Goal: Find specific page/section: Find specific page/section

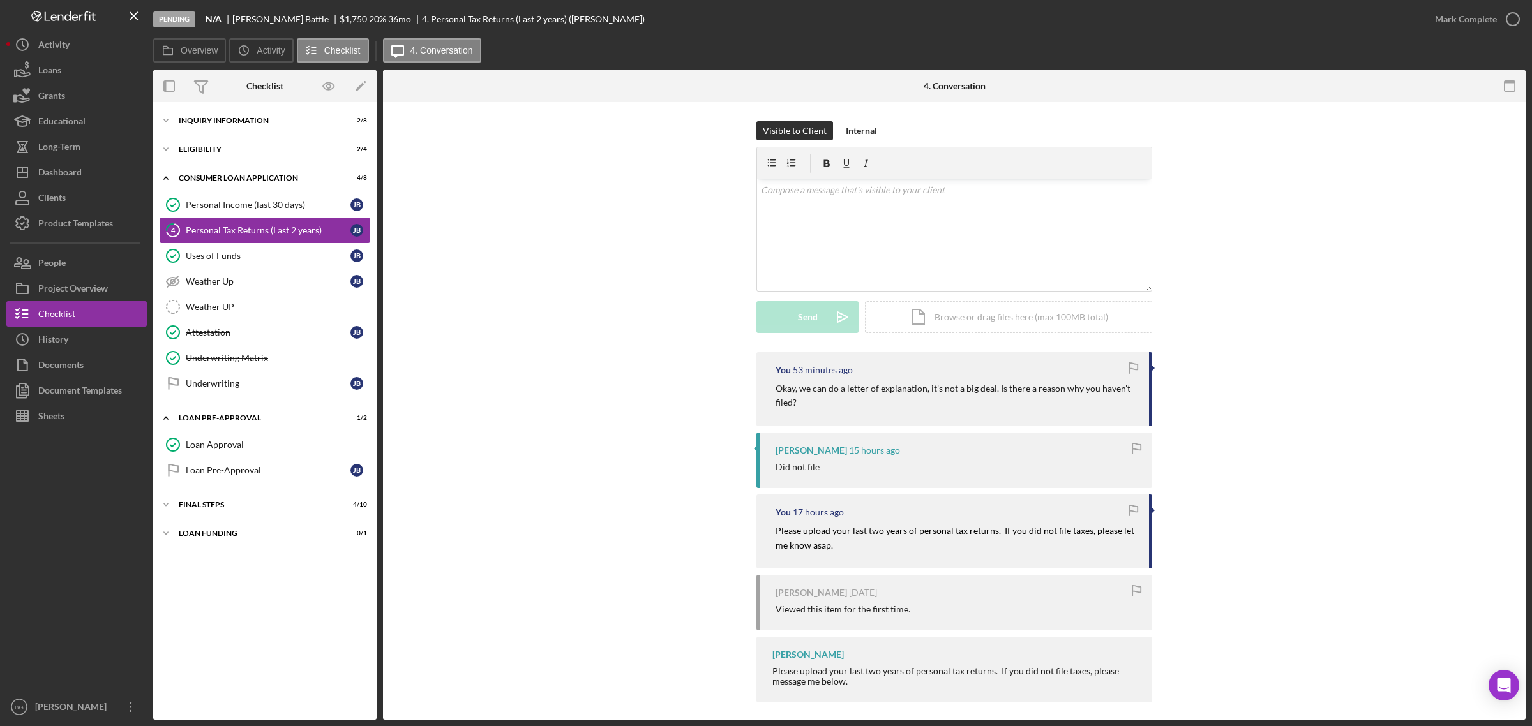
click at [278, 235] on div "Personal Tax Returns (Last 2 years)" at bounding box center [268, 230] width 165 height 10
click at [237, 122] on div "Inquiry Information" at bounding box center [270, 121] width 182 height 8
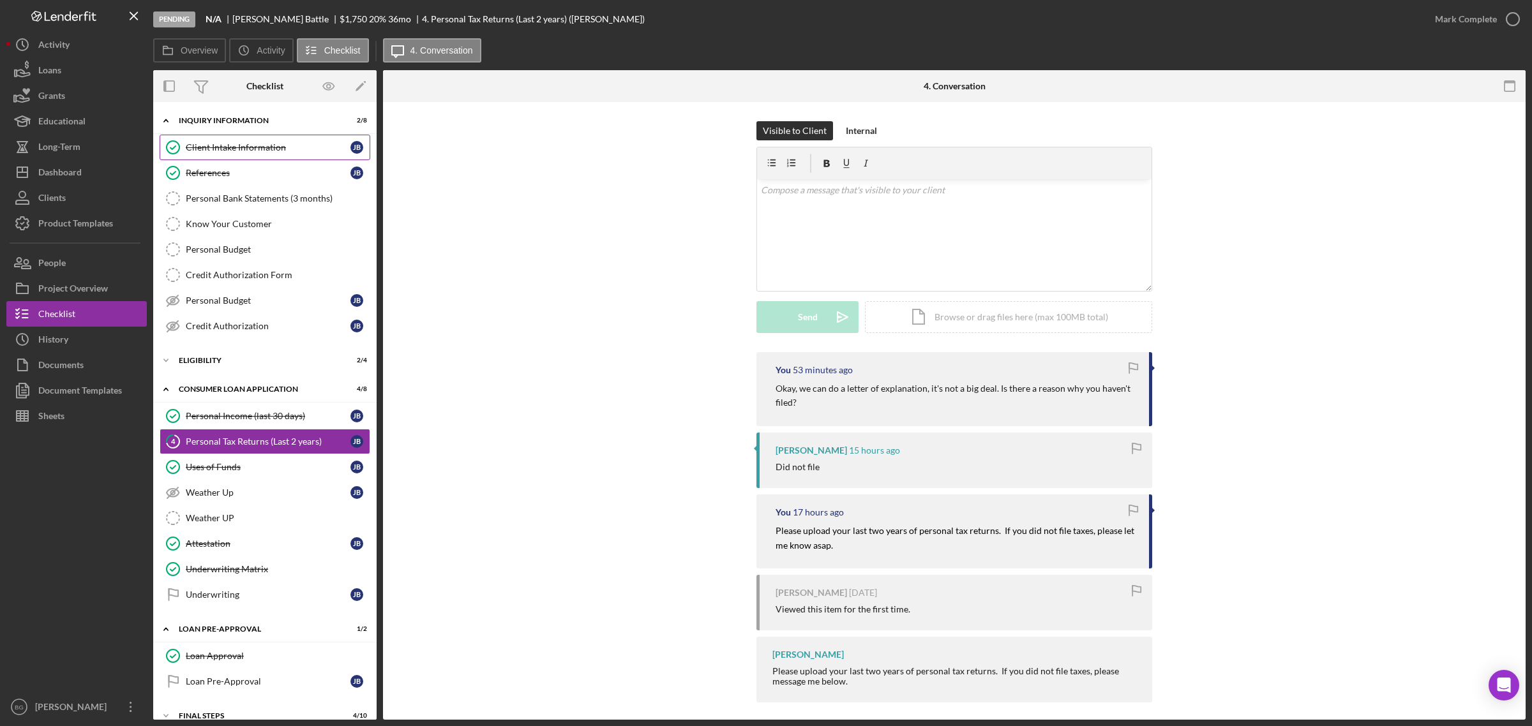
click at [230, 145] on div "Client Intake Information" at bounding box center [268, 147] width 165 height 10
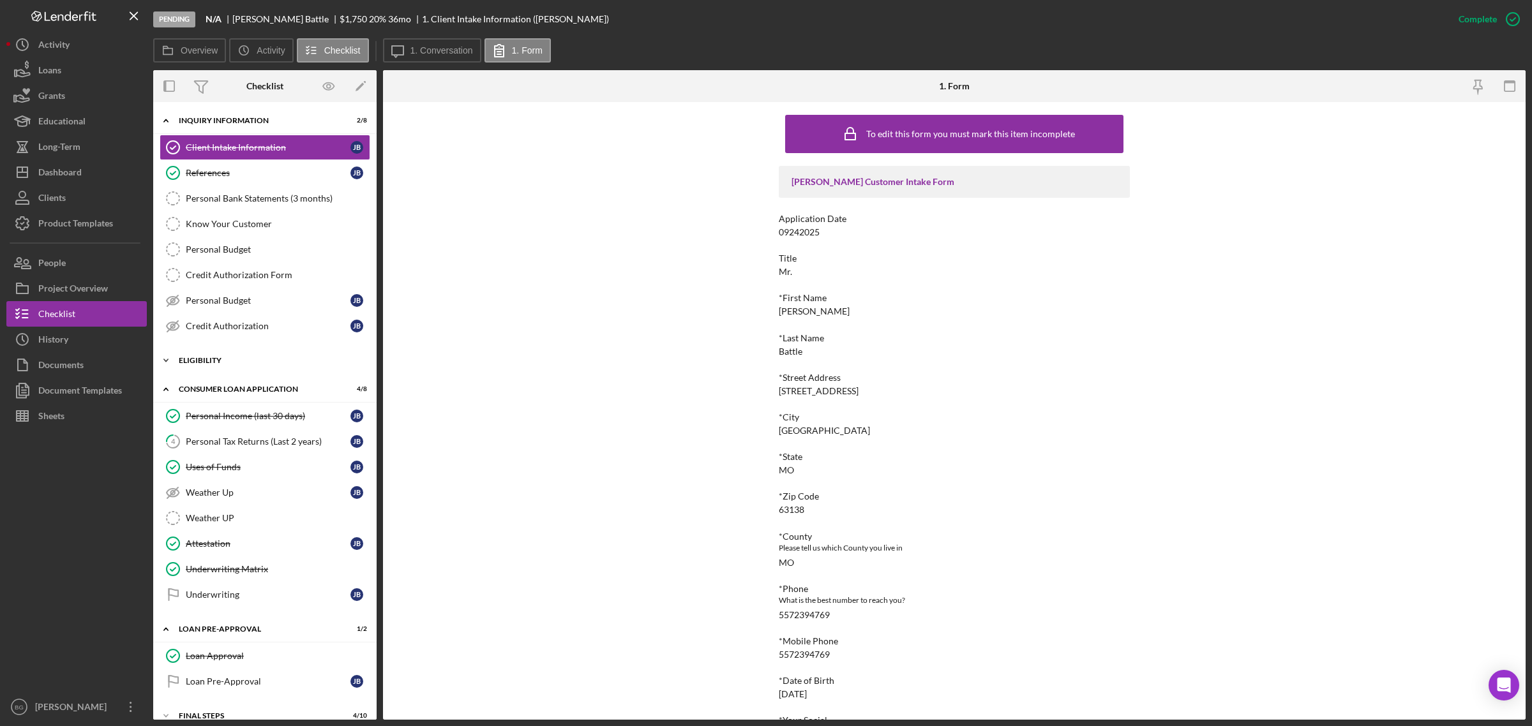
click at [227, 355] on div "Icon/Expander Eligibility 2 / 4" at bounding box center [264, 361] width 223 height 26
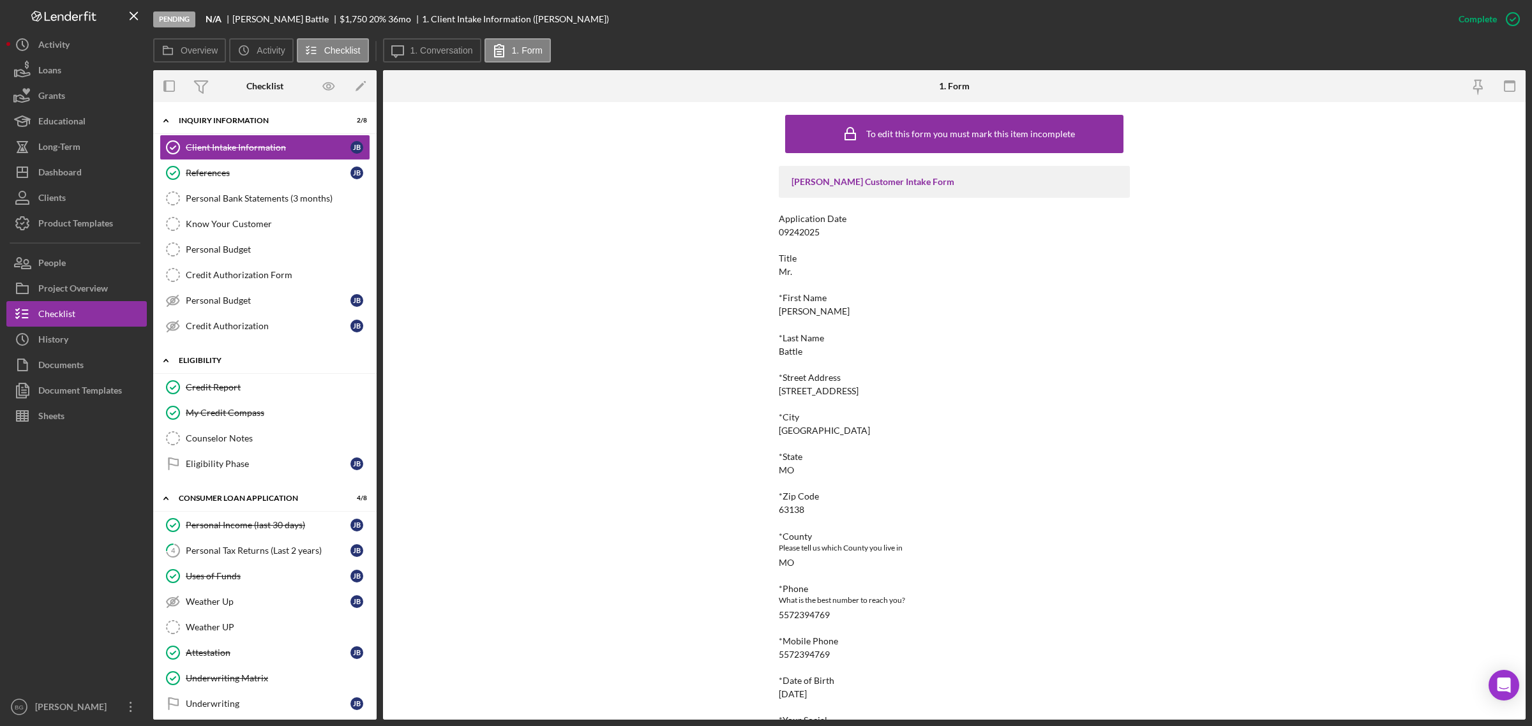
click at [238, 363] on div "Eligibility" at bounding box center [270, 361] width 182 height 8
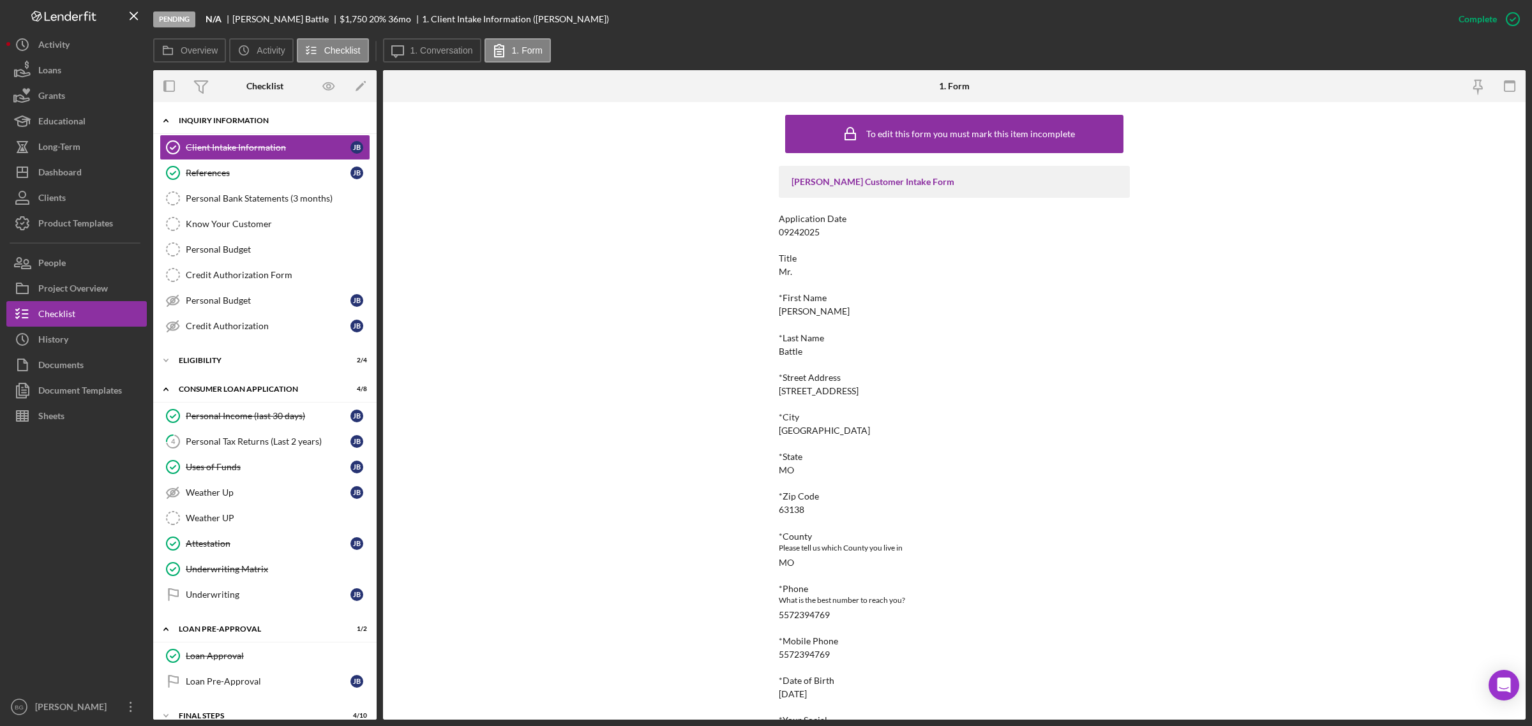
click at [257, 122] on div "Inquiry Information" at bounding box center [270, 121] width 182 height 8
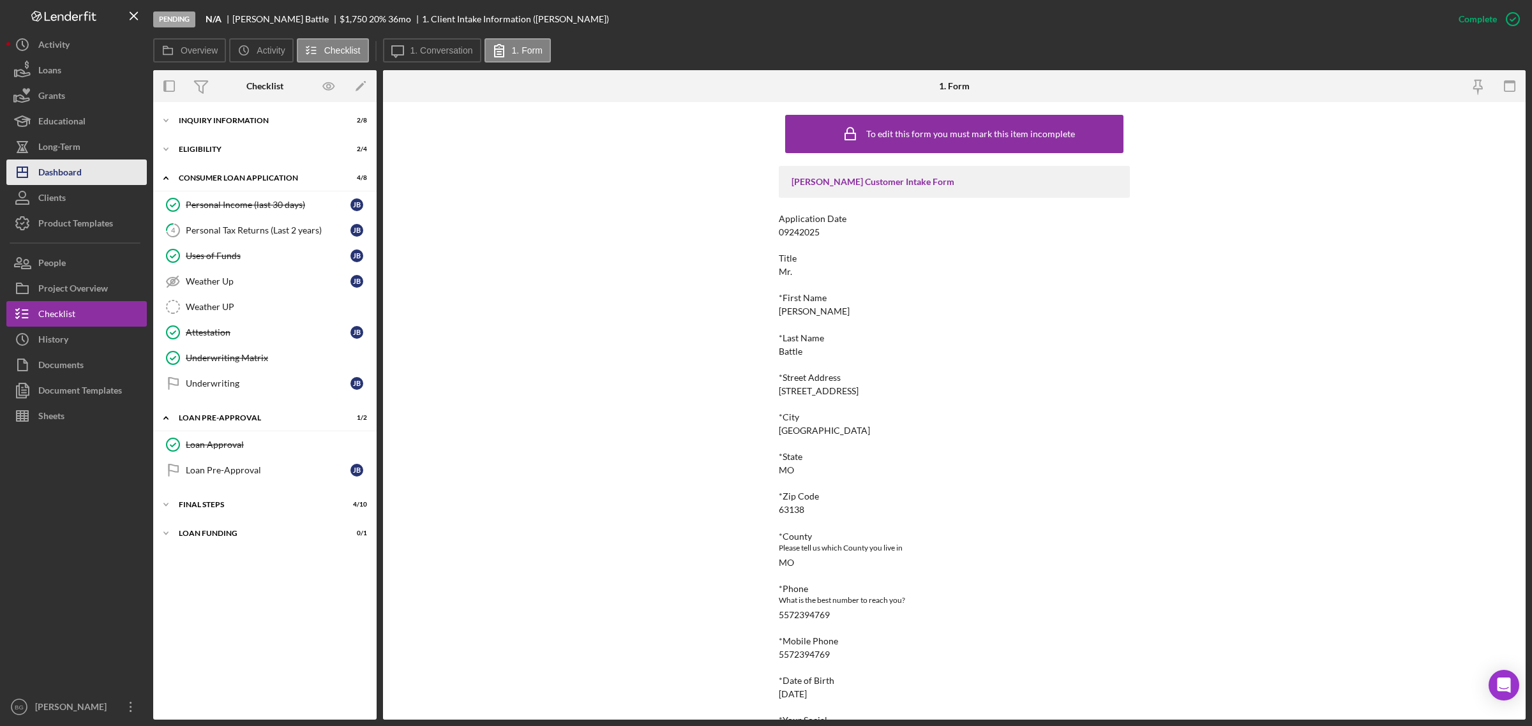
click at [43, 177] on div "Dashboard" at bounding box center [59, 174] width 43 height 29
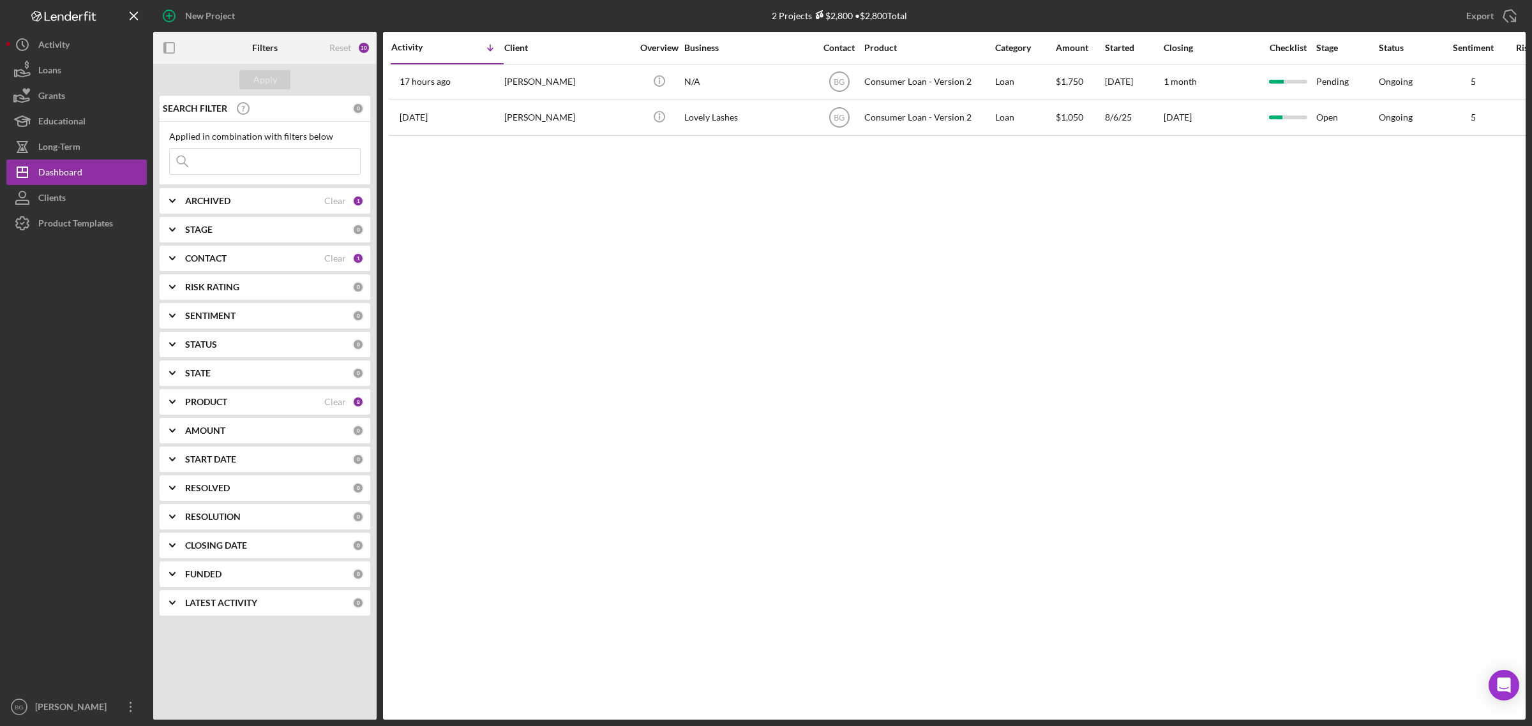
click at [217, 262] on b "CONTACT" at bounding box center [205, 258] width 41 height 10
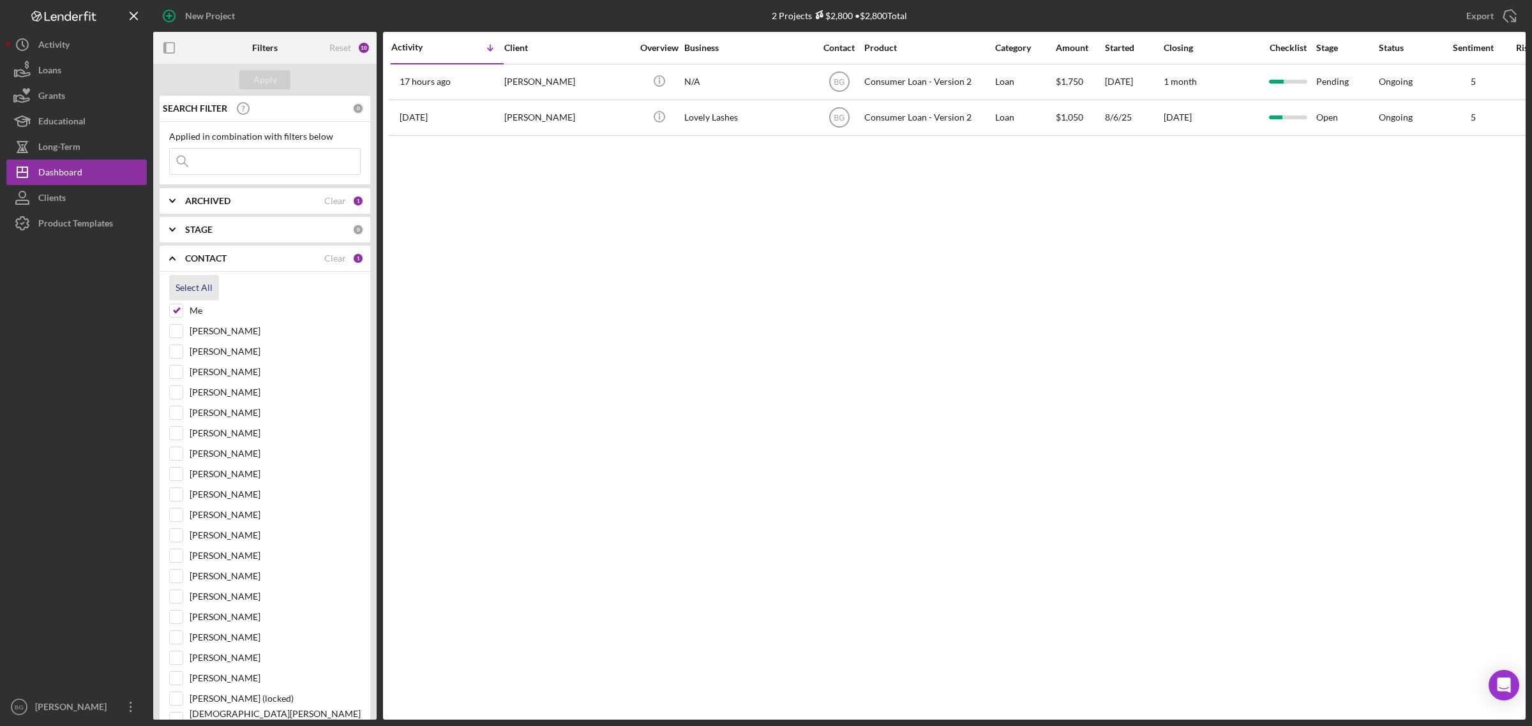
click at [185, 288] on div "Select All" at bounding box center [194, 288] width 37 height 26
checkbox input "true"
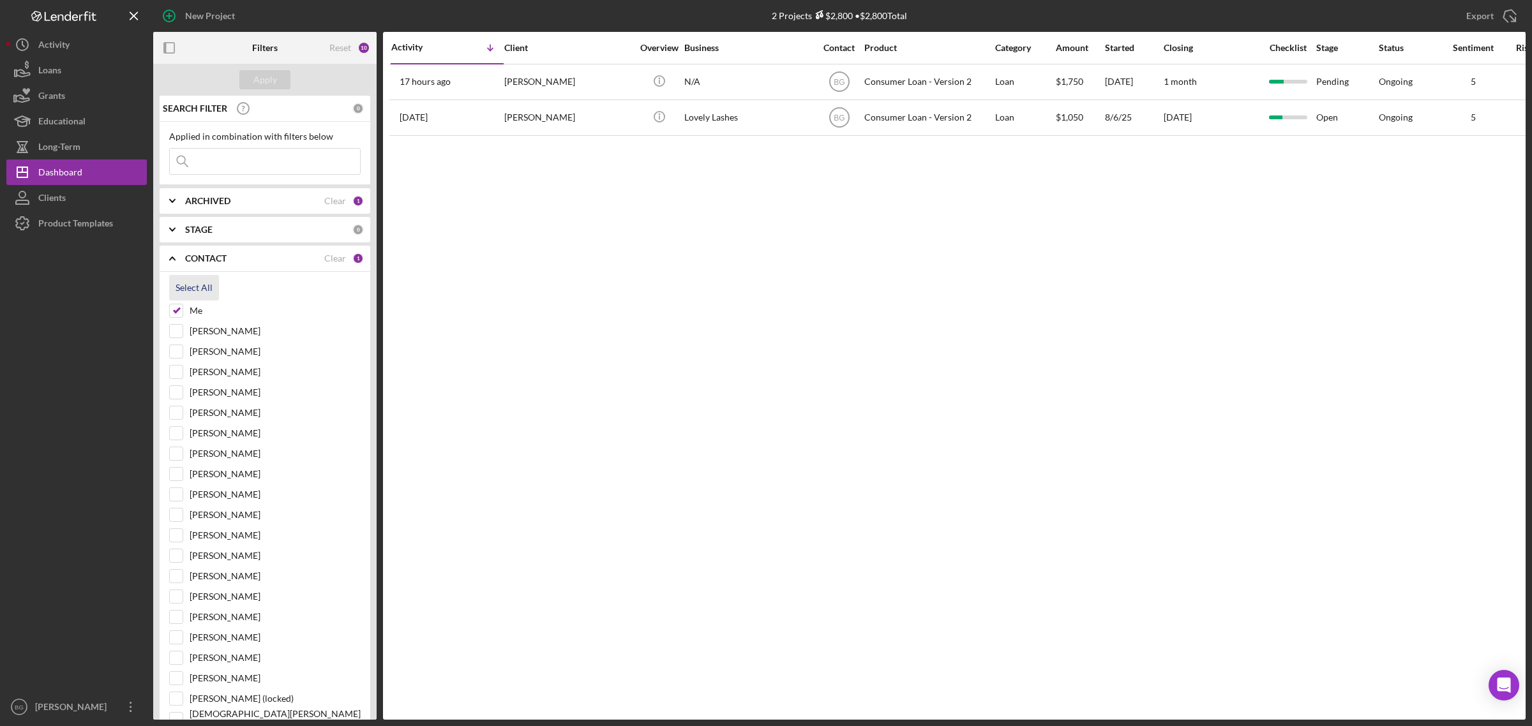
checkbox input "true"
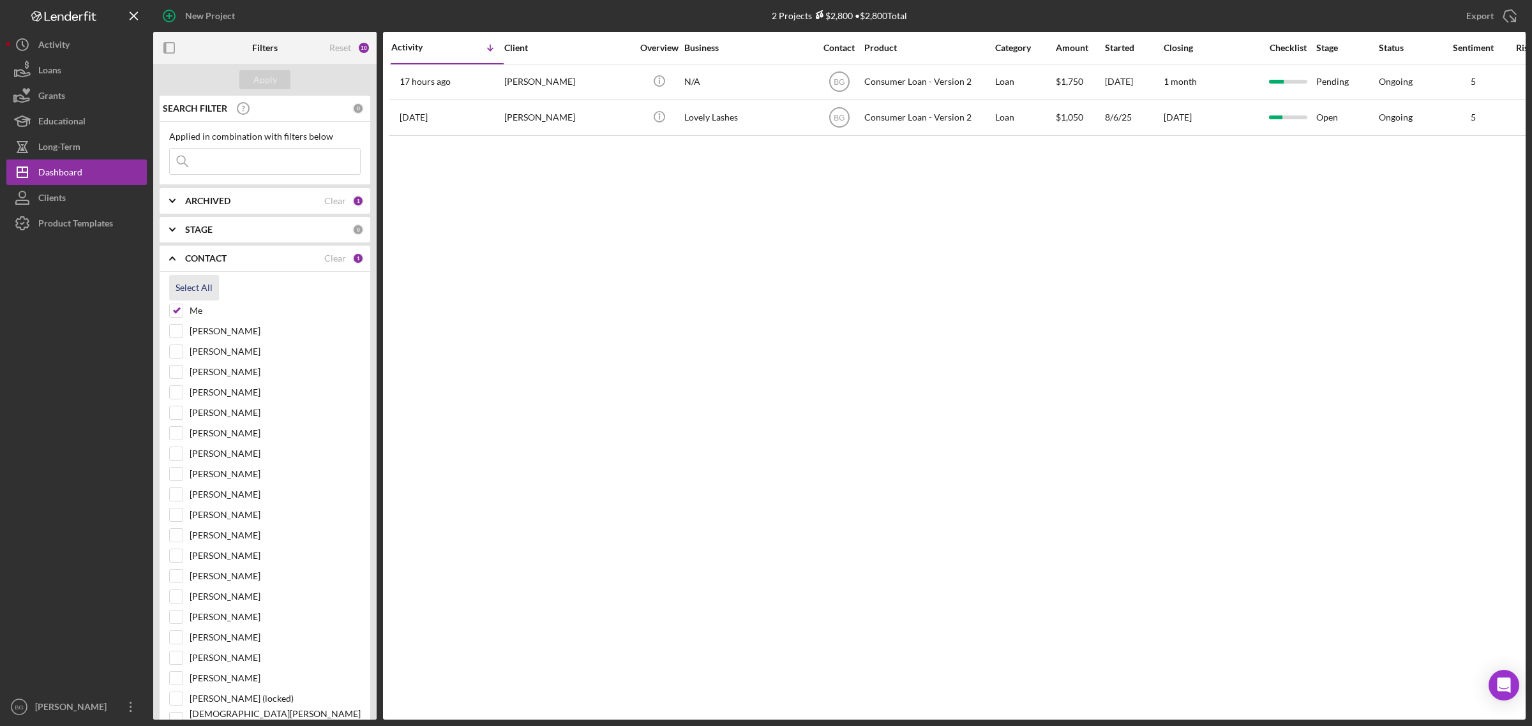
checkbox input "true"
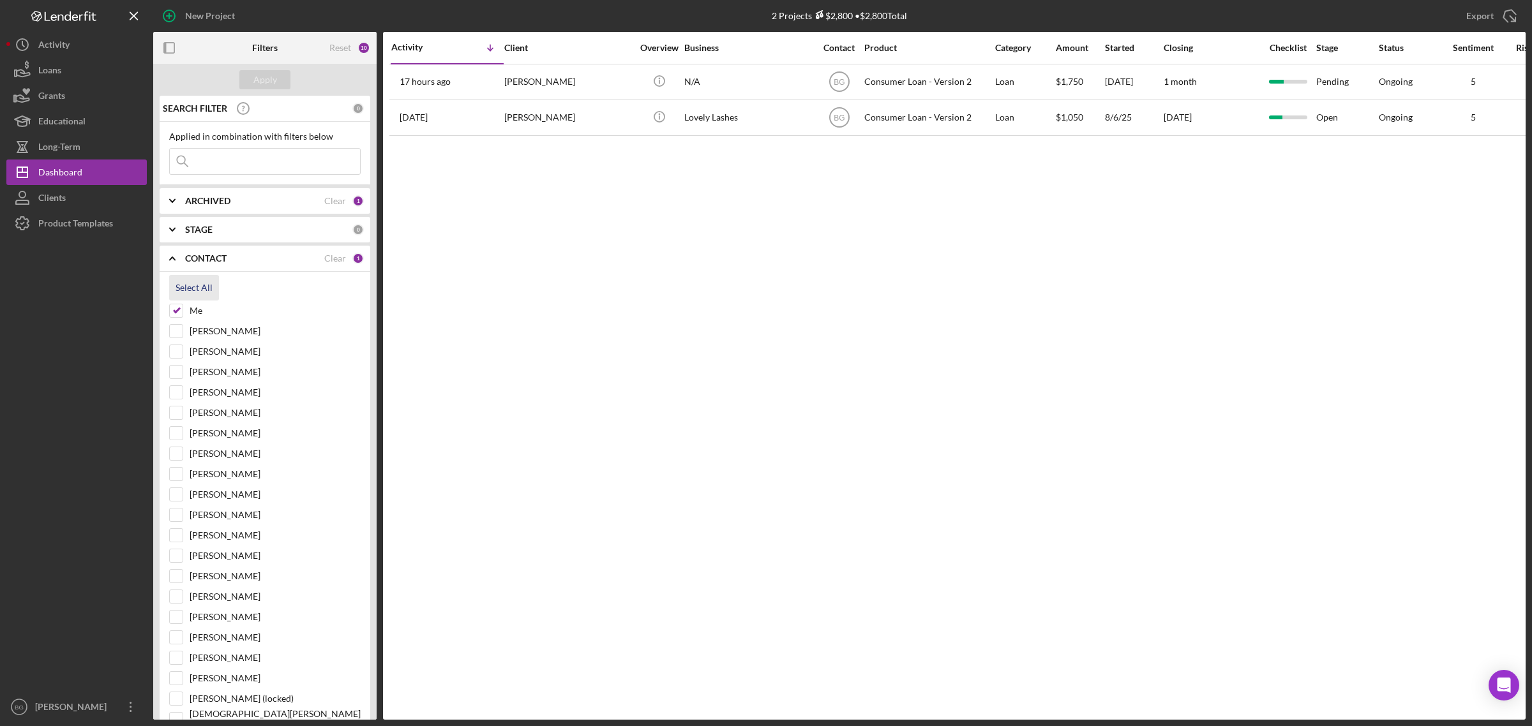
checkbox input "true"
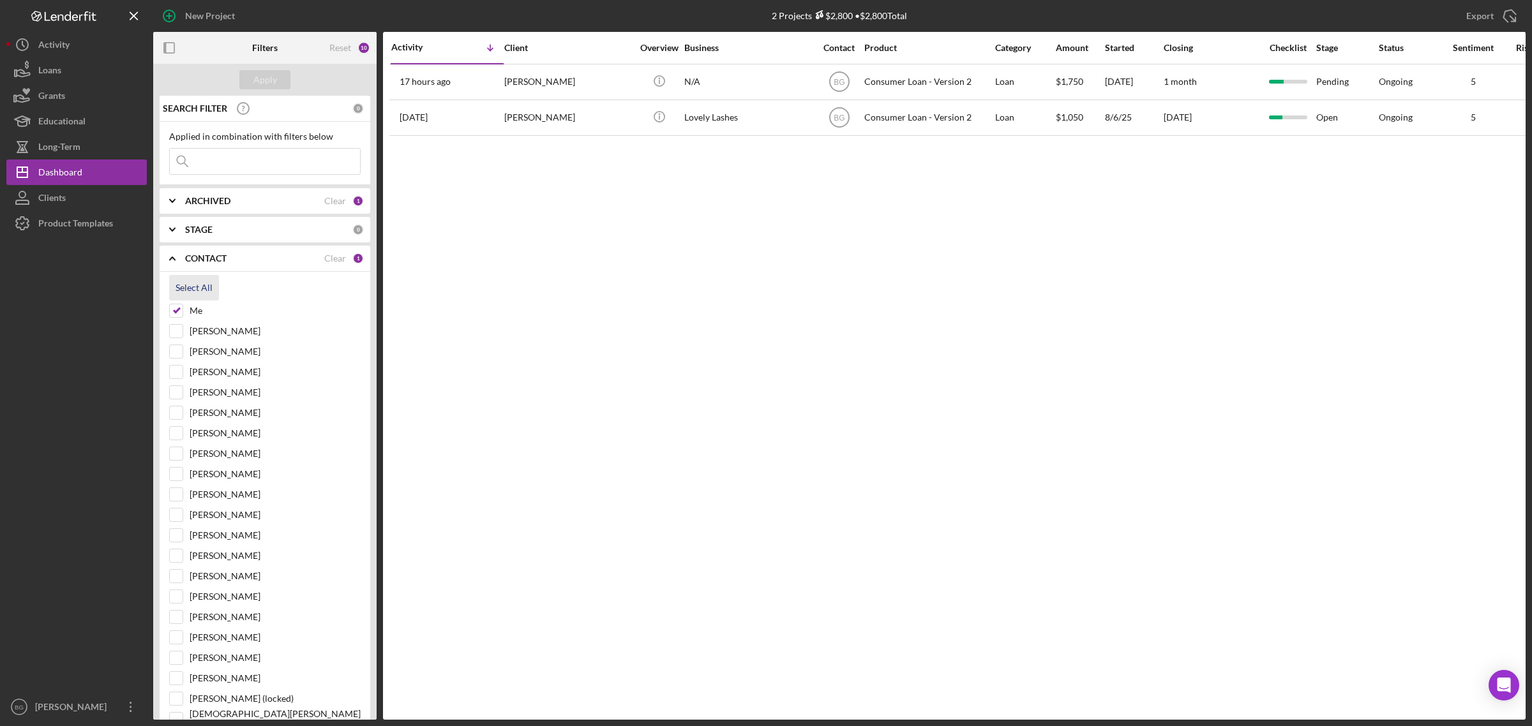
checkbox input "true"
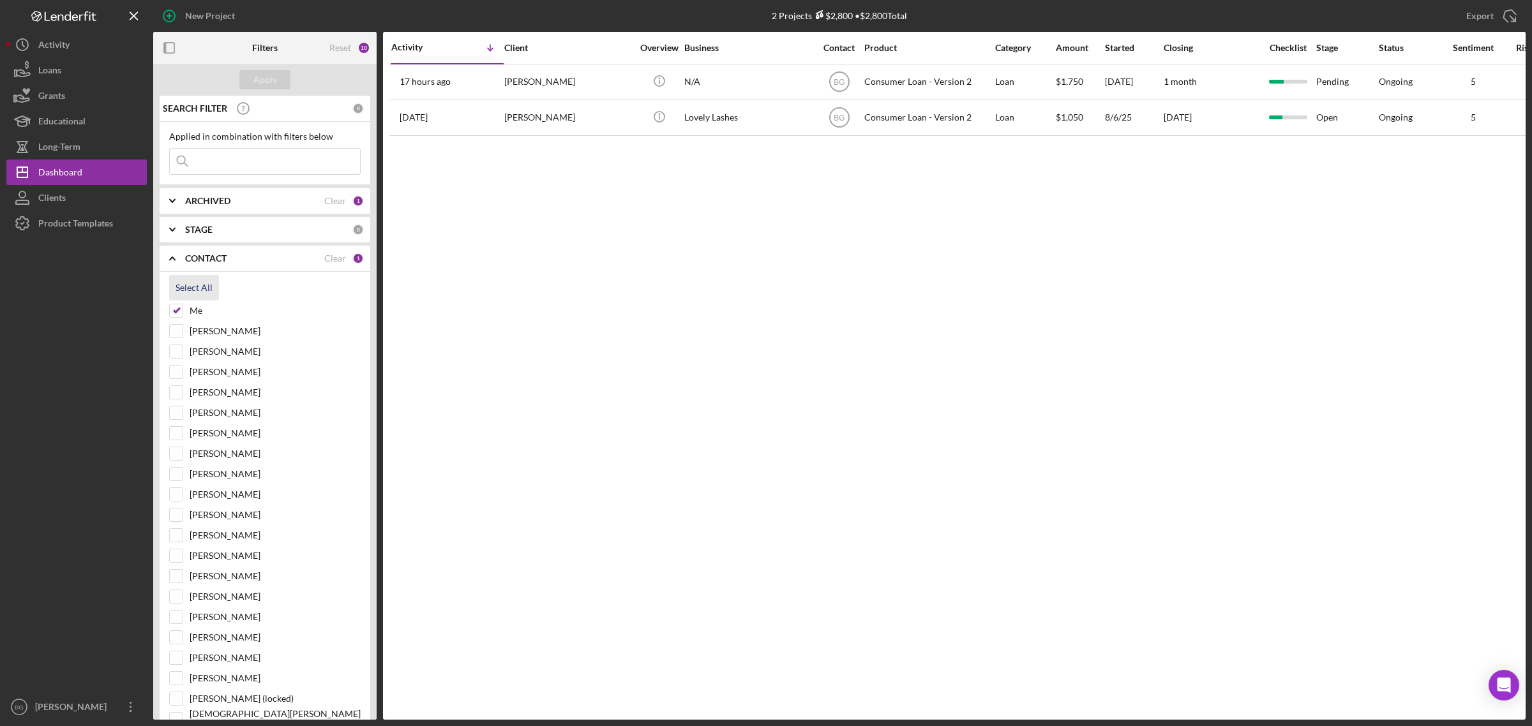
checkbox input "true"
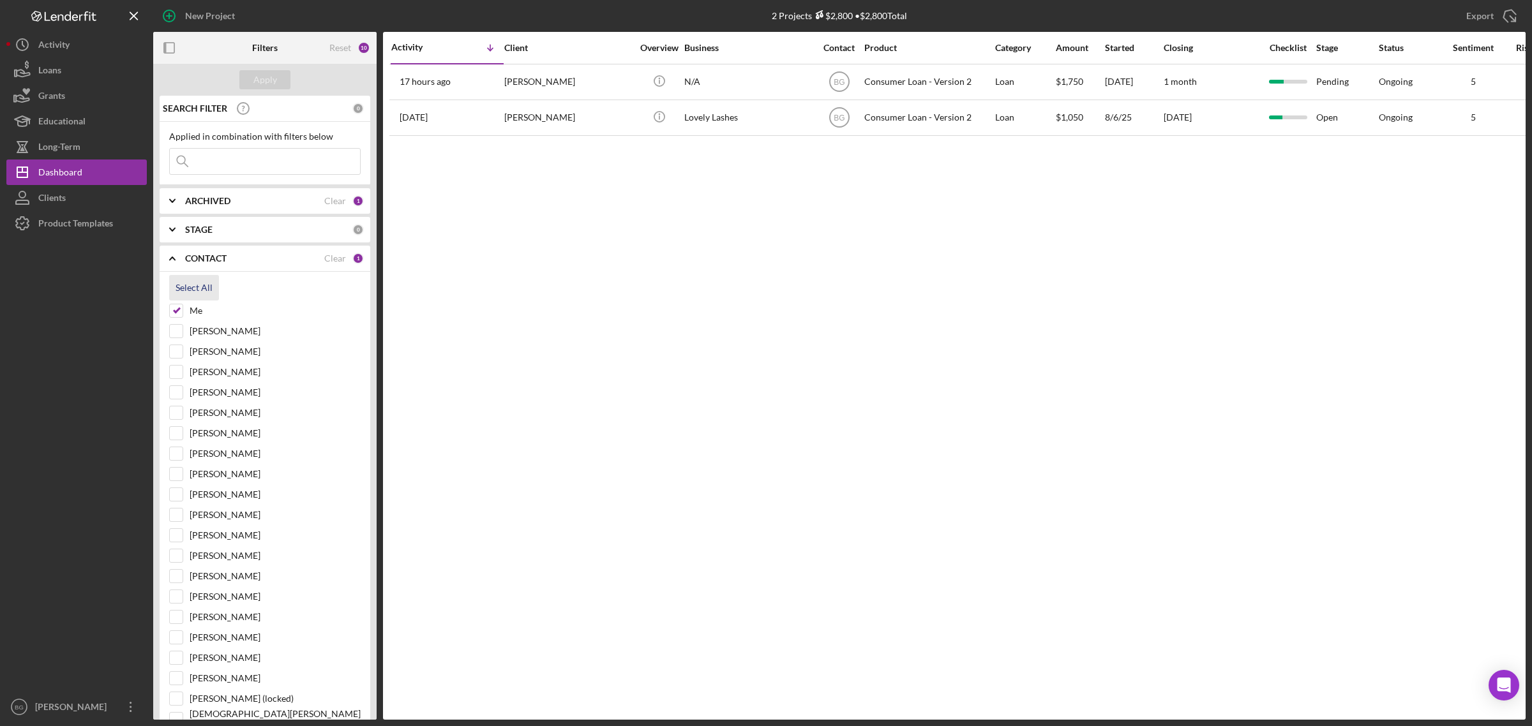
checkbox input "true"
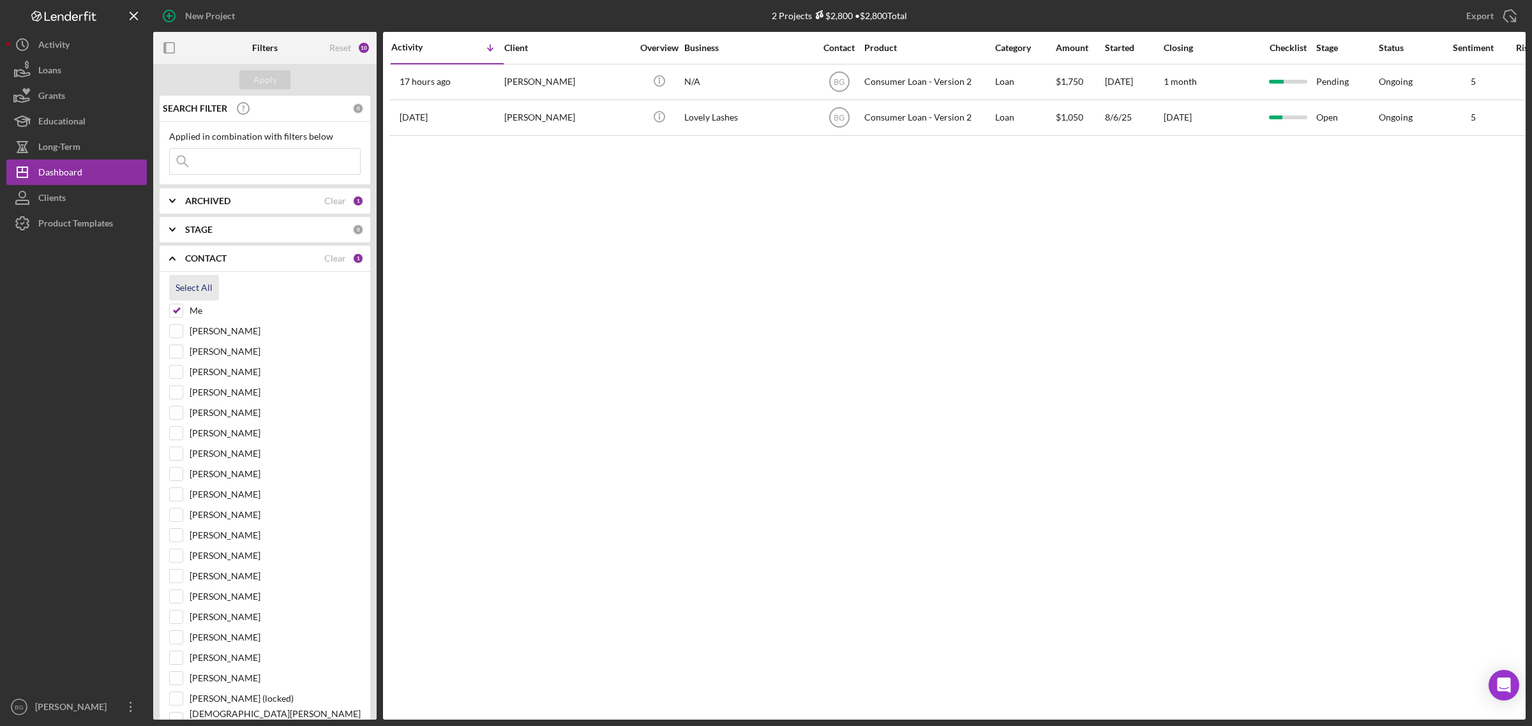
checkbox input "true"
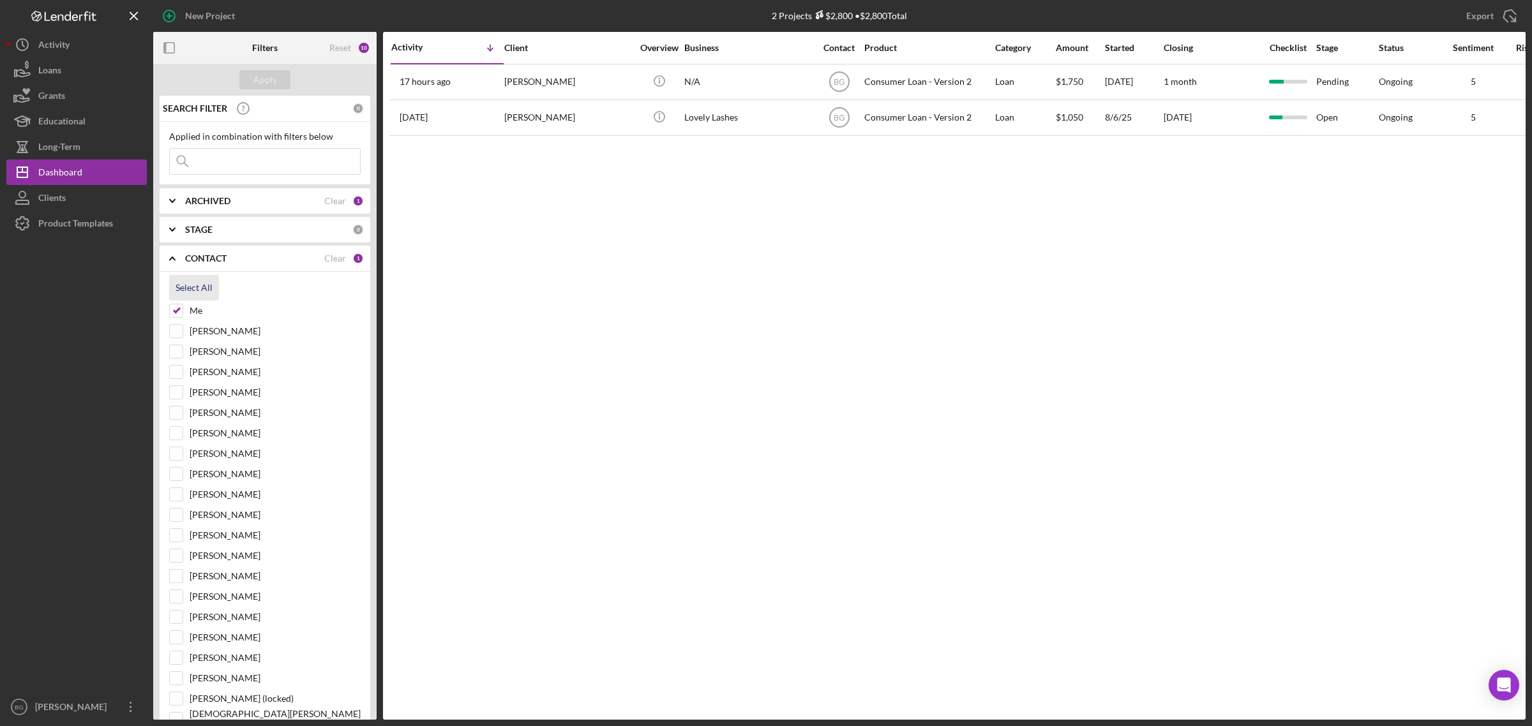
checkbox input "true"
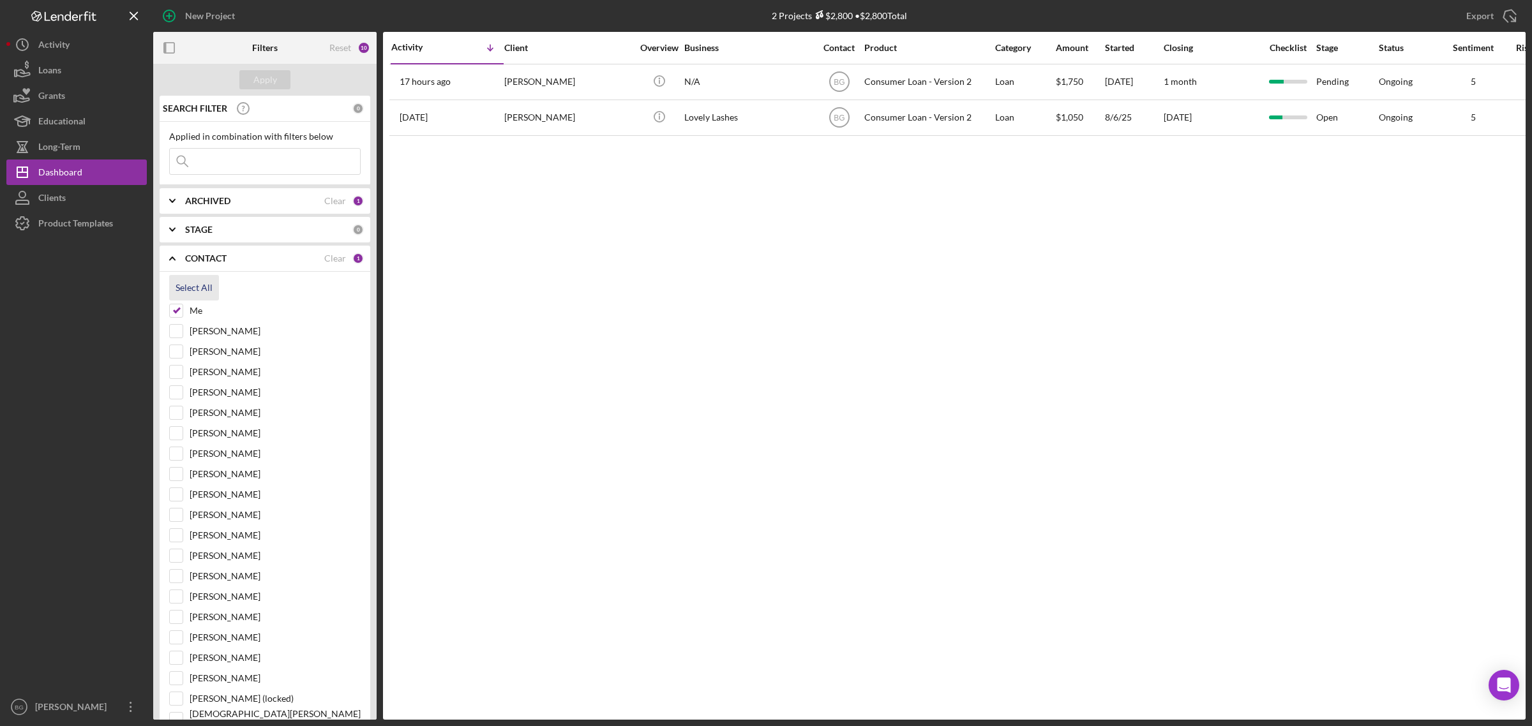
checkbox input "true"
click at [219, 255] on b "CONTACT" at bounding box center [205, 258] width 41 height 10
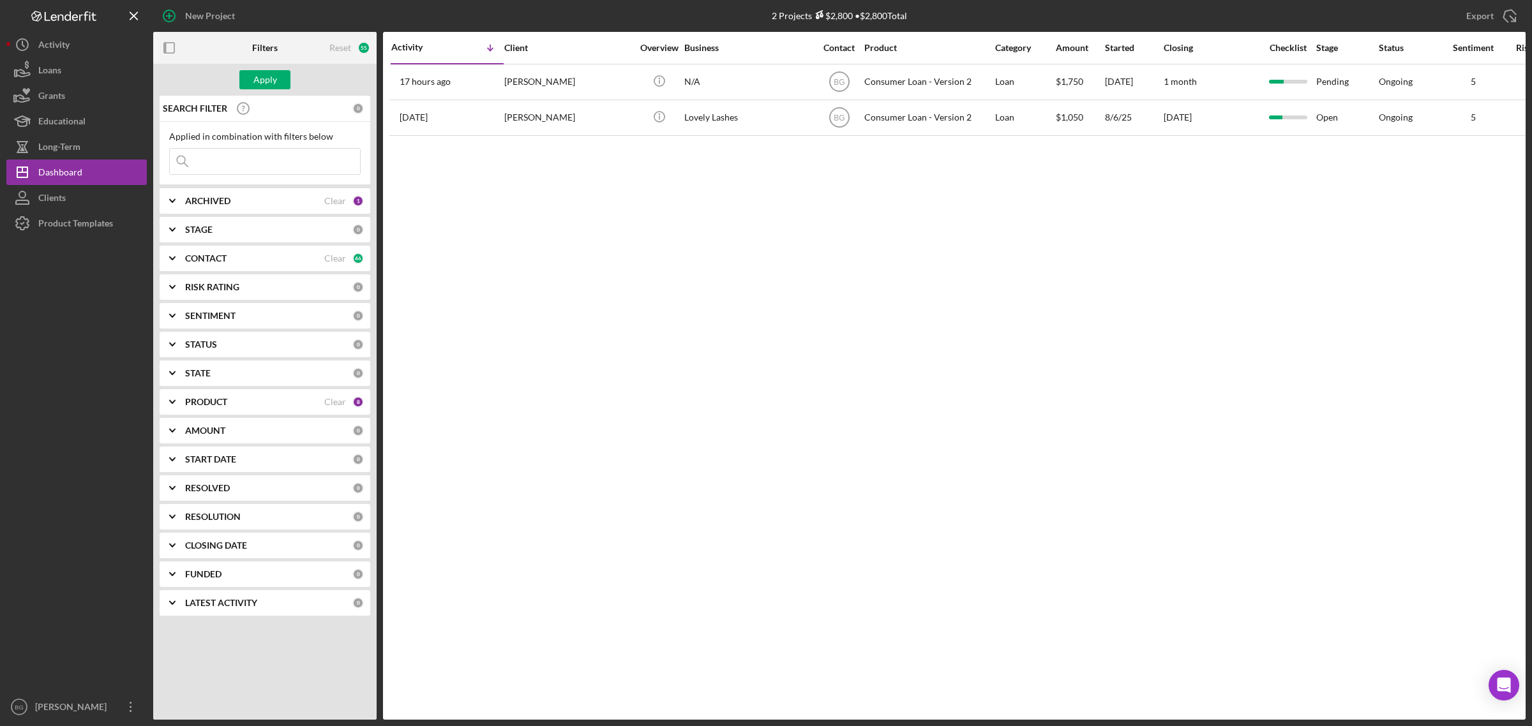
click at [211, 402] on b "PRODUCT" at bounding box center [206, 402] width 42 height 10
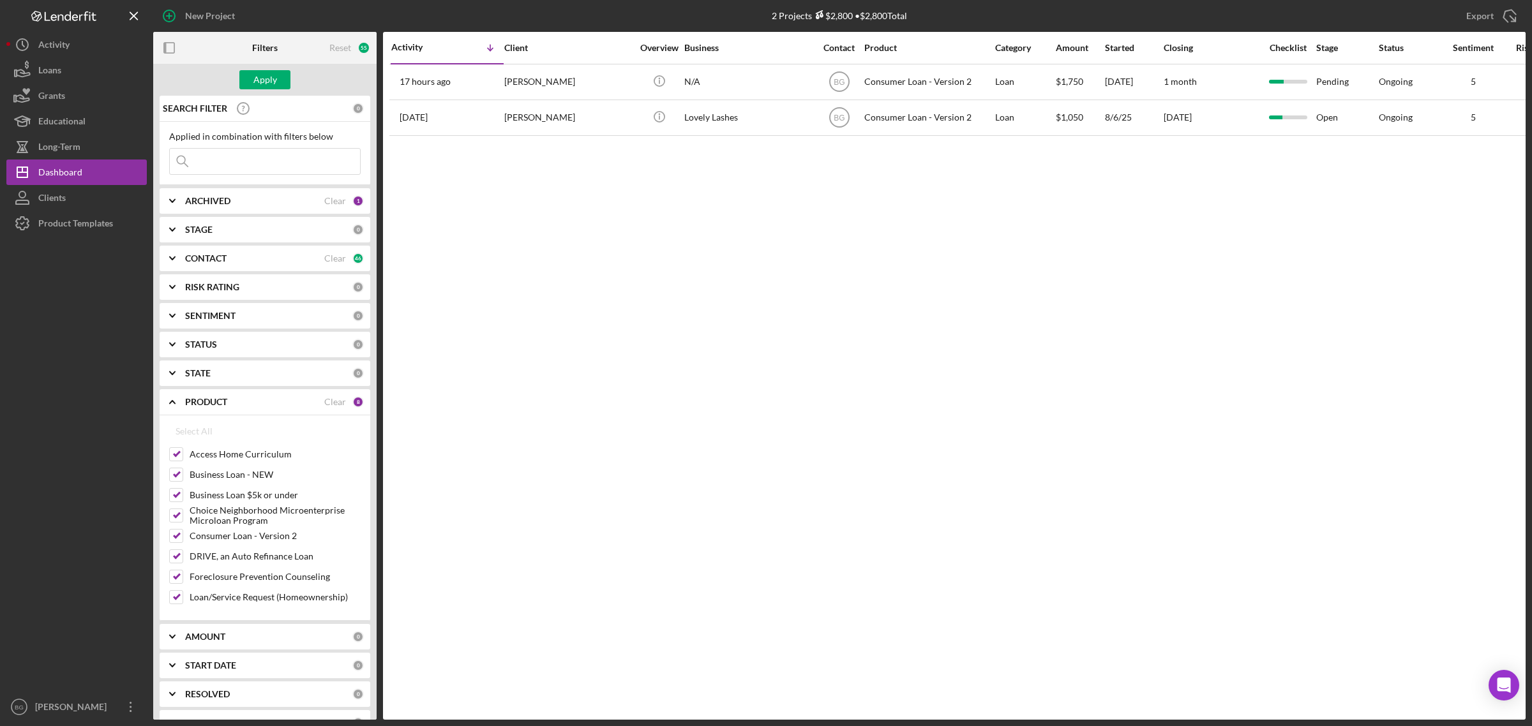
click at [212, 402] on b "PRODUCT" at bounding box center [206, 402] width 42 height 10
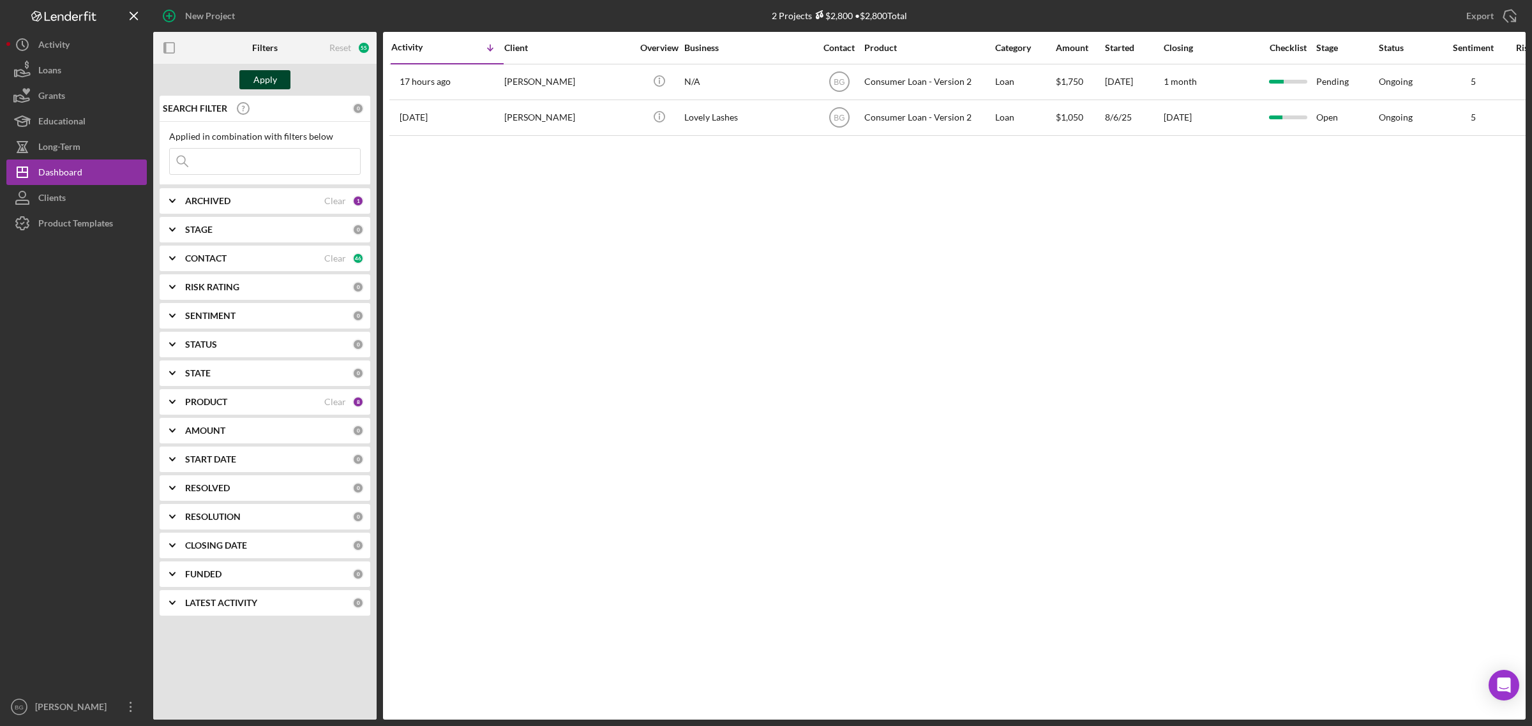
click at [266, 77] on div "Apply" at bounding box center [265, 79] width 24 height 19
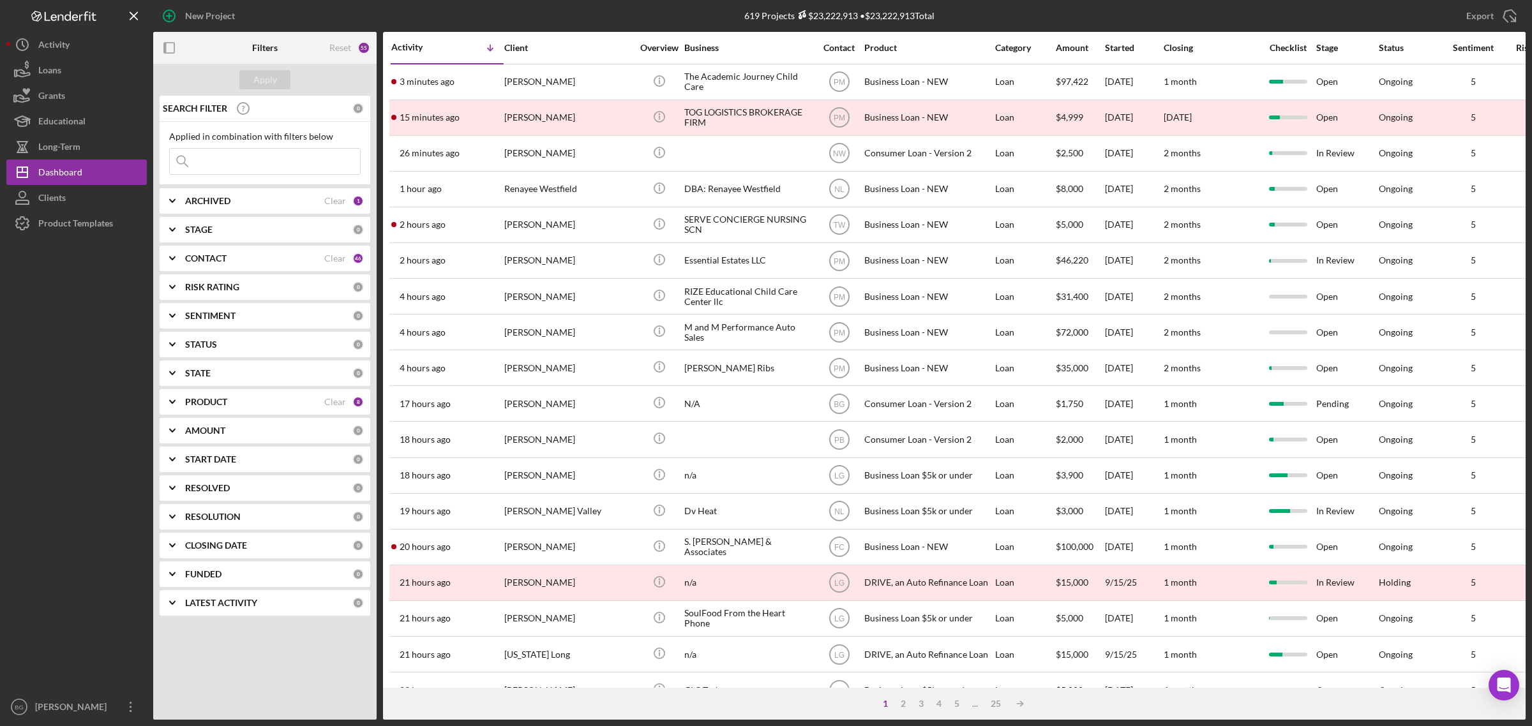
click at [258, 166] on input at bounding box center [265, 162] width 190 height 26
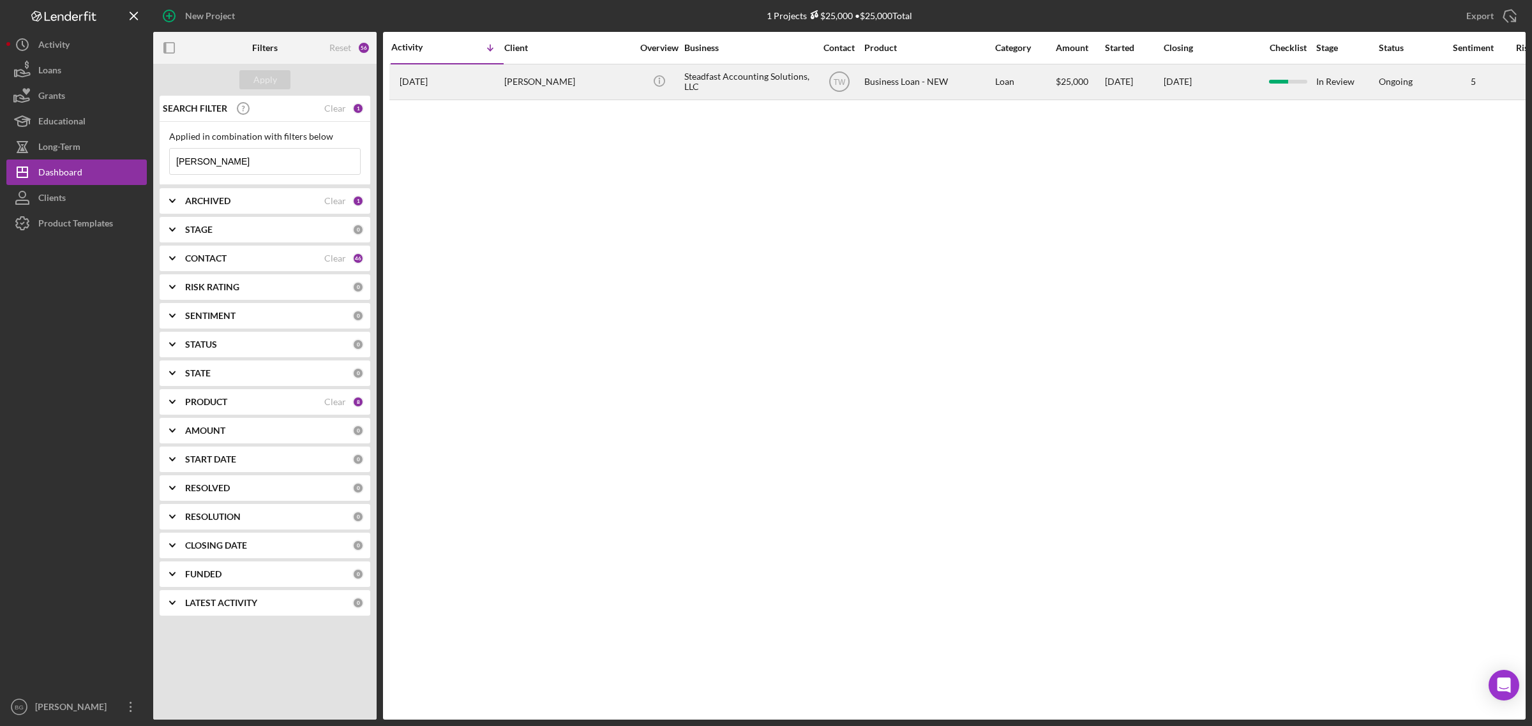
type input "[PERSON_NAME]"
click at [514, 77] on div "[PERSON_NAME]" at bounding box center [568, 82] width 128 height 34
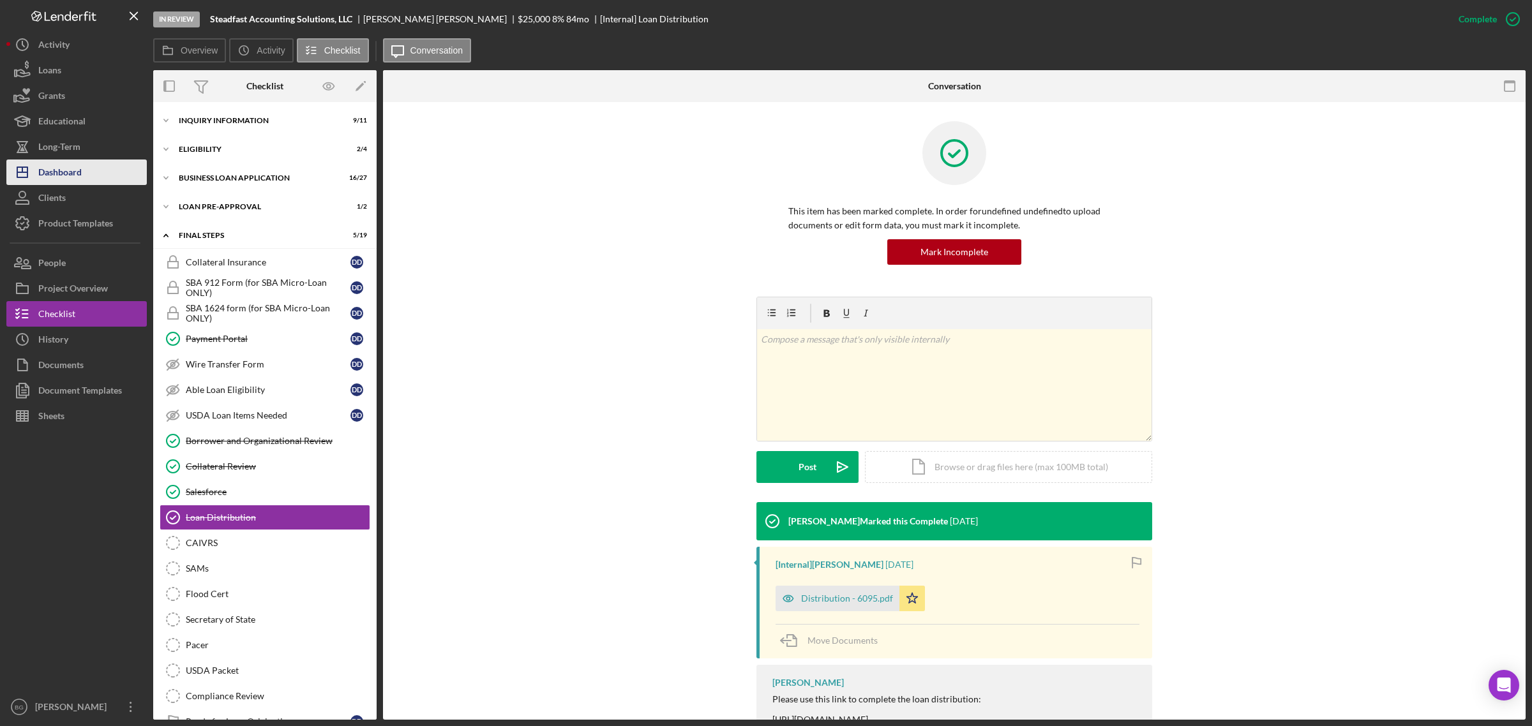
click at [69, 173] on div "Dashboard" at bounding box center [59, 174] width 43 height 29
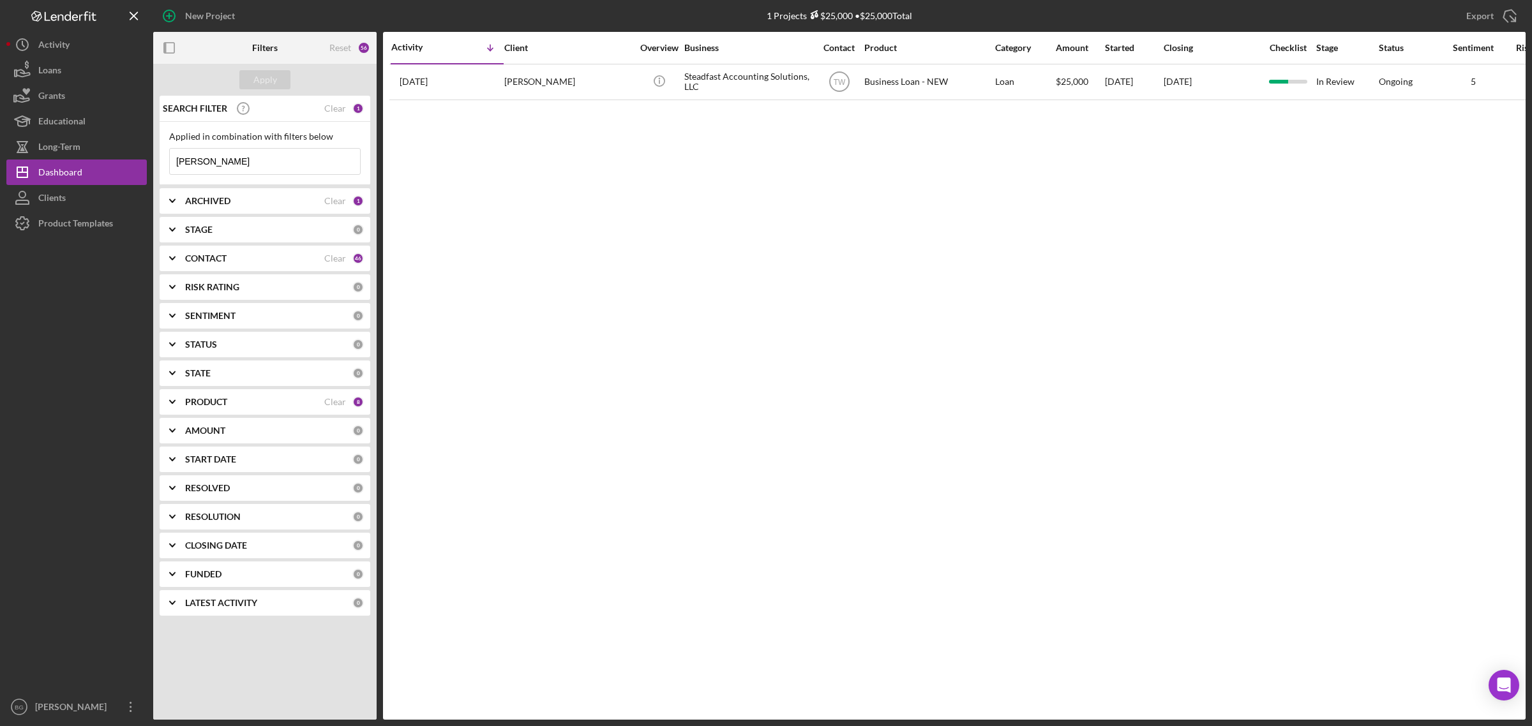
click at [244, 161] on input "[PERSON_NAME]" at bounding box center [265, 162] width 190 height 26
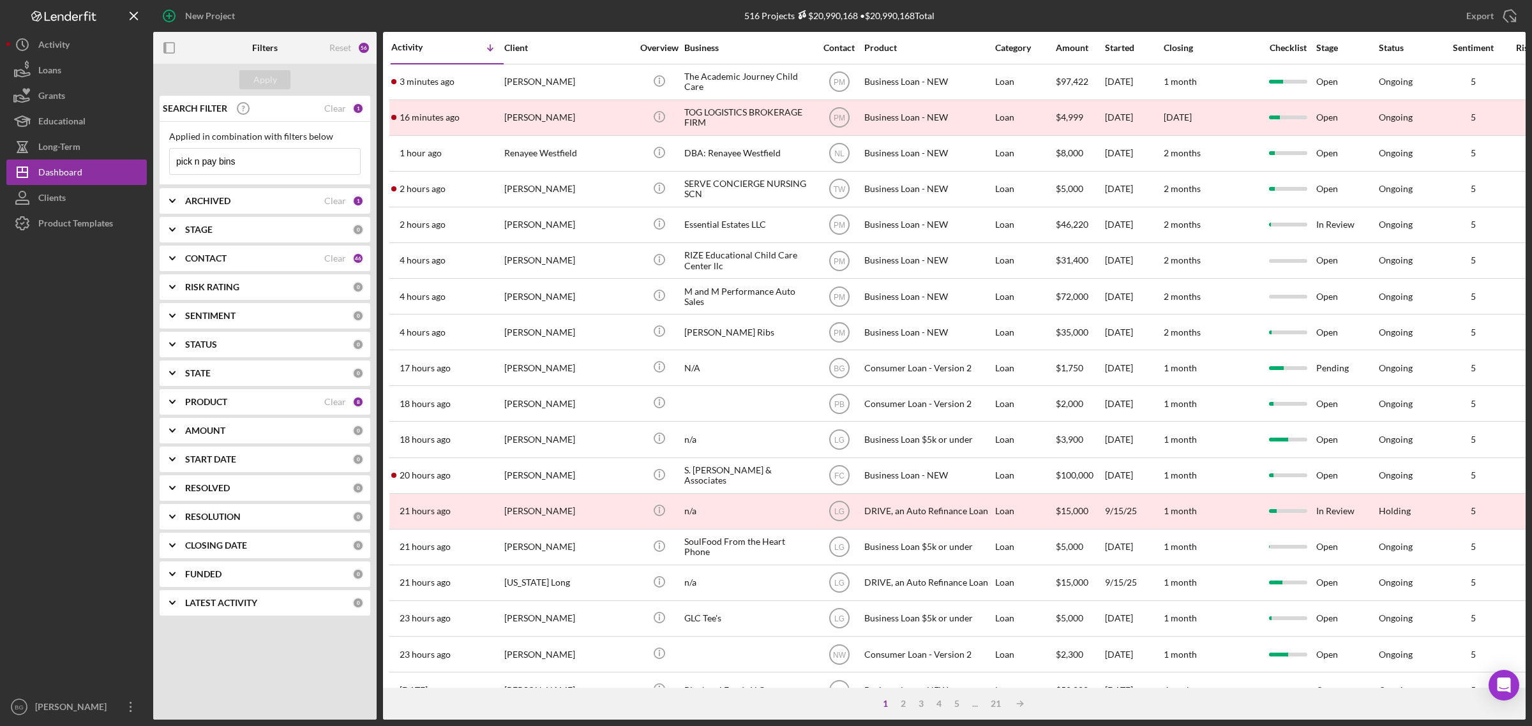
click at [264, 163] on input "pick n pay bins" at bounding box center [265, 162] width 190 height 26
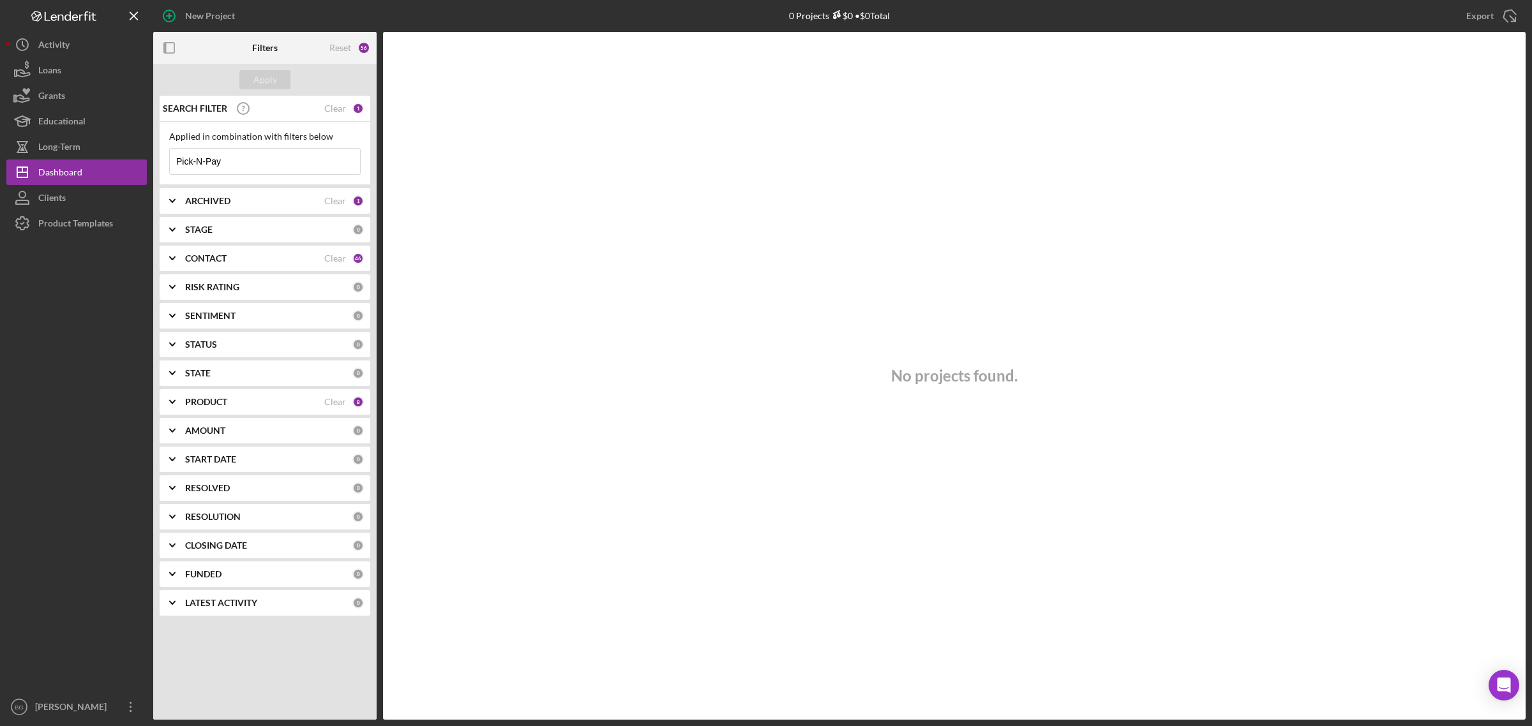
click at [262, 155] on input "Pick-N-Pay" at bounding box center [265, 162] width 190 height 26
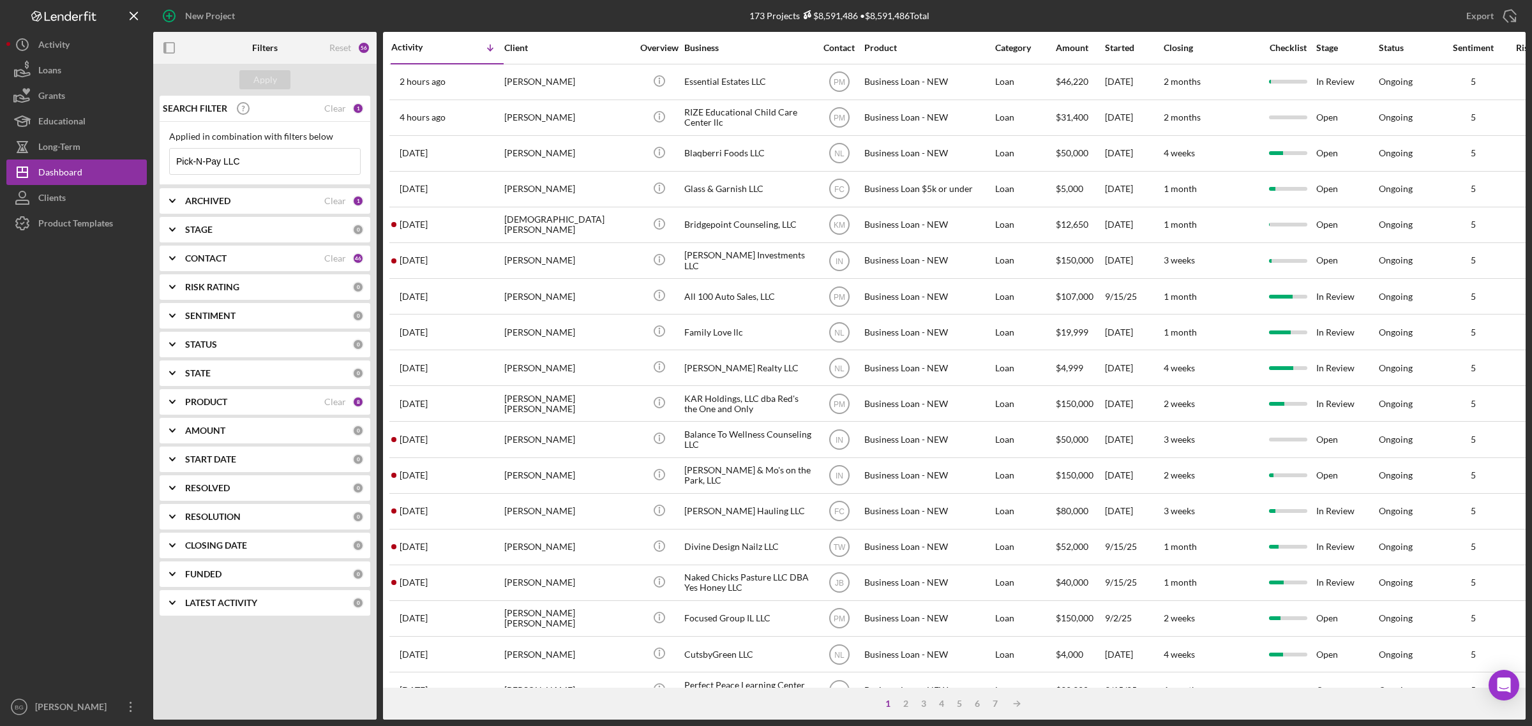
type input "Pick-N-Pay LLC"
click at [269, 202] on div "ARCHIVED" at bounding box center [254, 201] width 139 height 10
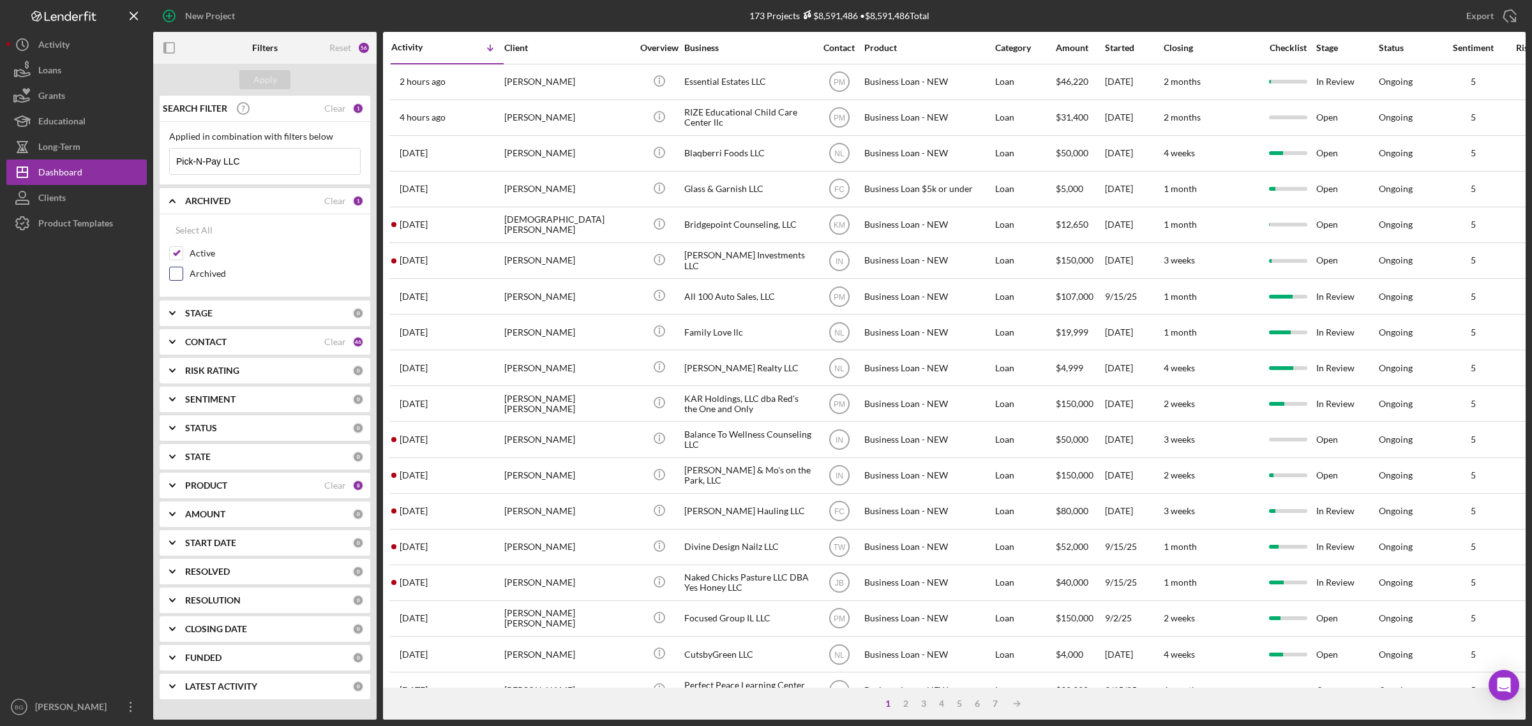
click at [177, 276] on input "Archived" at bounding box center [176, 273] width 13 height 13
click at [284, 88] on button "Apply" at bounding box center [264, 79] width 51 height 19
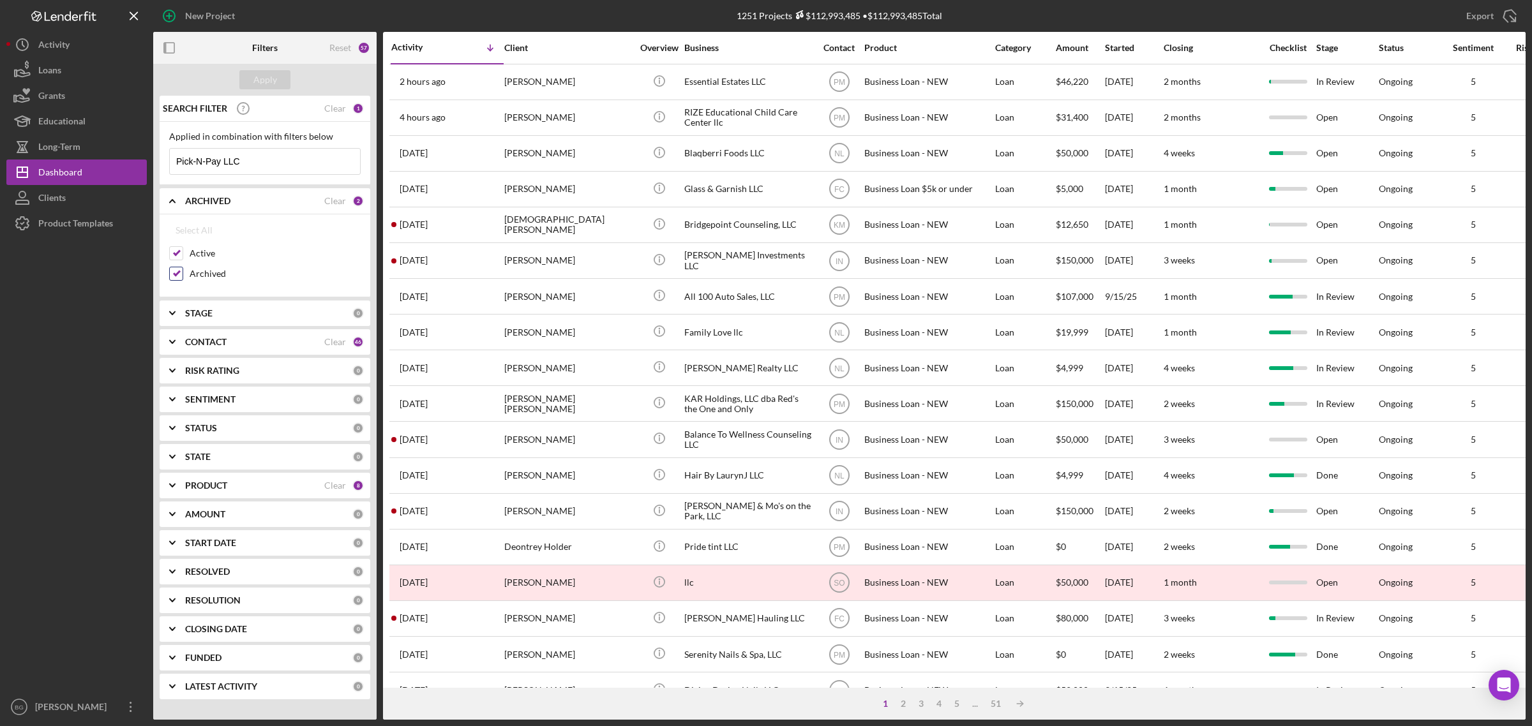
click at [177, 273] on input "Archived" at bounding box center [176, 273] width 13 height 13
checkbox input "false"
click at [249, 89] on div "Apply" at bounding box center [264, 80] width 223 height 32
click at [256, 70] on div "Apply" at bounding box center [265, 79] width 24 height 19
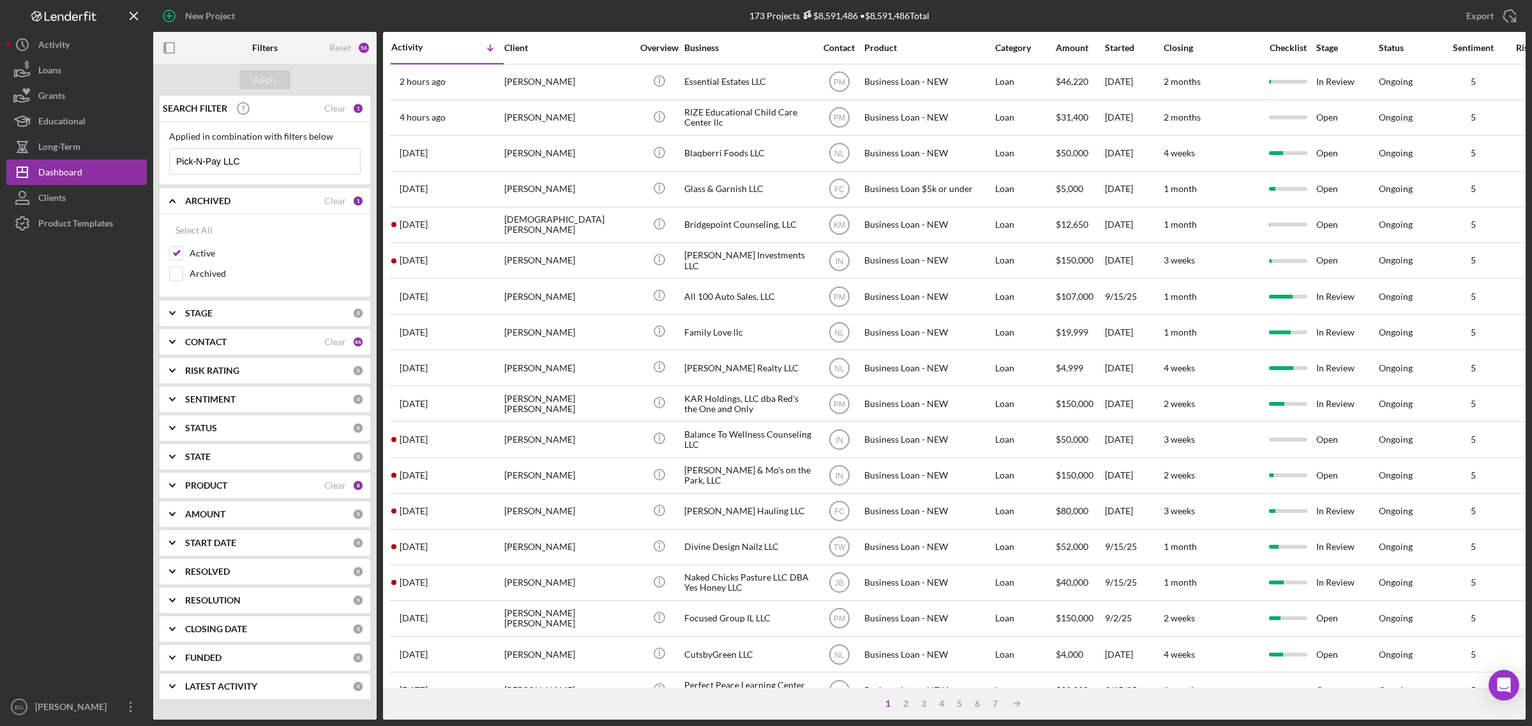
click at [256, 201] on div "ARCHIVED" at bounding box center [254, 201] width 139 height 10
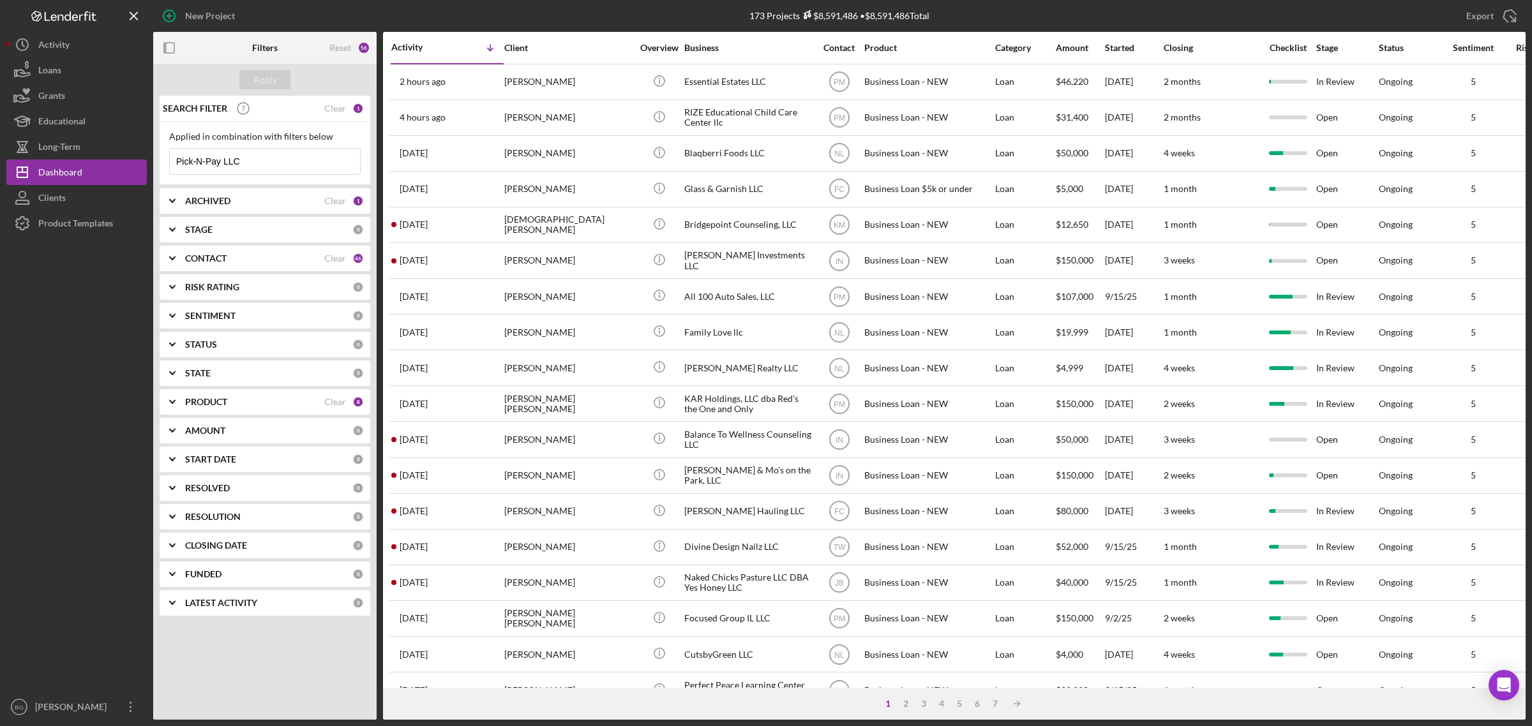
click at [244, 232] on div "STAGE" at bounding box center [268, 230] width 167 height 10
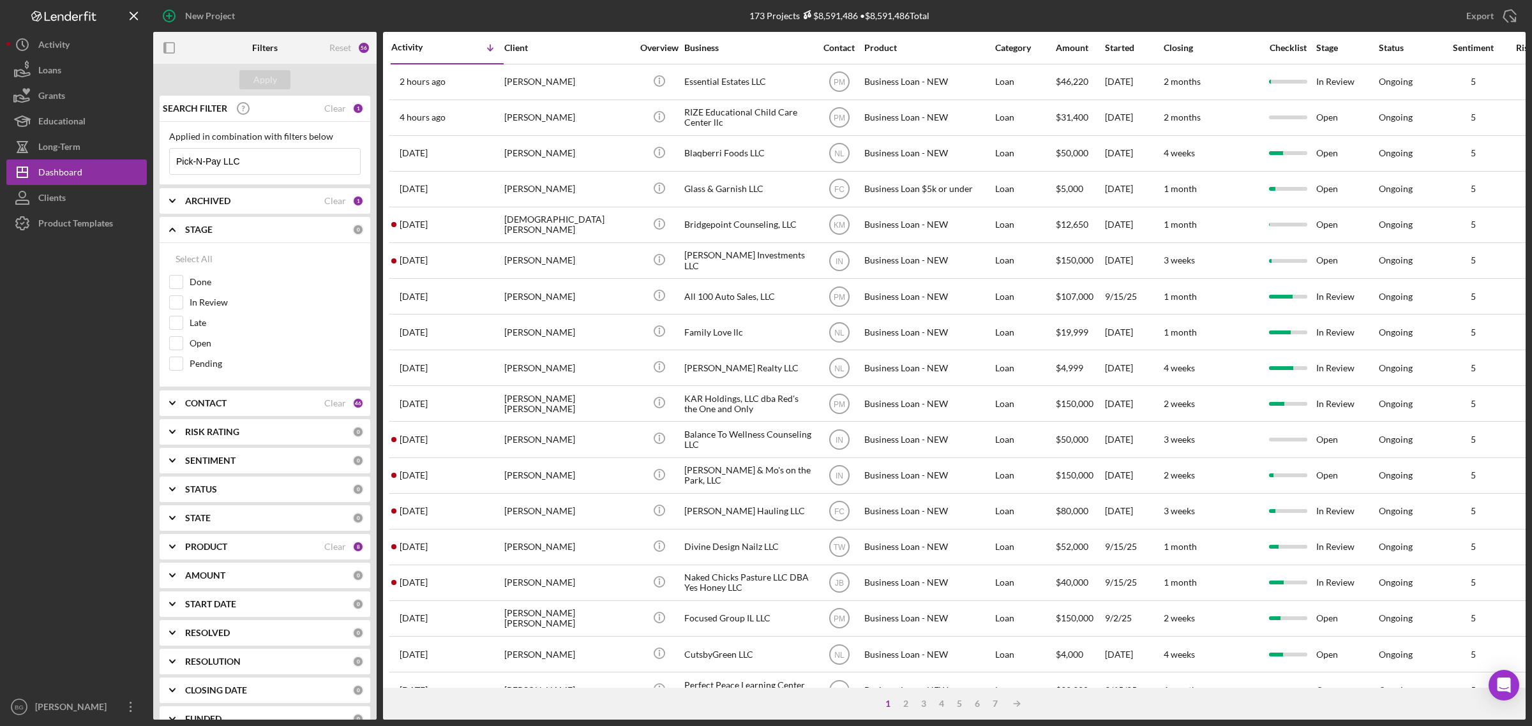
click at [244, 232] on div "STAGE" at bounding box center [268, 230] width 167 height 10
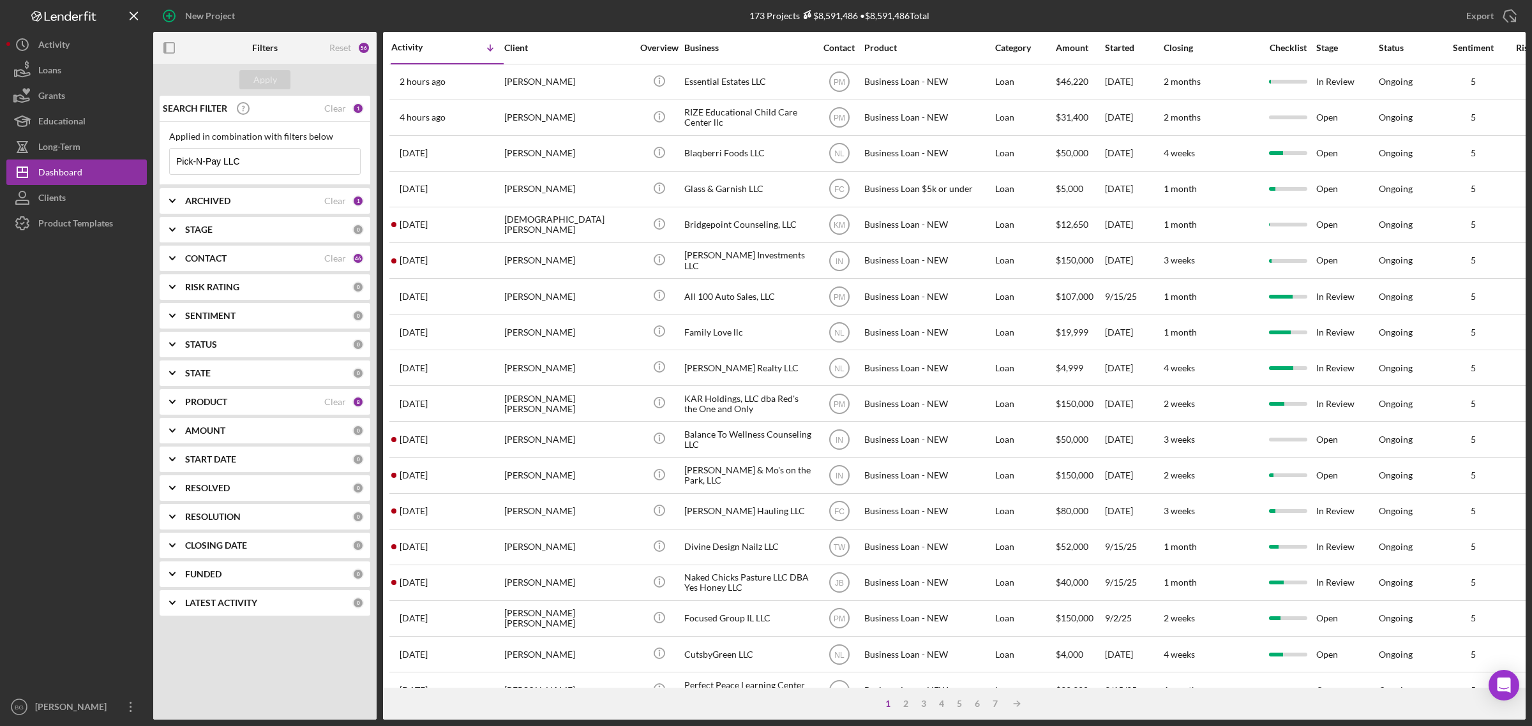
click at [230, 254] on div "CONTACT" at bounding box center [254, 258] width 139 height 10
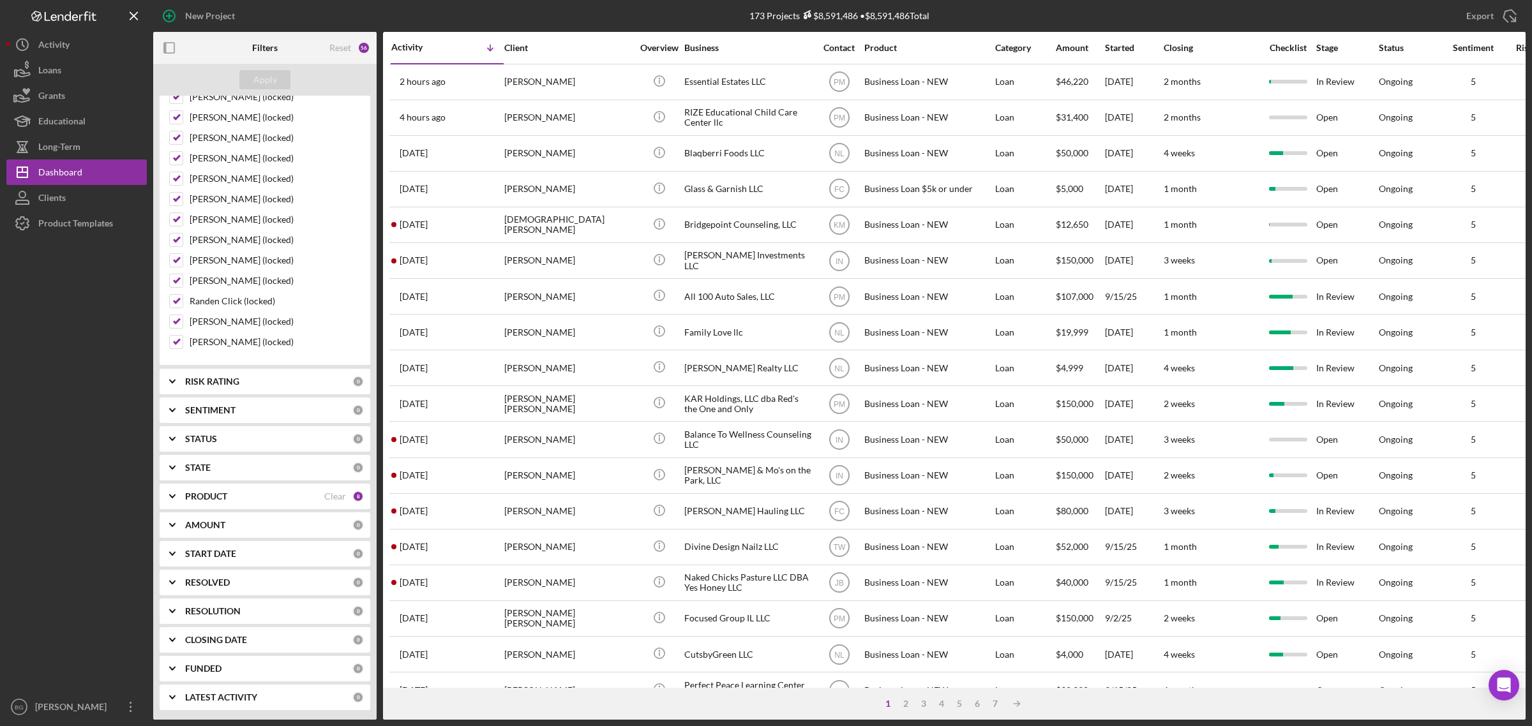
scroll to position [664, 0]
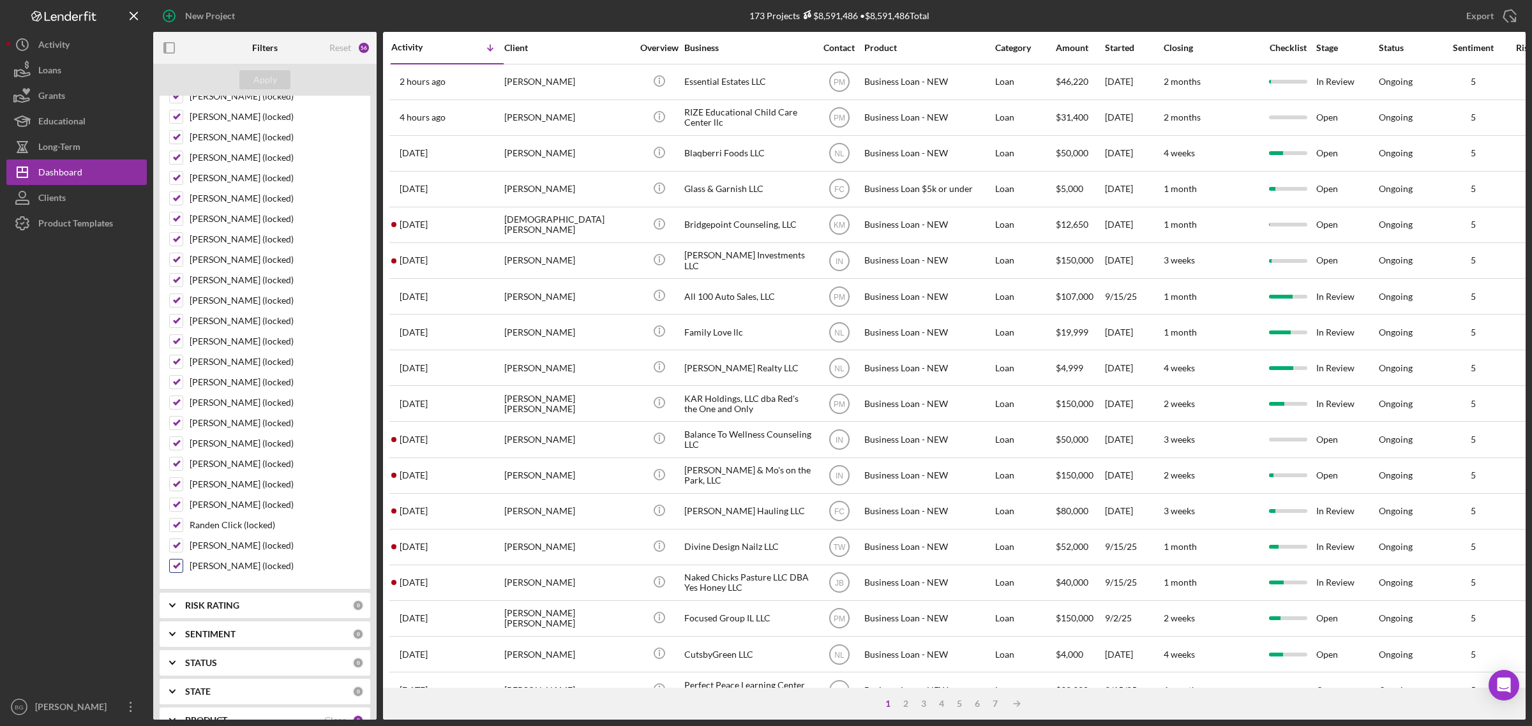
click at [181, 572] on input "[PERSON_NAME] (locked)" at bounding box center [176, 566] width 13 height 13
checkbox input "false"
click at [179, 552] on input "[PERSON_NAME] (locked)" at bounding box center [176, 545] width 13 height 13
checkbox input "false"
click at [177, 532] on input "Randen Click (locked)" at bounding box center [176, 525] width 13 height 13
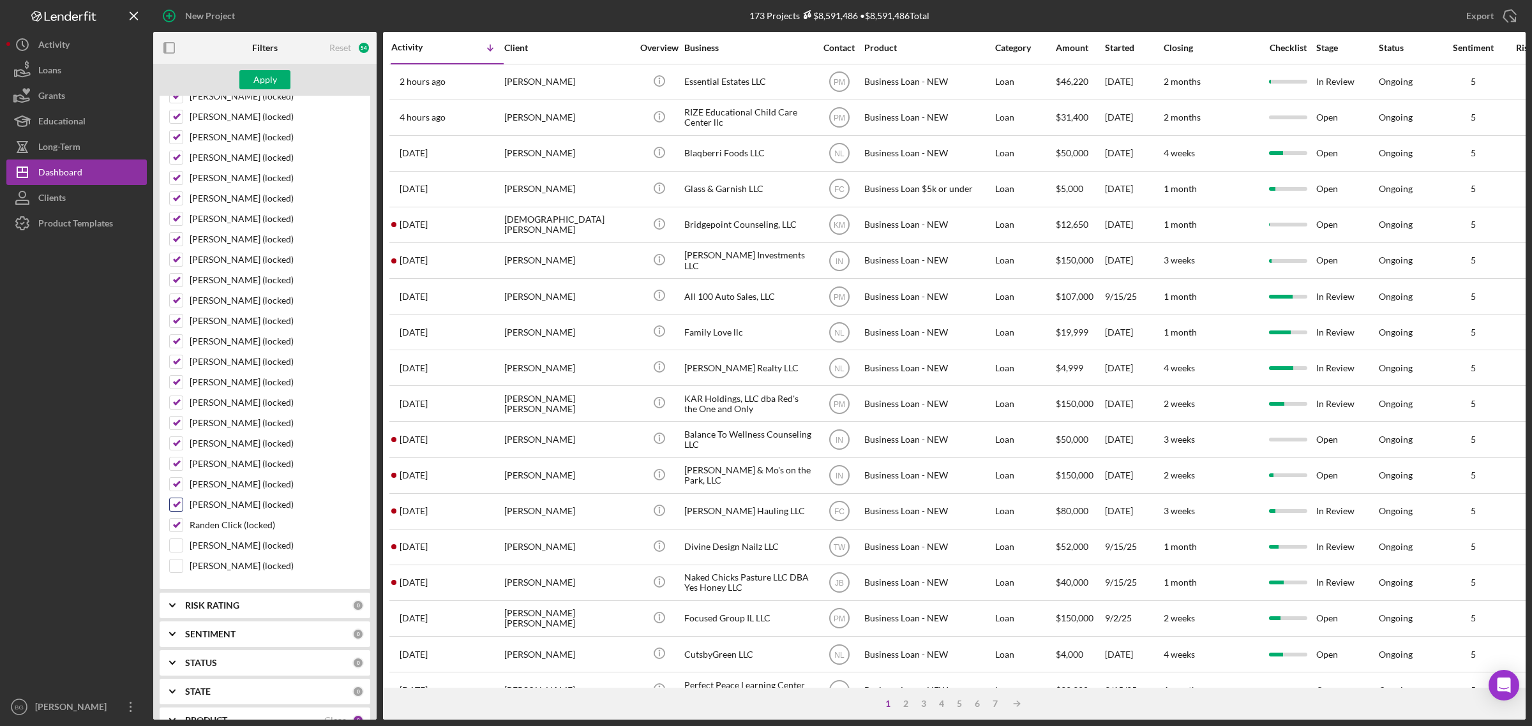
checkbox input "false"
click at [176, 511] on input "[PERSON_NAME] (locked)" at bounding box center [176, 504] width 13 height 13
checkbox input "false"
click at [174, 491] on input "[PERSON_NAME] (locked)" at bounding box center [176, 484] width 13 height 13
checkbox input "false"
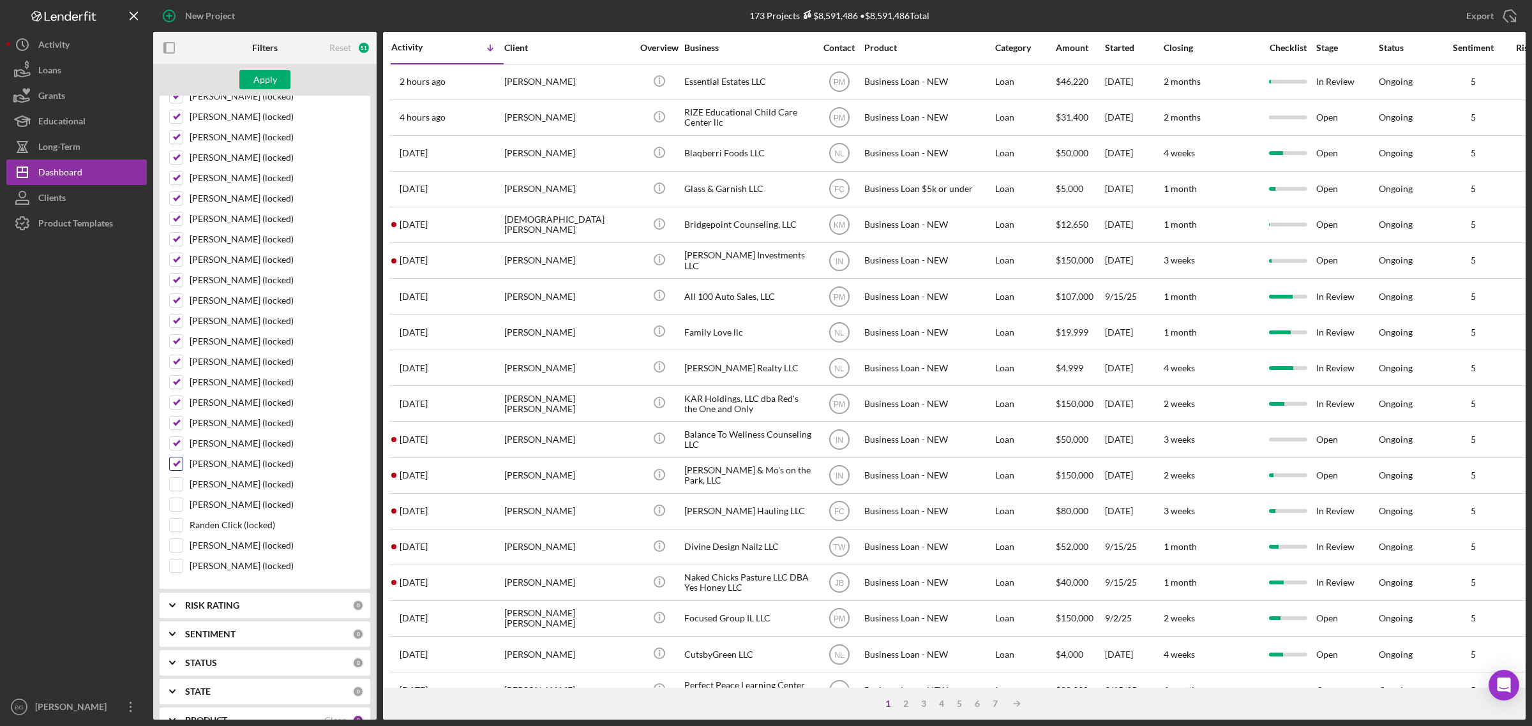
click at [173, 470] on input "[PERSON_NAME] (locked)" at bounding box center [176, 464] width 13 height 13
checkbox input "false"
click at [173, 450] on input "[PERSON_NAME] (locked)" at bounding box center [176, 443] width 13 height 13
checkbox input "false"
click at [176, 430] on input "[PERSON_NAME] (locked)" at bounding box center [176, 423] width 13 height 13
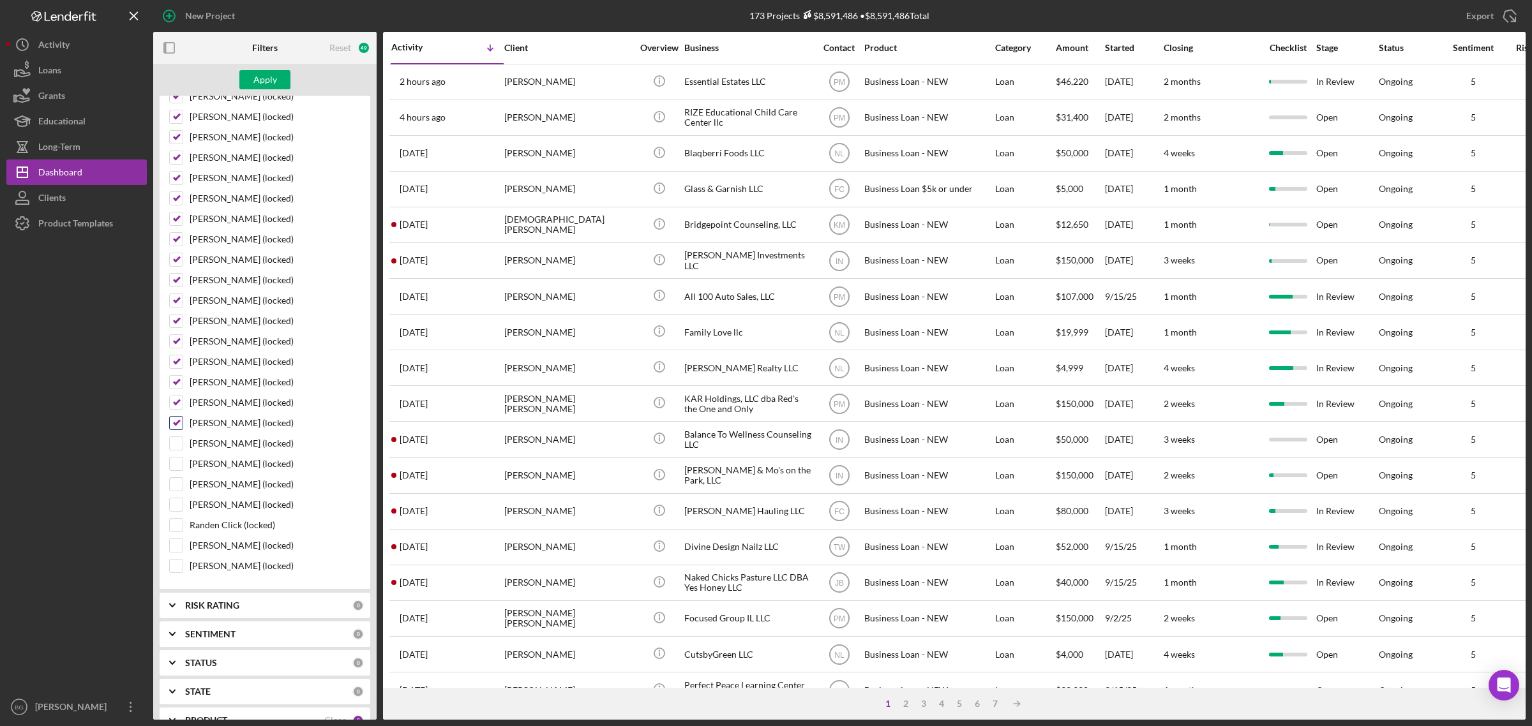
checkbox input "false"
click at [173, 409] on input "[PERSON_NAME] (locked)" at bounding box center [176, 402] width 13 height 13
checkbox input "false"
click at [171, 389] on input "[PERSON_NAME] (locked)" at bounding box center [176, 382] width 13 height 13
checkbox input "false"
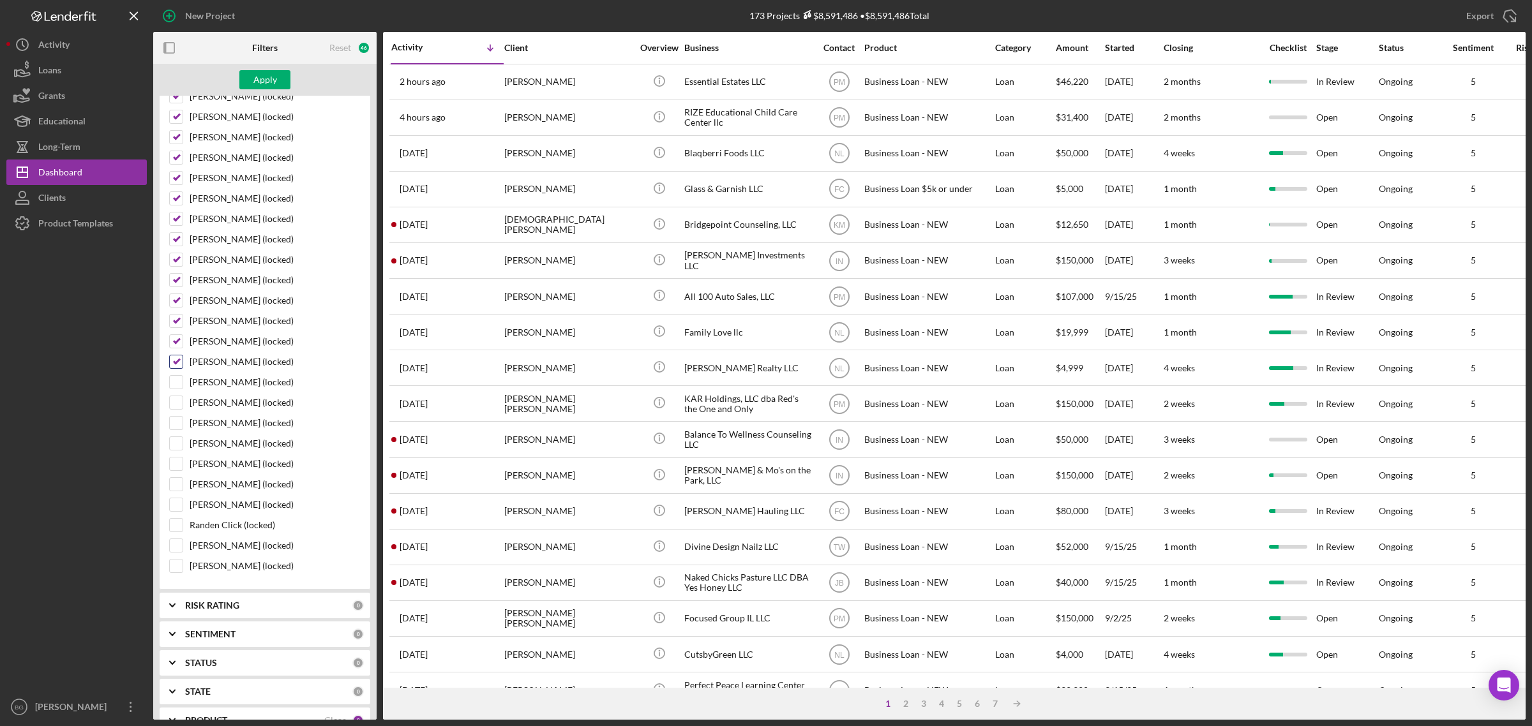
click at [177, 368] on input "[PERSON_NAME] (locked)" at bounding box center [176, 361] width 13 height 13
checkbox input "false"
click at [177, 348] on input "[PERSON_NAME] (locked)" at bounding box center [176, 341] width 13 height 13
checkbox input "false"
click at [176, 327] on input "[PERSON_NAME] (locked)" at bounding box center [176, 321] width 13 height 13
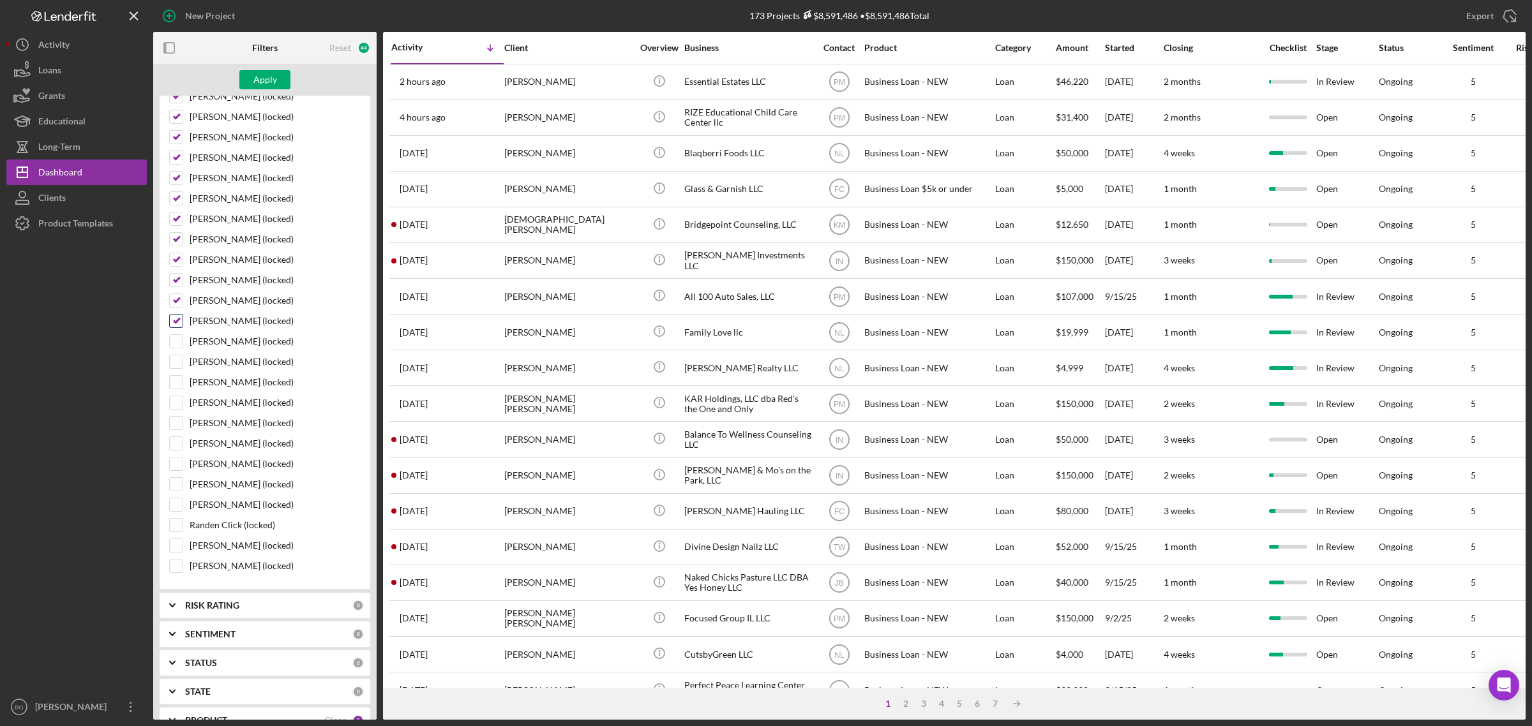
checkbox input "false"
click at [179, 307] on input "[PERSON_NAME] (locked)" at bounding box center [176, 300] width 13 height 13
checkbox input "false"
click at [176, 287] on input "[PERSON_NAME] (locked)" at bounding box center [176, 280] width 13 height 13
checkbox input "false"
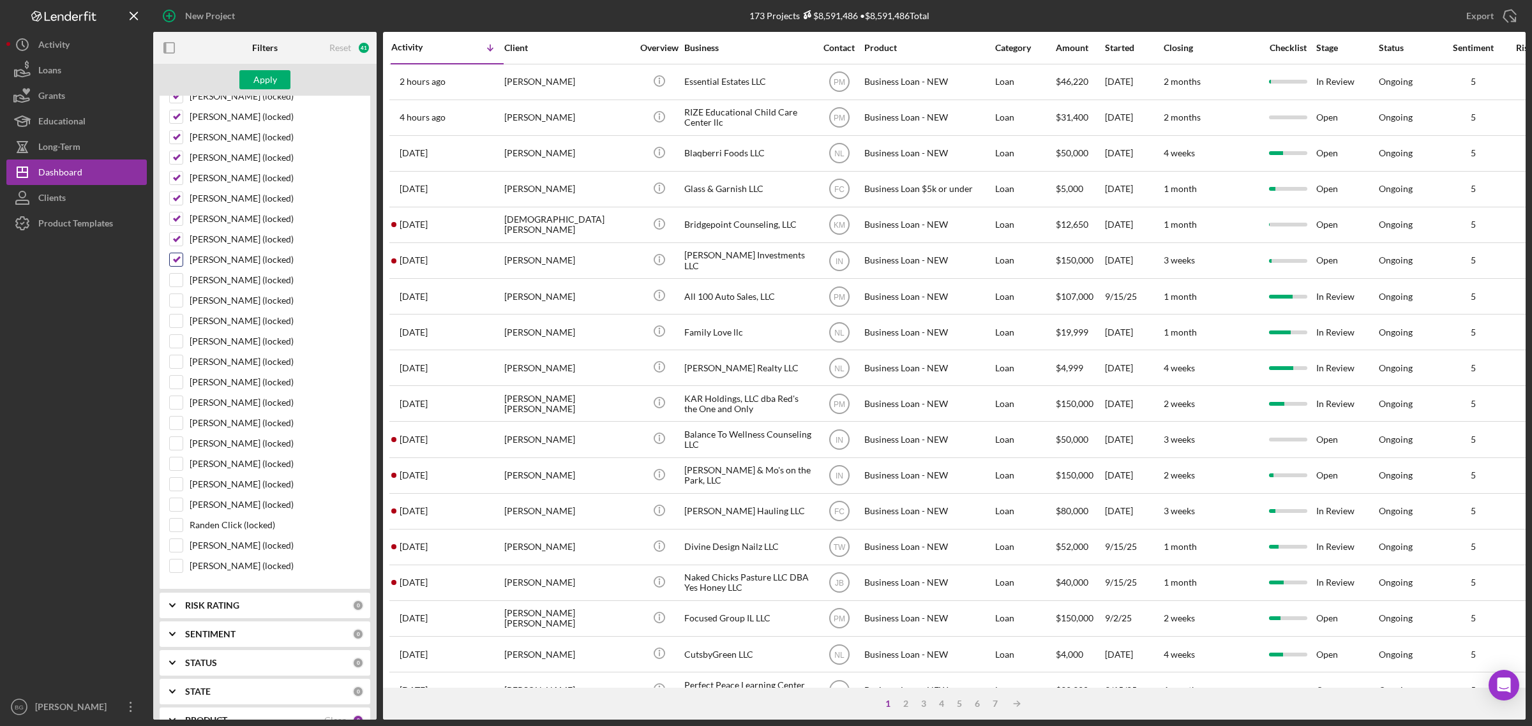
click at [176, 266] on input "[PERSON_NAME] (locked)" at bounding box center [176, 259] width 13 height 13
checkbox input "false"
click at [176, 246] on input "[PERSON_NAME] (locked)" at bounding box center [176, 239] width 13 height 13
checkbox input "false"
click at [176, 224] on input "[PERSON_NAME] (locked)" at bounding box center [176, 219] width 13 height 13
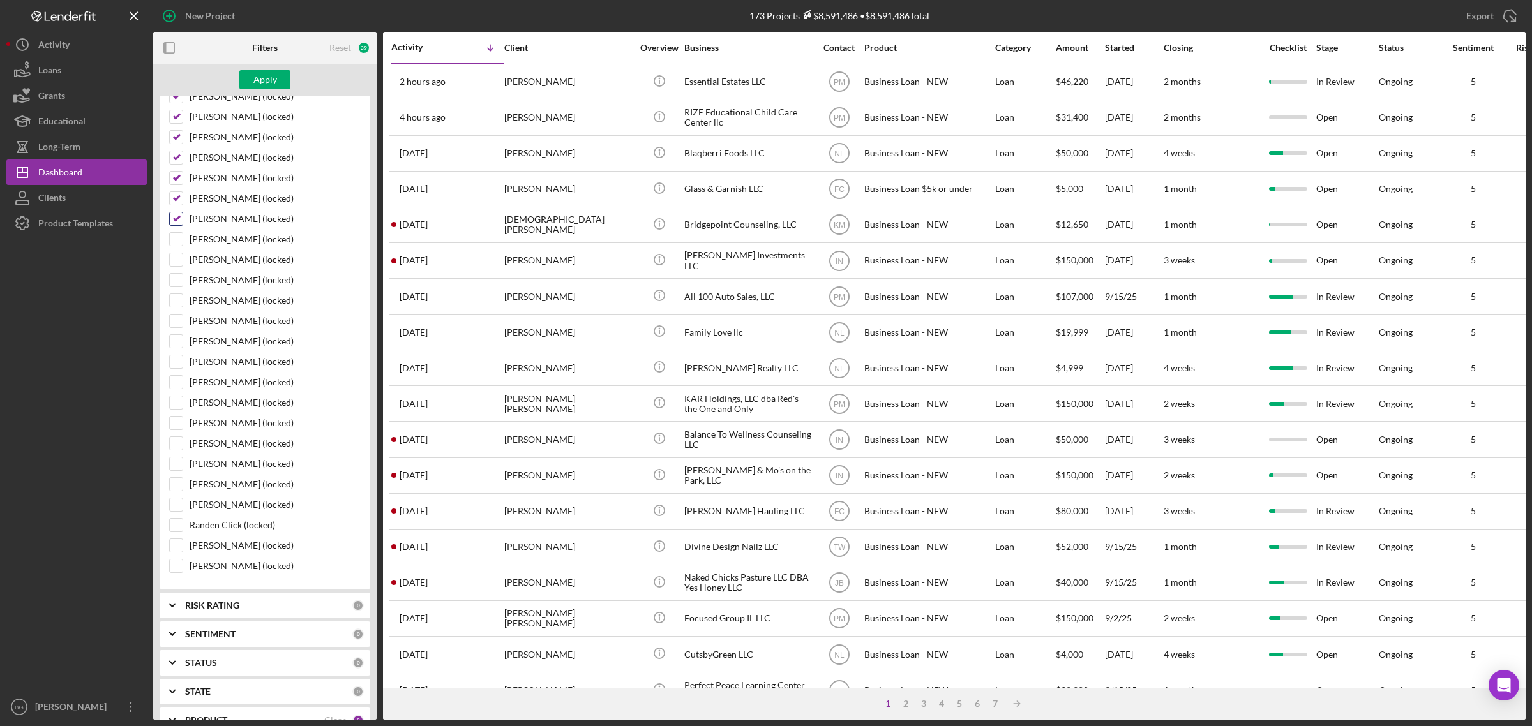
checkbox input "false"
click at [174, 202] on input "[PERSON_NAME] (locked)" at bounding box center [176, 198] width 13 height 13
checkbox input "false"
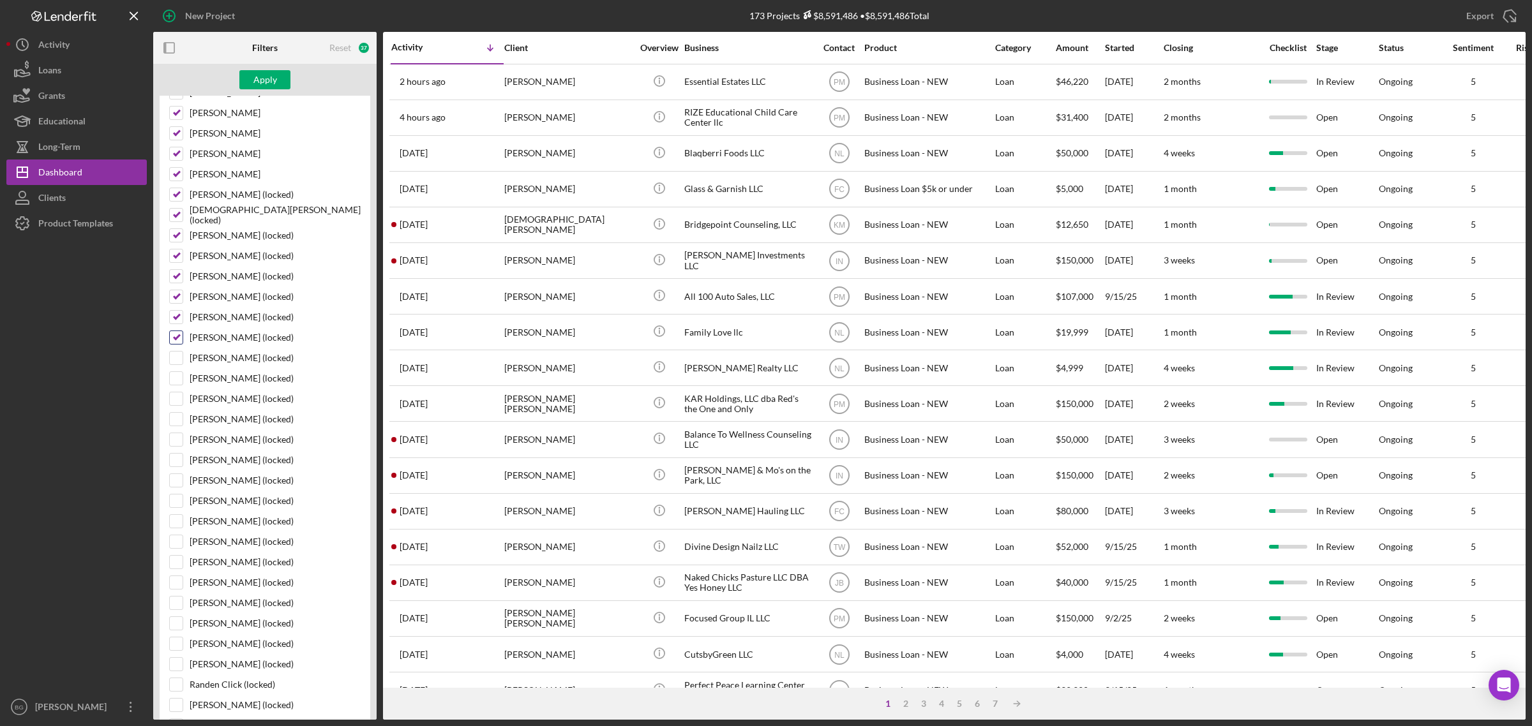
click at [173, 343] on input "[PERSON_NAME] (locked)" at bounding box center [176, 337] width 13 height 13
checkbox input "false"
click at [171, 319] on input "[PERSON_NAME] (locked)" at bounding box center [176, 317] width 13 height 13
checkbox input "false"
click at [176, 300] on input "[PERSON_NAME] (locked)" at bounding box center [176, 296] width 13 height 13
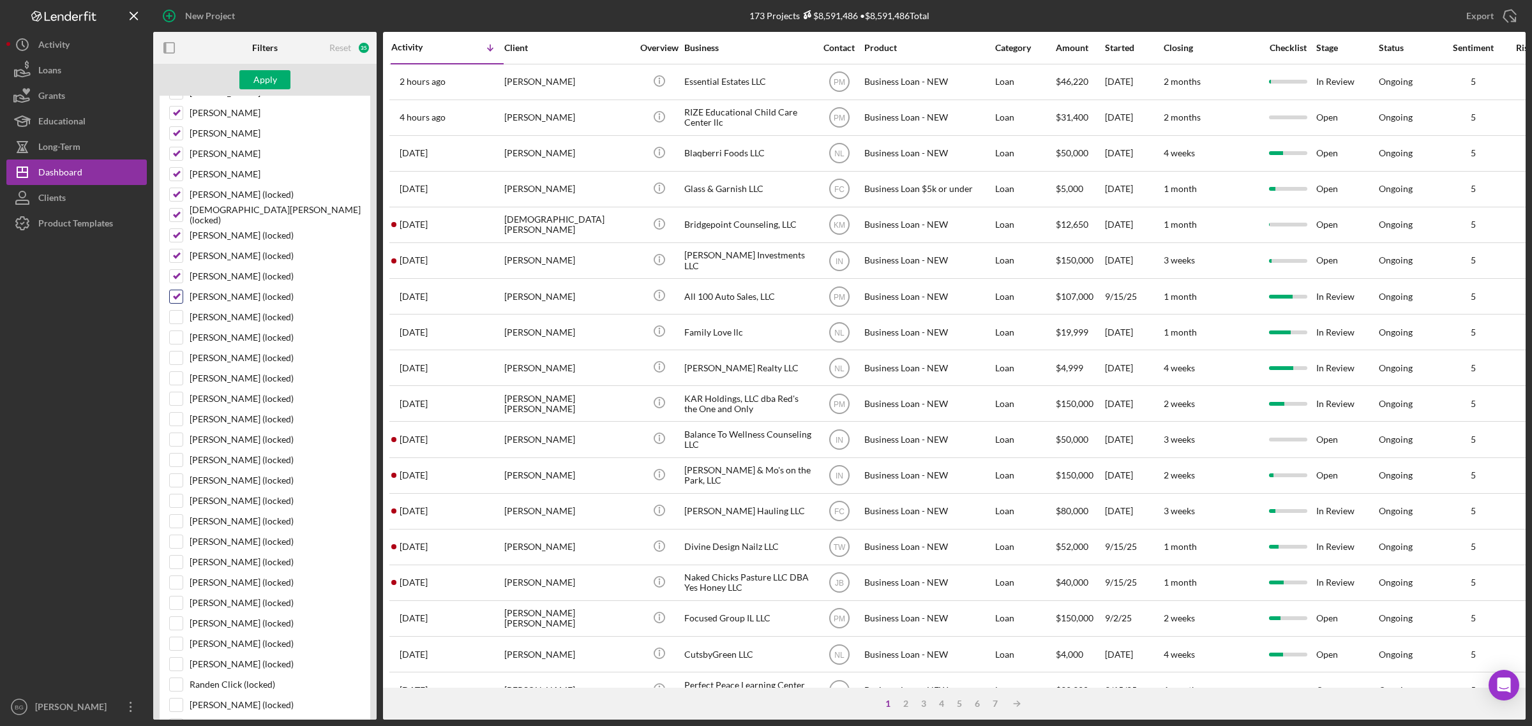
checkbox input "false"
click at [177, 281] on input "[PERSON_NAME] (locked)" at bounding box center [176, 276] width 13 height 13
checkbox input "false"
click at [174, 262] on input "[PERSON_NAME] (locked)" at bounding box center [176, 256] width 13 height 13
checkbox input "false"
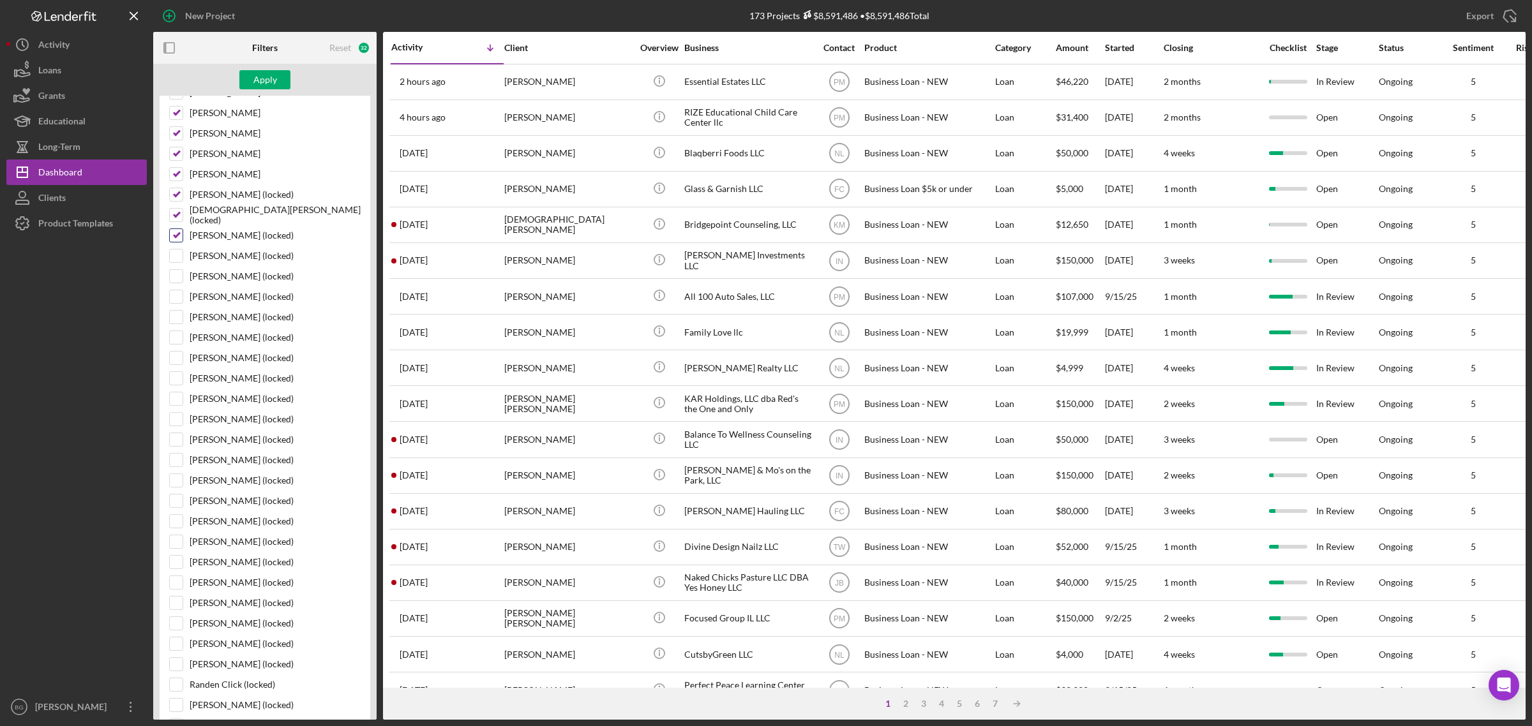
click at [174, 241] on input "[PERSON_NAME] (locked)" at bounding box center [176, 235] width 13 height 13
checkbox input "false"
click at [177, 217] on input "[DEMOGRAPHIC_DATA][PERSON_NAME] (locked)" at bounding box center [176, 215] width 13 height 13
checkbox input "false"
click at [177, 193] on div at bounding box center [176, 195] width 14 height 14
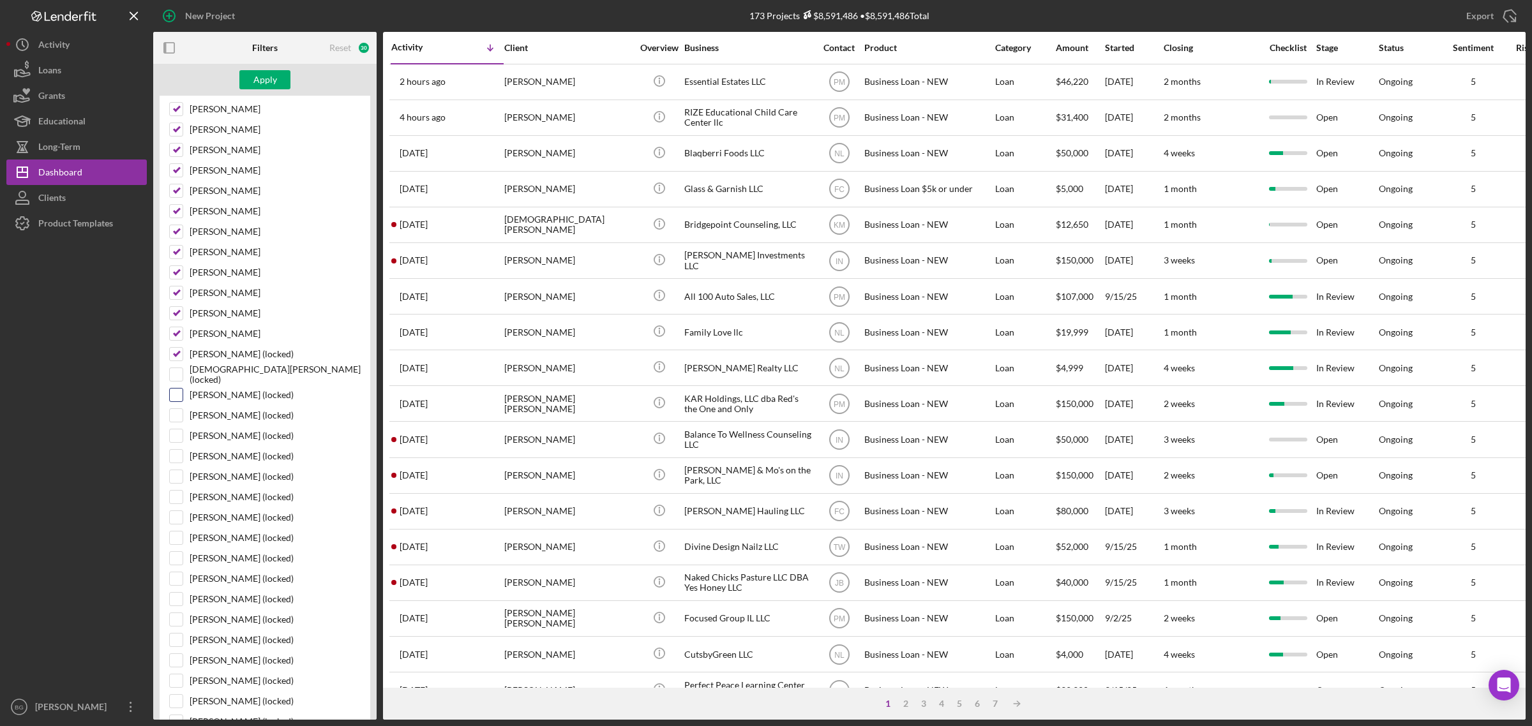
scroll to position [265, 0]
click at [176, 438] on input "[PERSON_NAME] (locked)" at bounding box center [176, 434] width 13 height 13
checkbox input "false"
click at [174, 416] on input "[PERSON_NAME]" at bounding box center [176, 413] width 13 height 13
checkbox input "false"
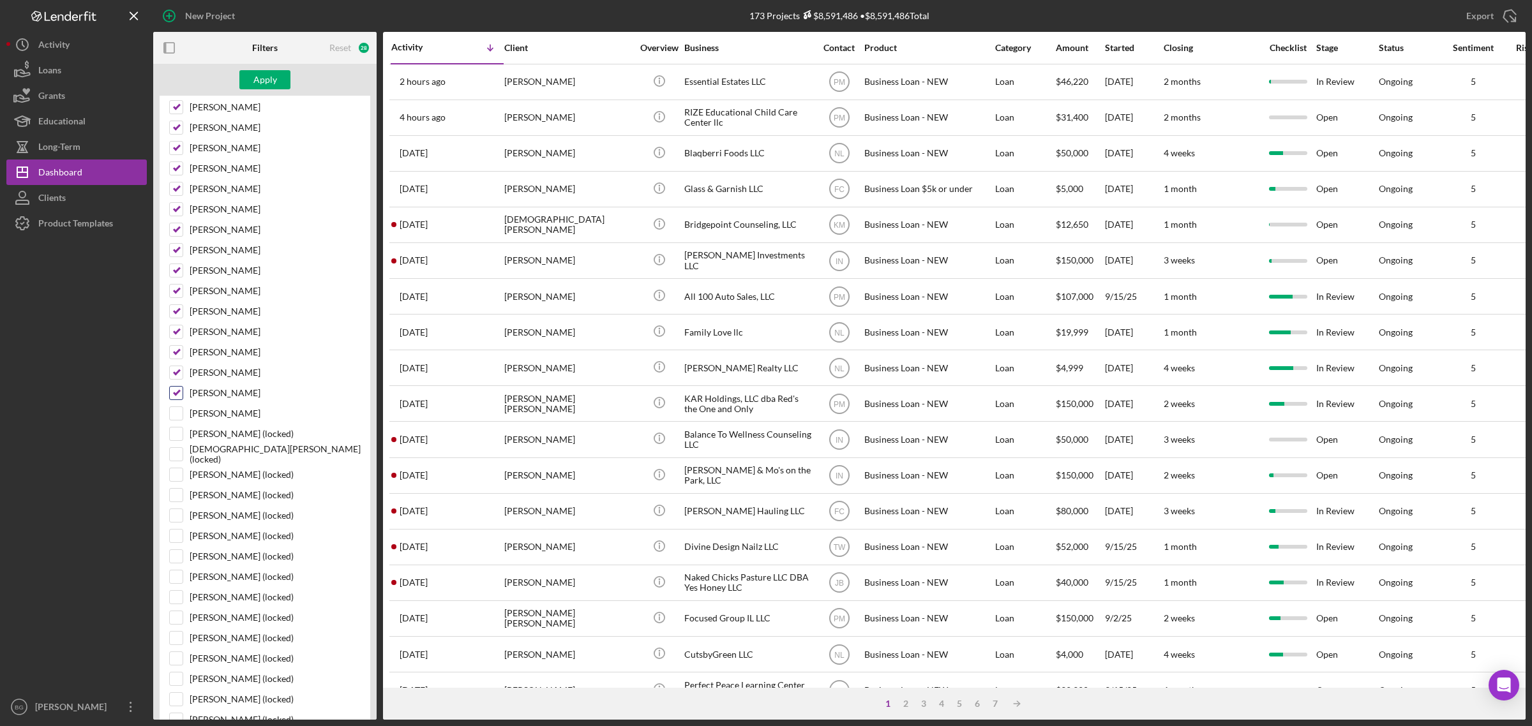
click at [174, 398] on input "[PERSON_NAME]" at bounding box center [176, 393] width 13 height 13
checkbox input "false"
click at [174, 378] on input "[PERSON_NAME]" at bounding box center [176, 372] width 13 height 13
checkbox input "false"
click at [172, 359] on input "[PERSON_NAME]" at bounding box center [176, 352] width 13 height 13
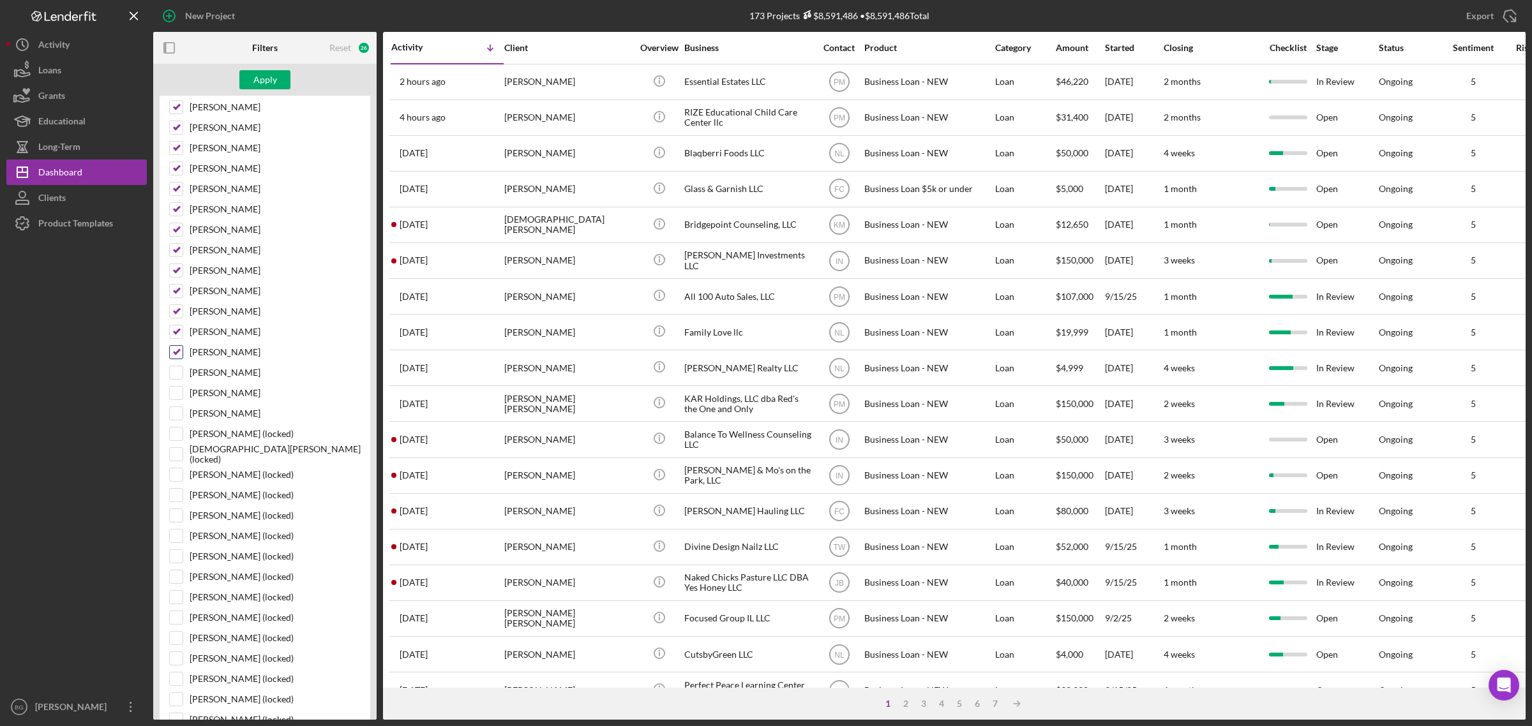
checkbox input "false"
click at [177, 334] on input "[PERSON_NAME]" at bounding box center [176, 332] width 13 height 13
checkbox input "false"
click at [176, 315] on input "[PERSON_NAME]" at bounding box center [176, 311] width 13 height 13
checkbox input "false"
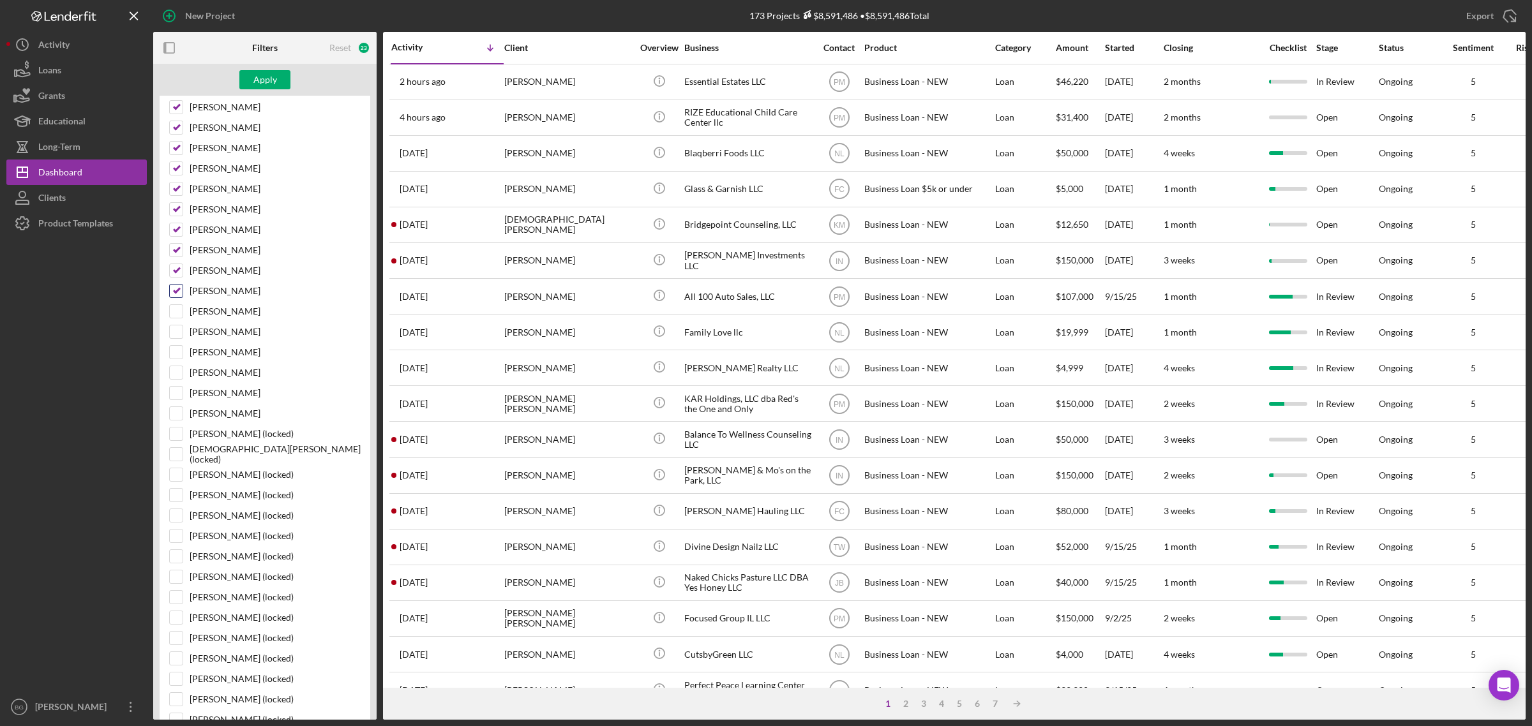
click at [177, 291] on input "[PERSON_NAME]" at bounding box center [176, 291] width 13 height 13
checkbox input "false"
click at [179, 273] on input "[PERSON_NAME]" at bounding box center [176, 270] width 13 height 13
checkbox input "false"
click at [181, 252] on input "[PERSON_NAME]" at bounding box center [176, 250] width 13 height 13
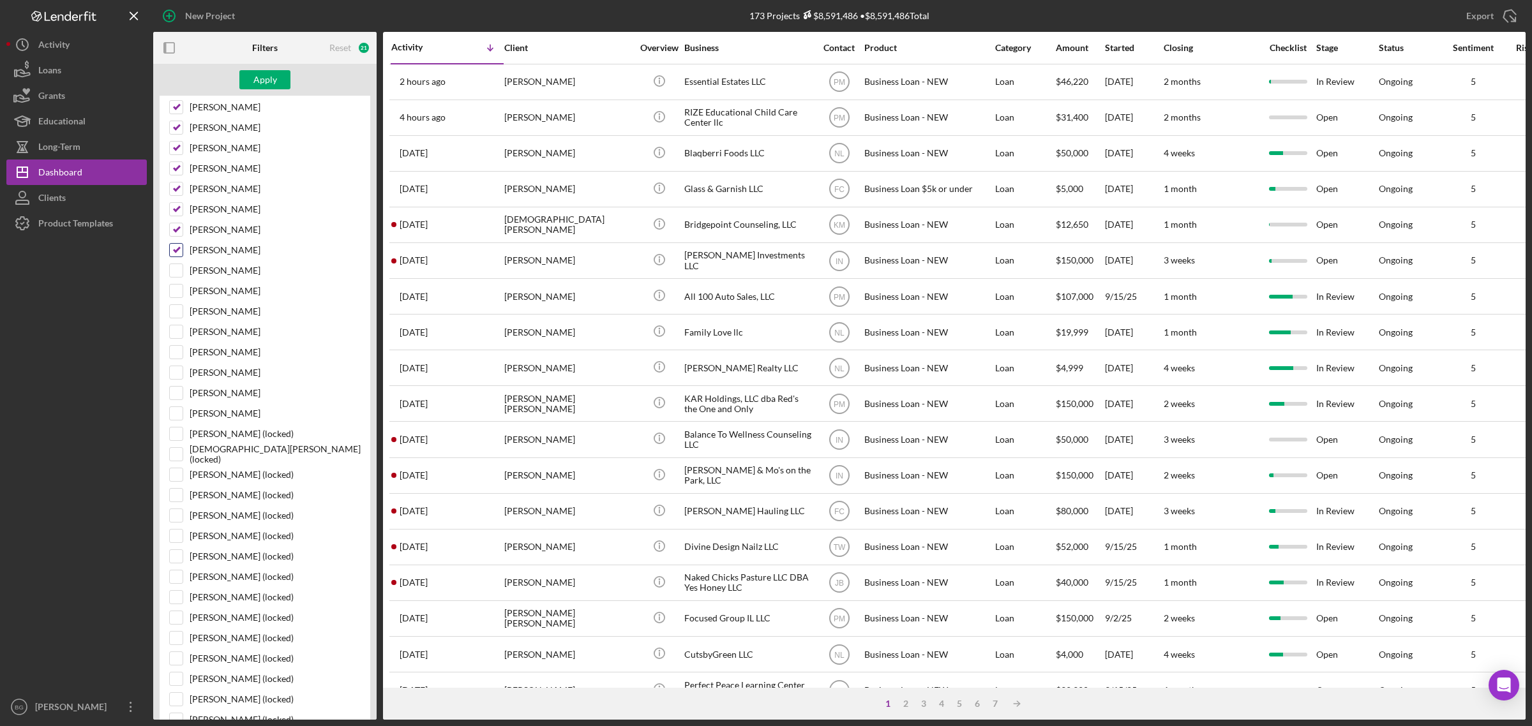
checkbox input "false"
click at [176, 228] on input "[PERSON_NAME]" at bounding box center [176, 229] width 13 height 13
checkbox input "false"
click at [176, 202] on div "[PERSON_NAME]" at bounding box center [264, 192] width 191 height 20
click at [177, 208] on input "[PERSON_NAME]" at bounding box center [176, 209] width 13 height 13
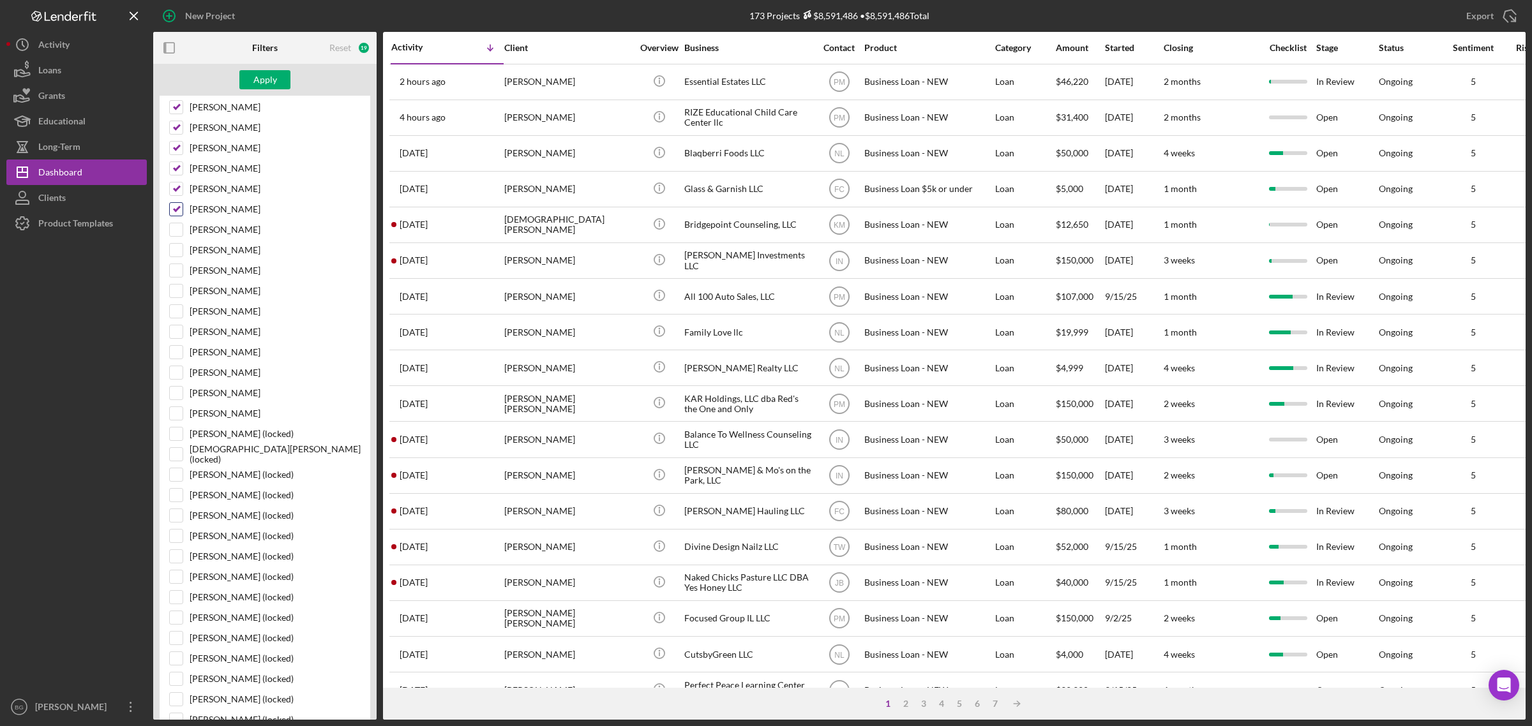
checkbox input "false"
click at [177, 195] on input "[PERSON_NAME]" at bounding box center [176, 189] width 13 height 13
checkbox input "false"
click at [180, 169] on input "[PERSON_NAME]" at bounding box center [176, 168] width 13 height 13
checkbox input "false"
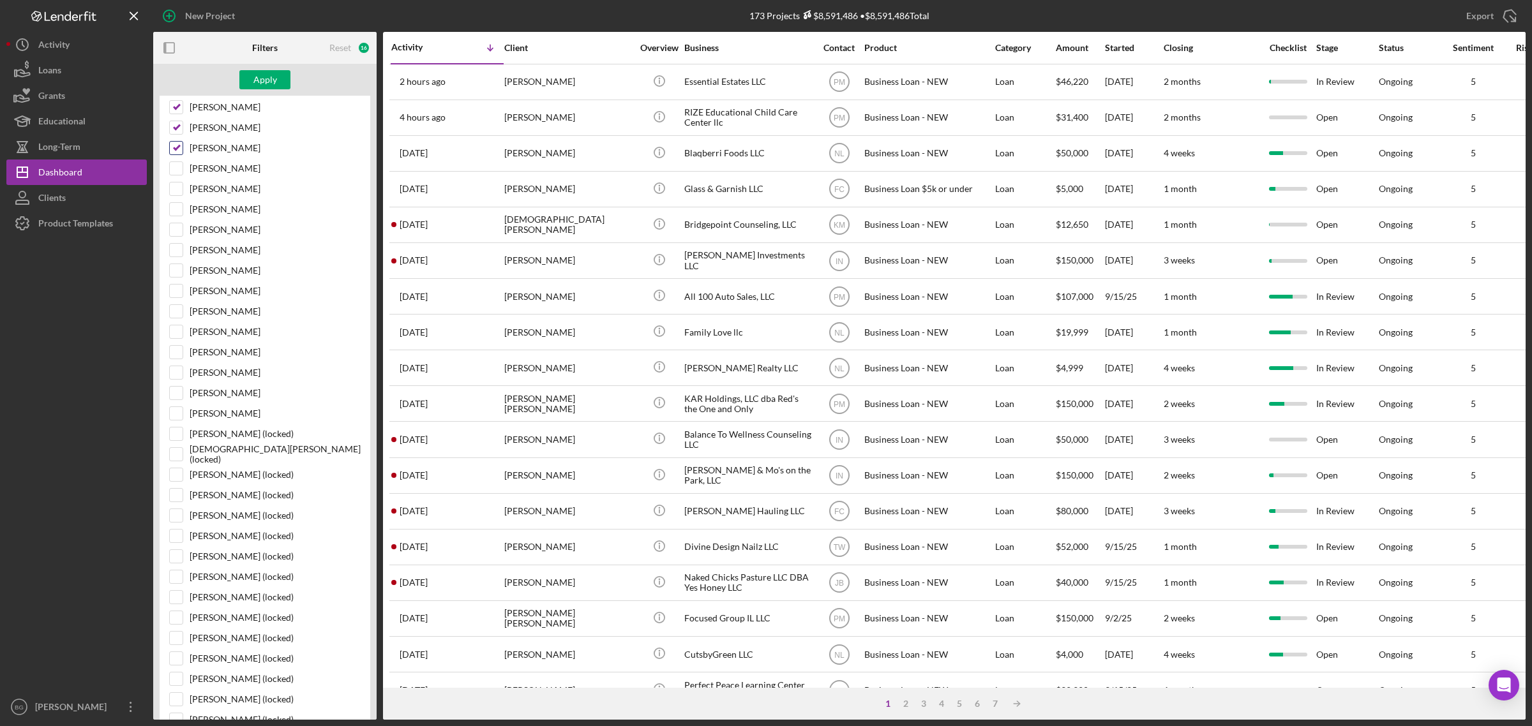
click at [174, 149] on input "[PERSON_NAME]" at bounding box center [176, 148] width 13 height 13
checkbox input "false"
click at [176, 134] on input "[PERSON_NAME]" at bounding box center [176, 127] width 13 height 13
checkbox input "false"
click at [272, 71] on div "Apply" at bounding box center [265, 79] width 24 height 19
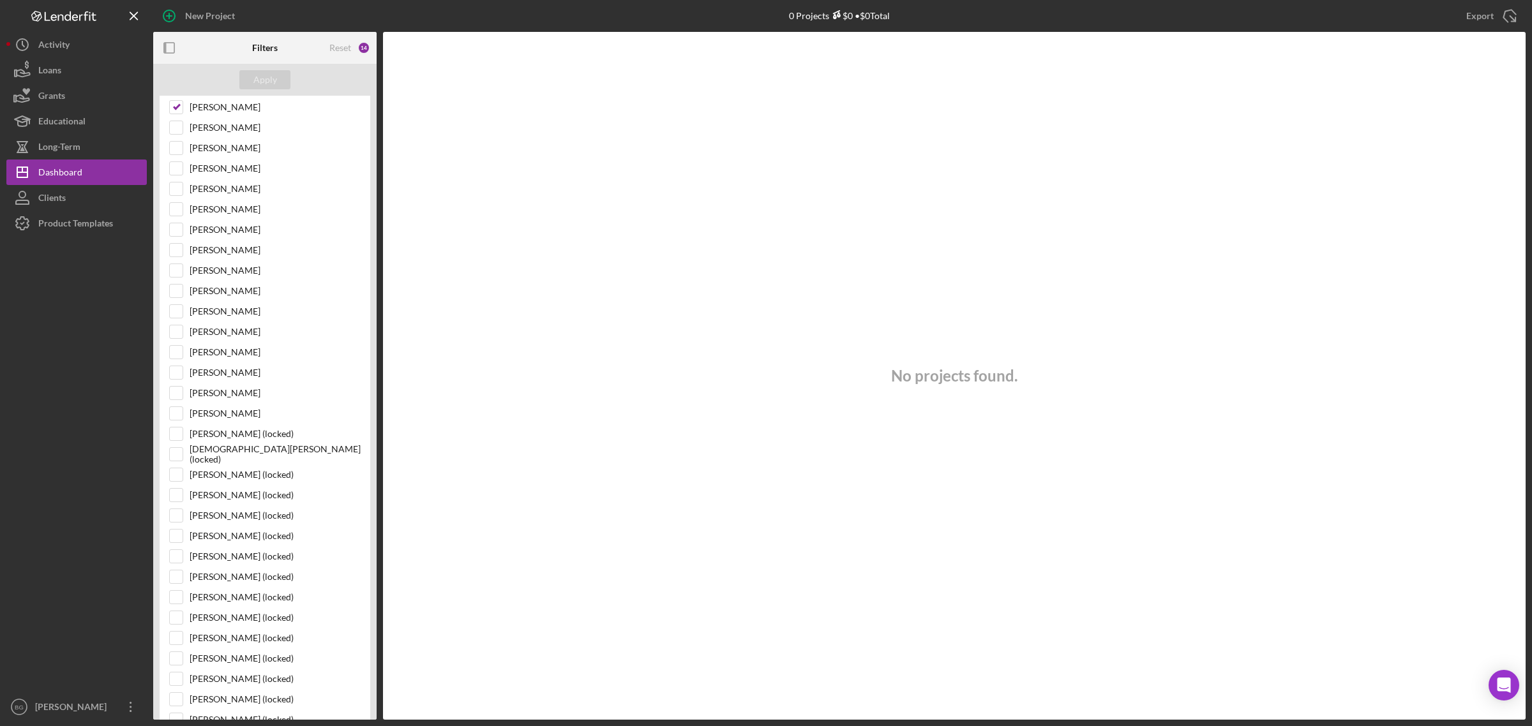
scroll to position [105, 0]
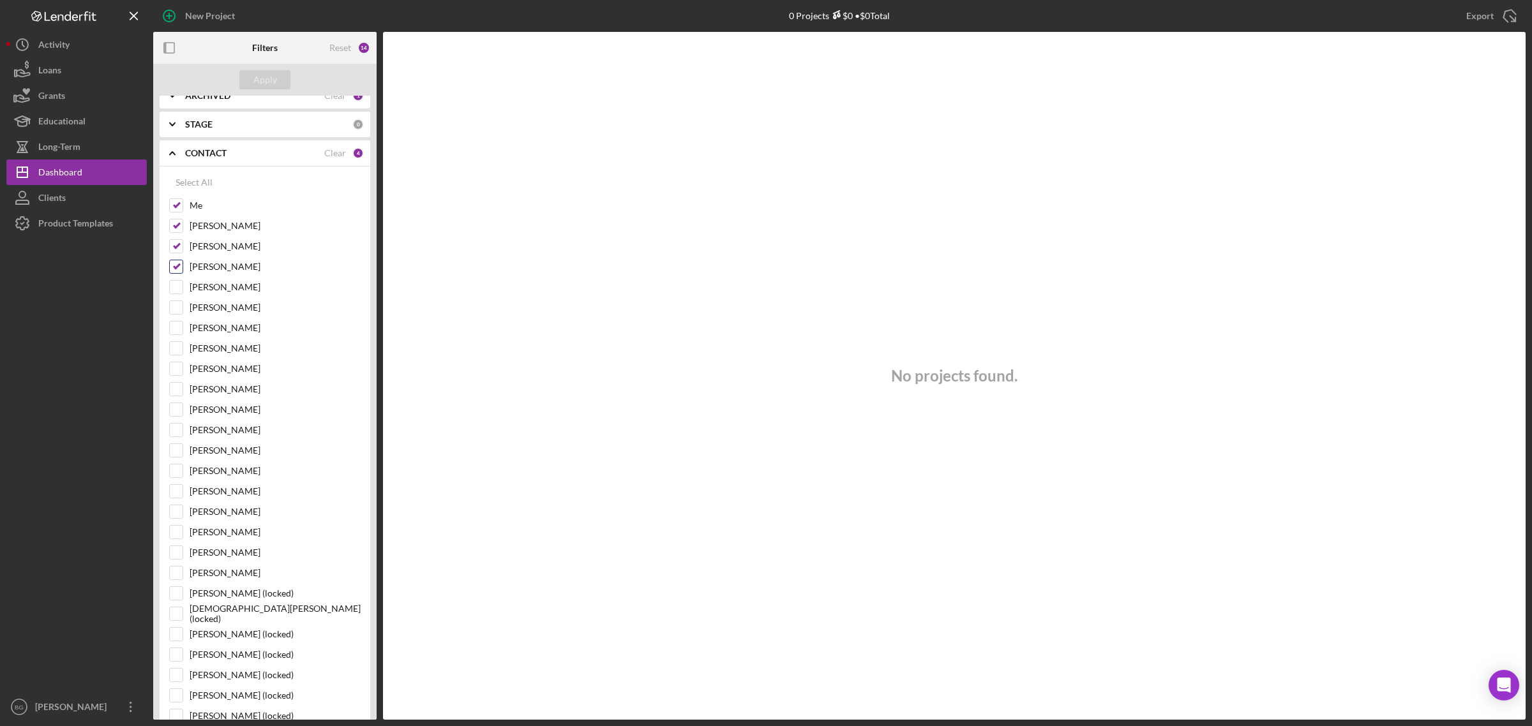
click at [174, 264] on input "[PERSON_NAME]" at bounding box center [176, 266] width 13 height 13
checkbox input "false"
click at [174, 246] on input "[PERSON_NAME]" at bounding box center [176, 246] width 13 height 13
checkbox input "false"
click at [177, 227] on input "[PERSON_NAME]" at bounding box center [176, 226] width 13 height 13
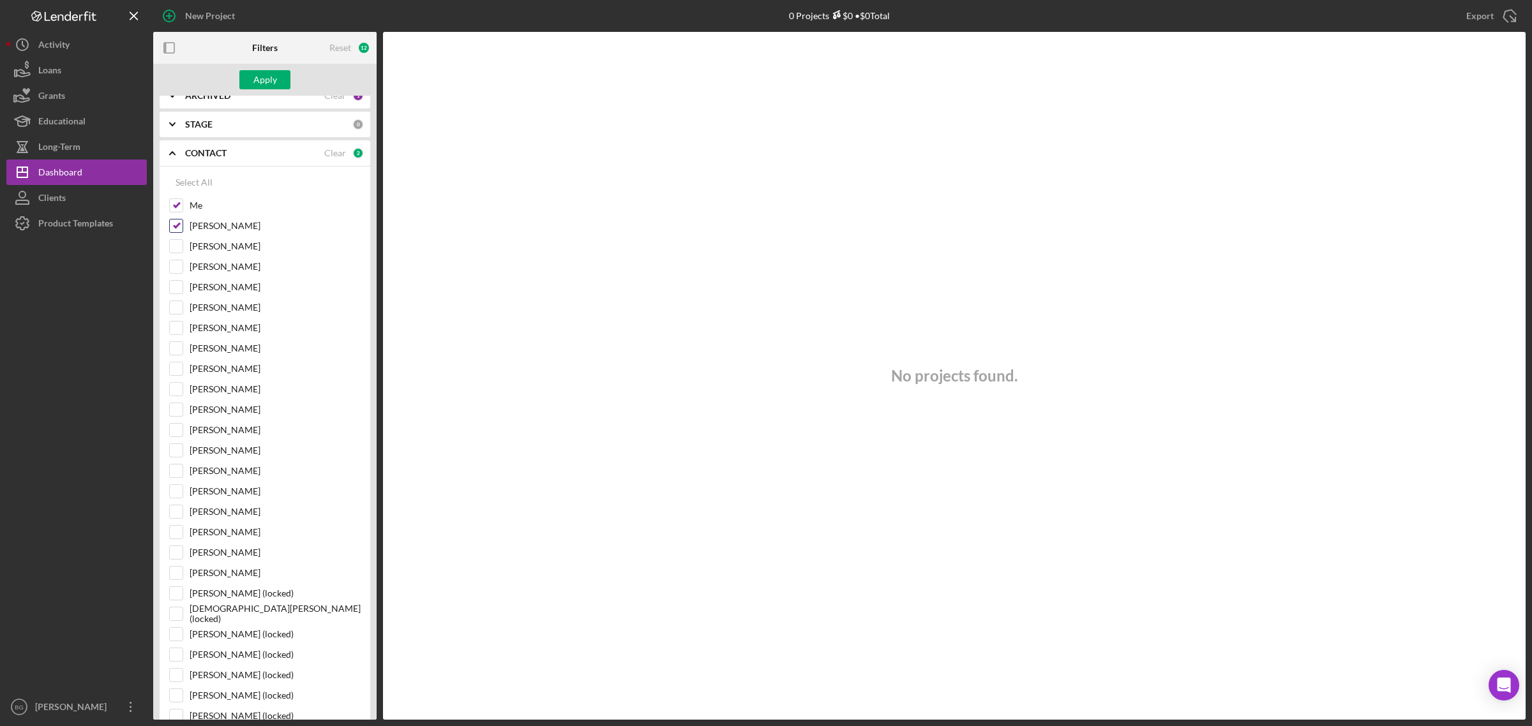
checkbox input "false"
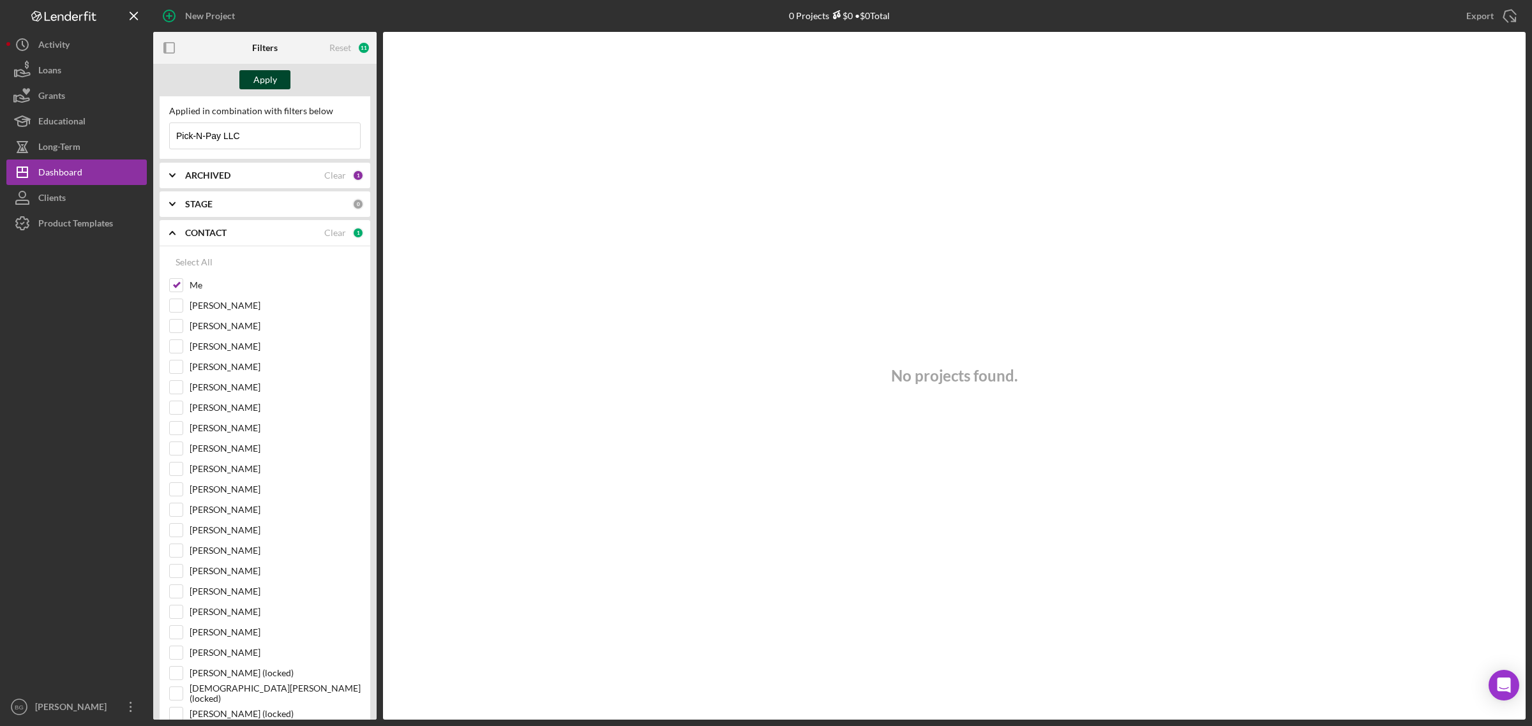
click at [266, 85] on div "Apply" at bounding box center [265, 79] width 24 height 19
click at [257, 228] on div "CONTACT" at bounding box center [254, 233] width 139 height 10
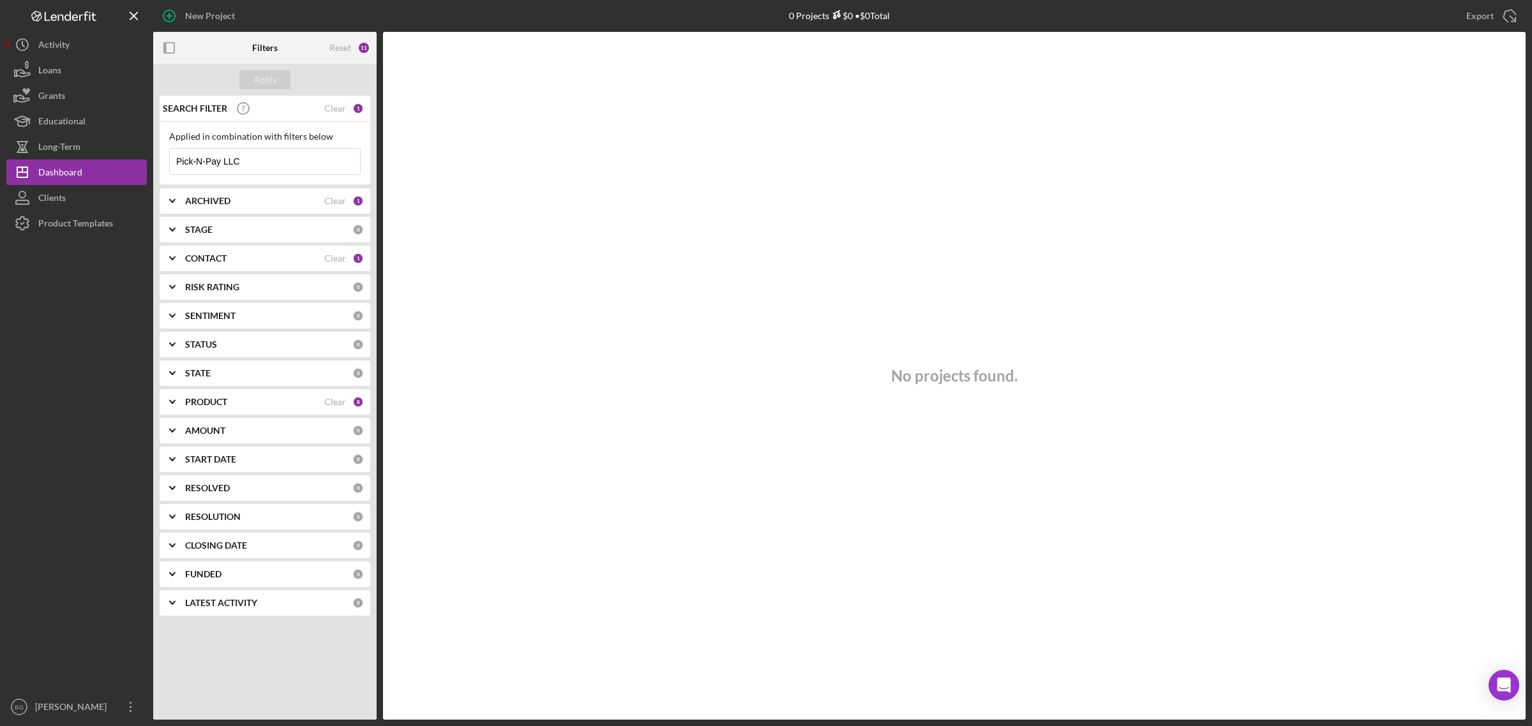
click at [249, 200] on div "ARCHIVED" at bounding box center [254, 201] width 139 height 10
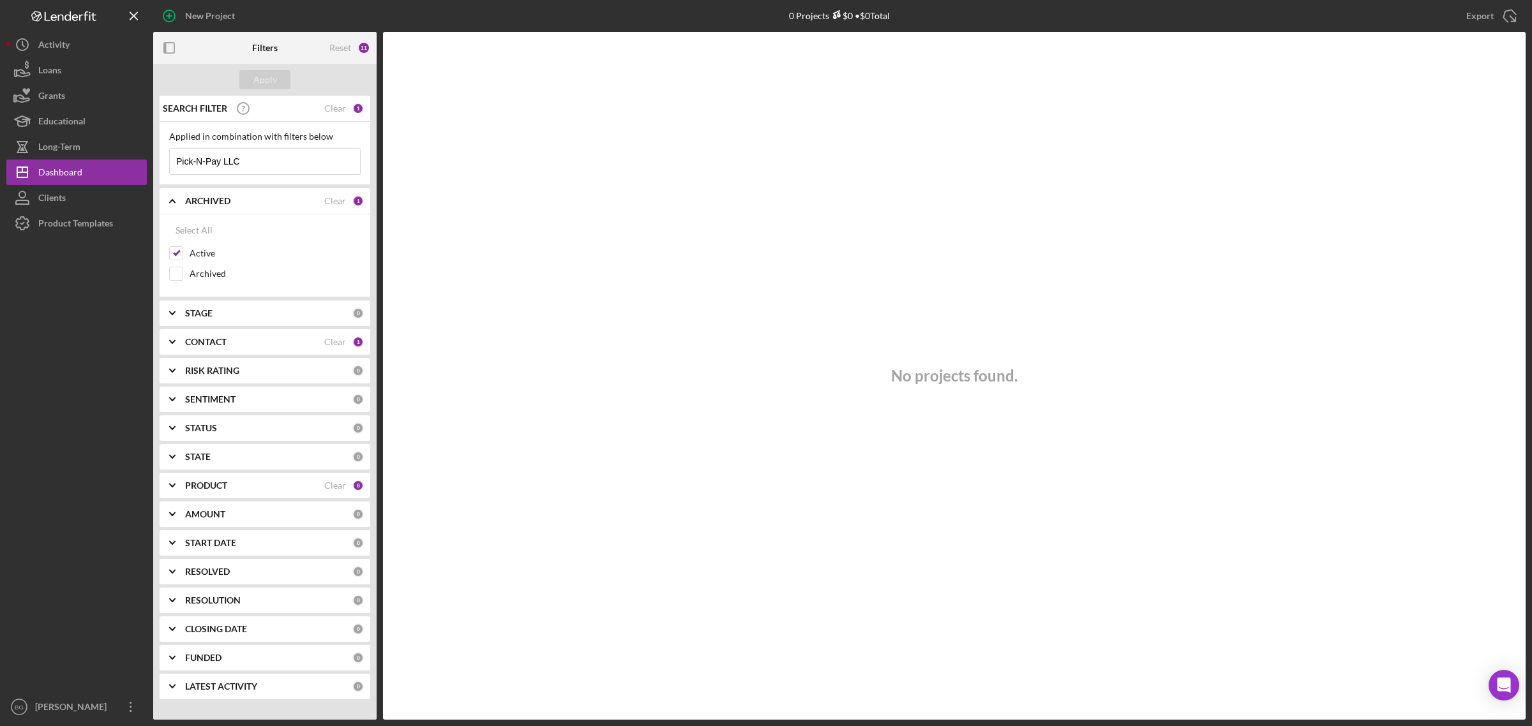
click at [285, 202] on div "ARCHIVED" at bounding box center [254, 201] width 139 height 10
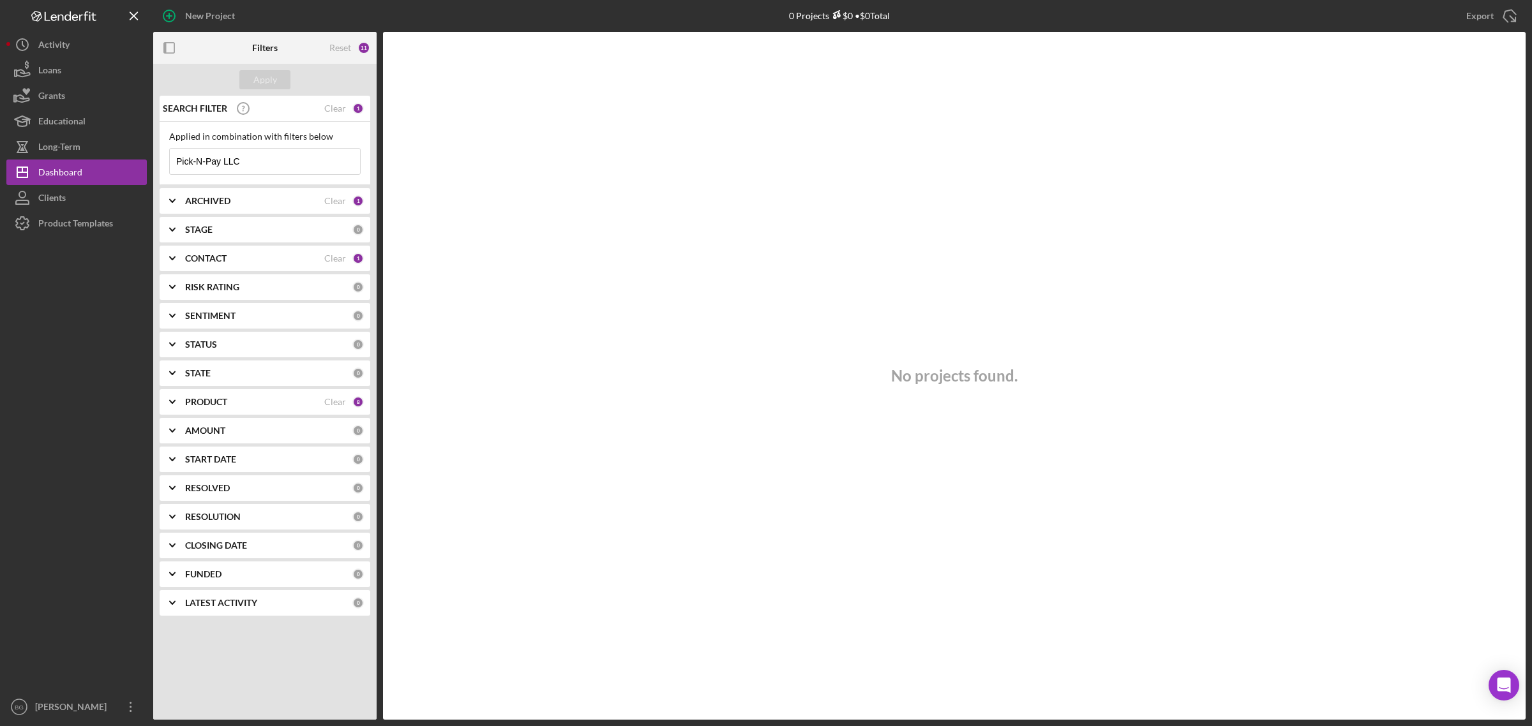
click at [237, 399] on div "PRODUCT" at bounding box center [254, 402] width 139 height 10
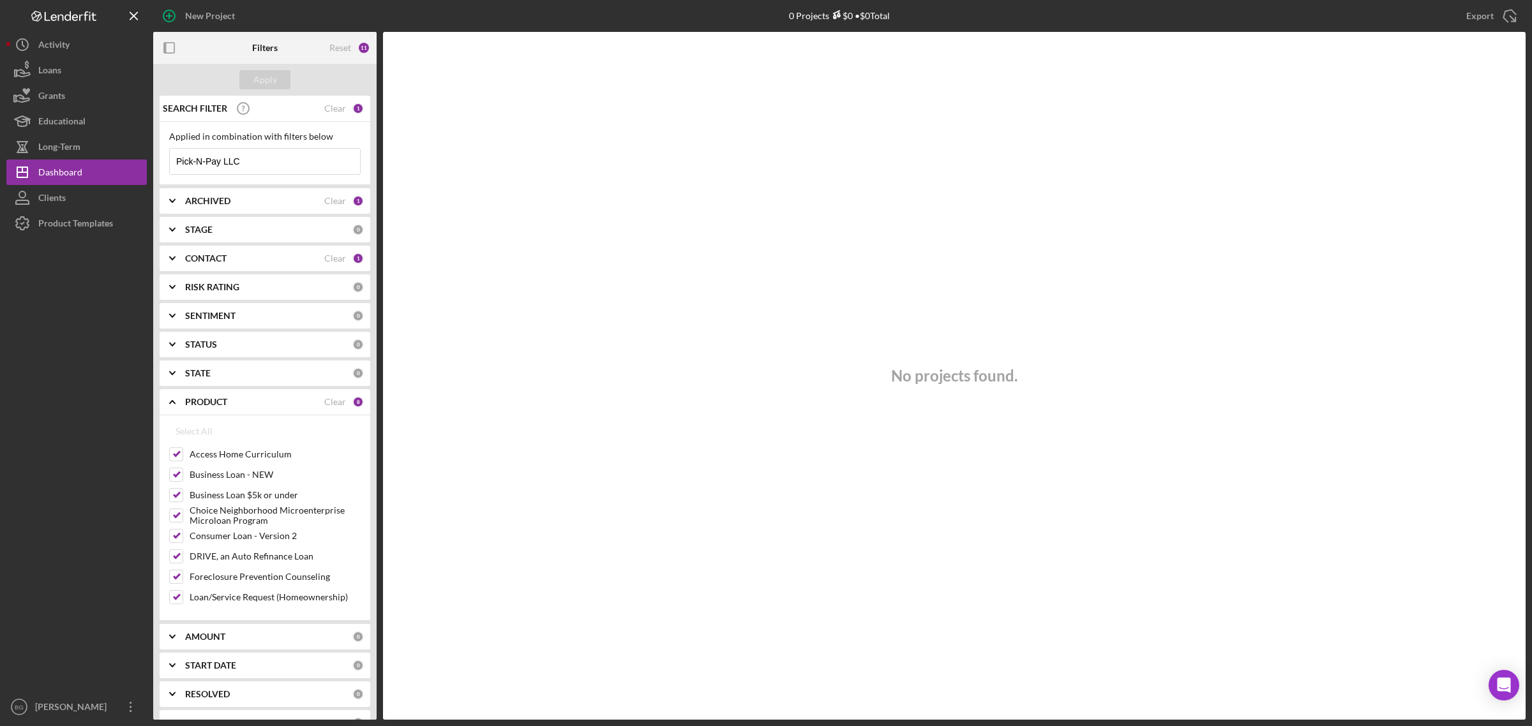
click at [216, 197] on b "ARCHIVED" at bounding box center [207, 201] width 45 height 10
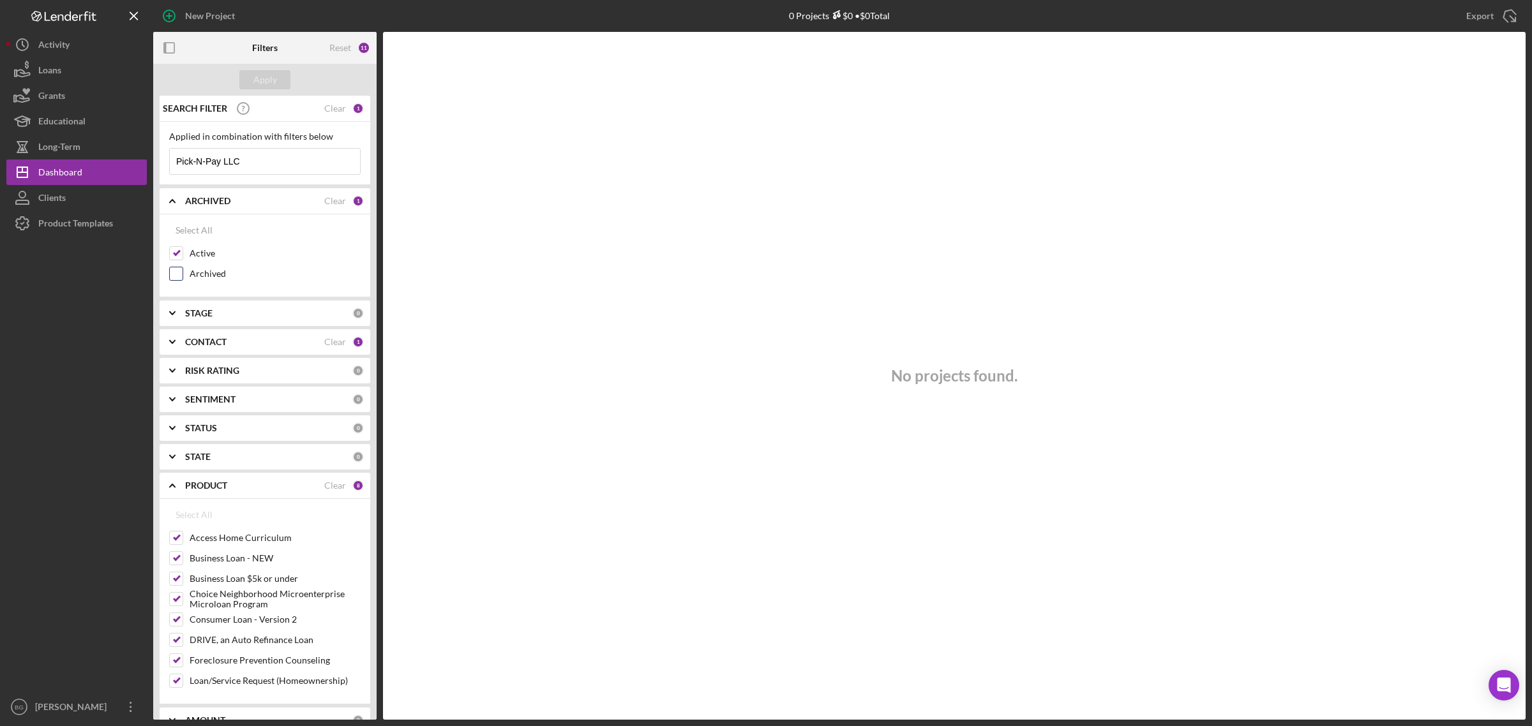
click at [188, 270] on div "Archived" at bounding box center [264, 277] width 191 height 20
click at [176, 279] on input "Archived" at bounding box center [176, 273] width 13 height 13
click at [273, 74] on div "Apply" at bounding box center [265, 79] width 24 height 19
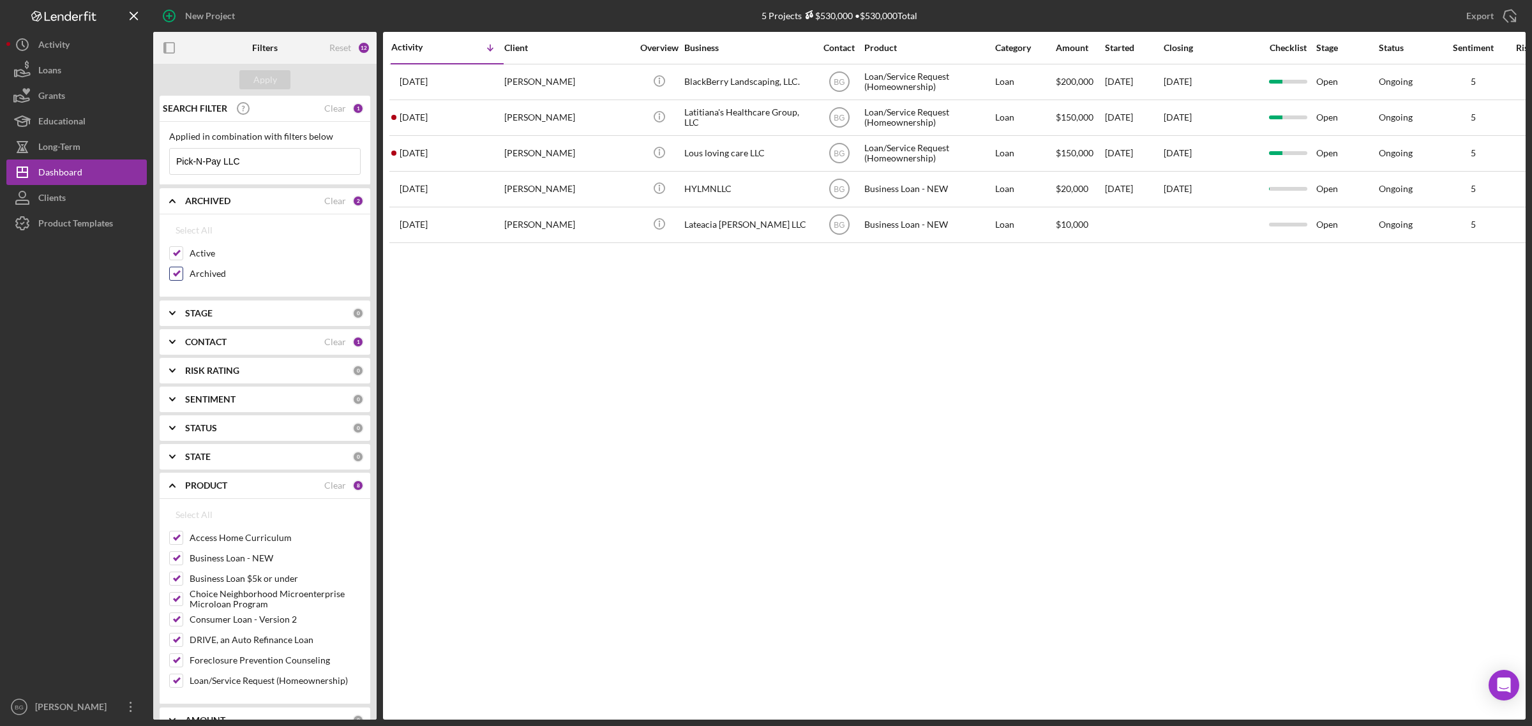
click at [172, 273] on input "Archived" at bounding box center [176, 273] width 13 height 13
checkbox input "false"
click at [271, 73] on div "Apply" at bounding box center [265, 79] width 24 height 19
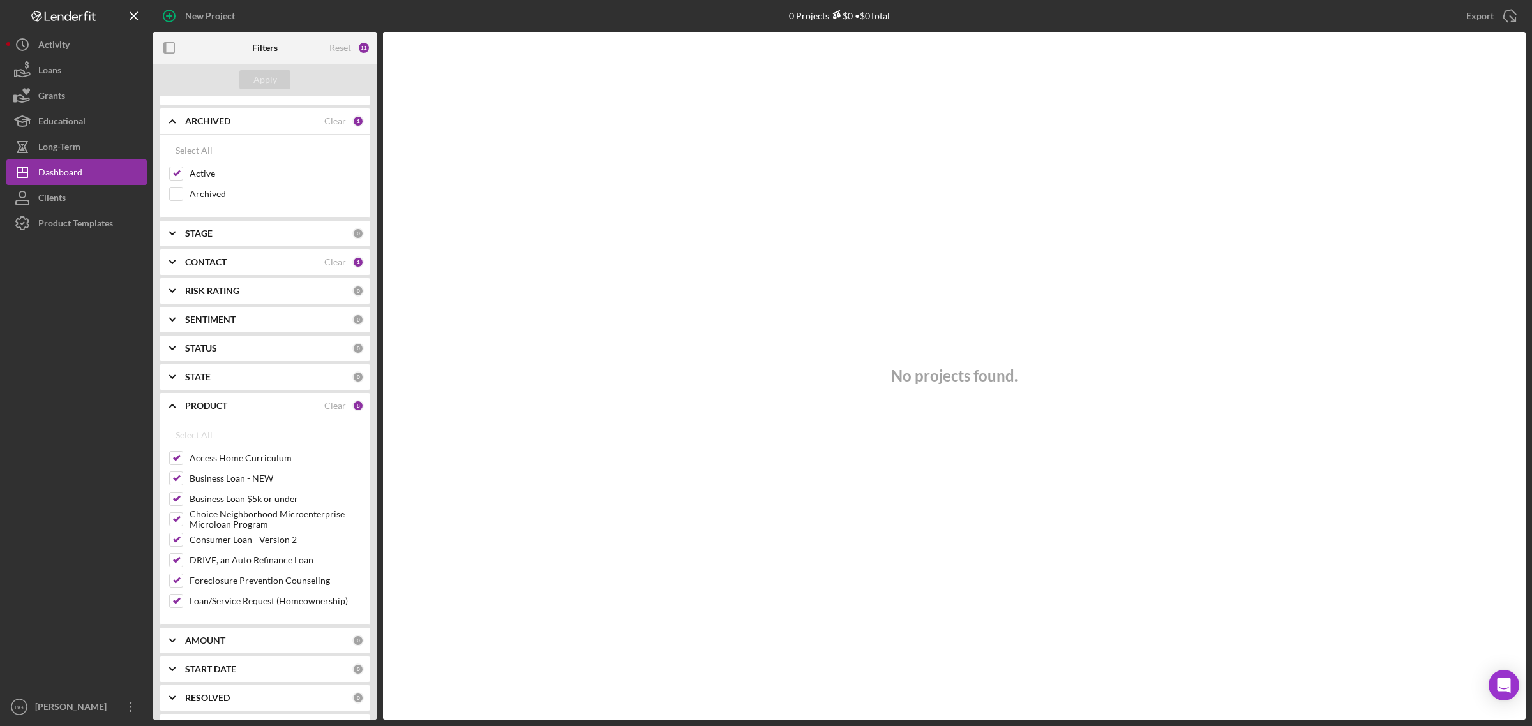
scroll to position [160, 0]
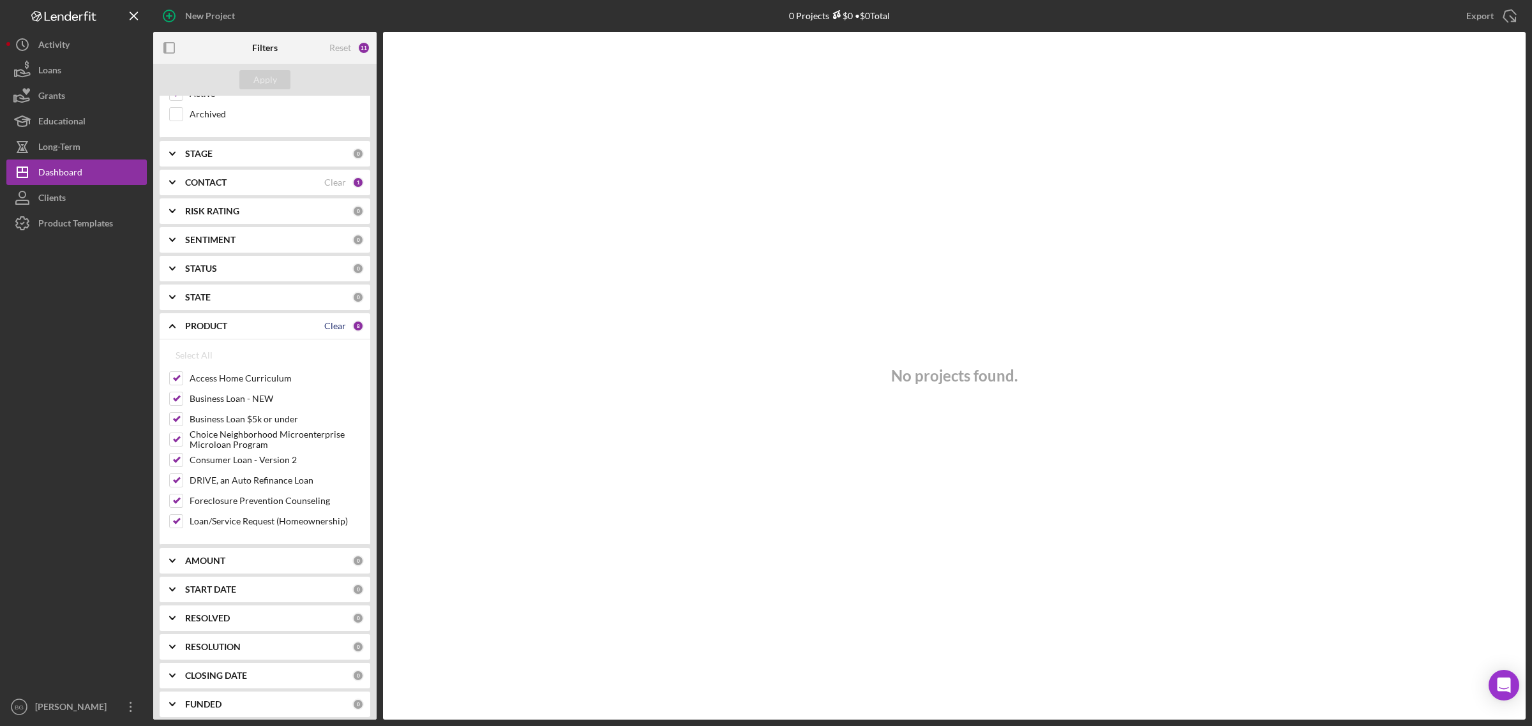
click at [336, 326] on div "Clear" at bounding box center [335, 326] width 22 height 10
checkbox input "false"
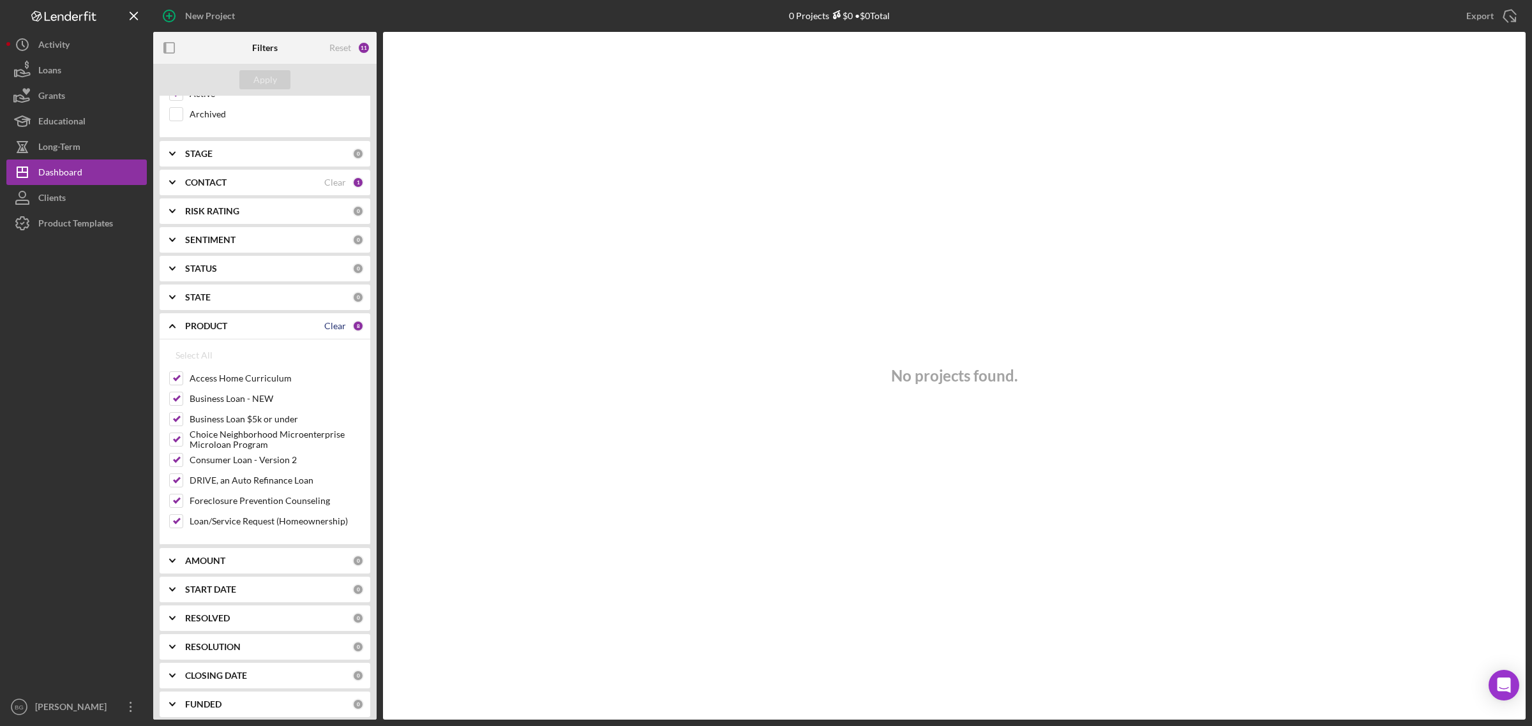
checkbox input "false"
click at [260, 81] on div "Apply" at bounding box center [265, 79] width 24 height 19
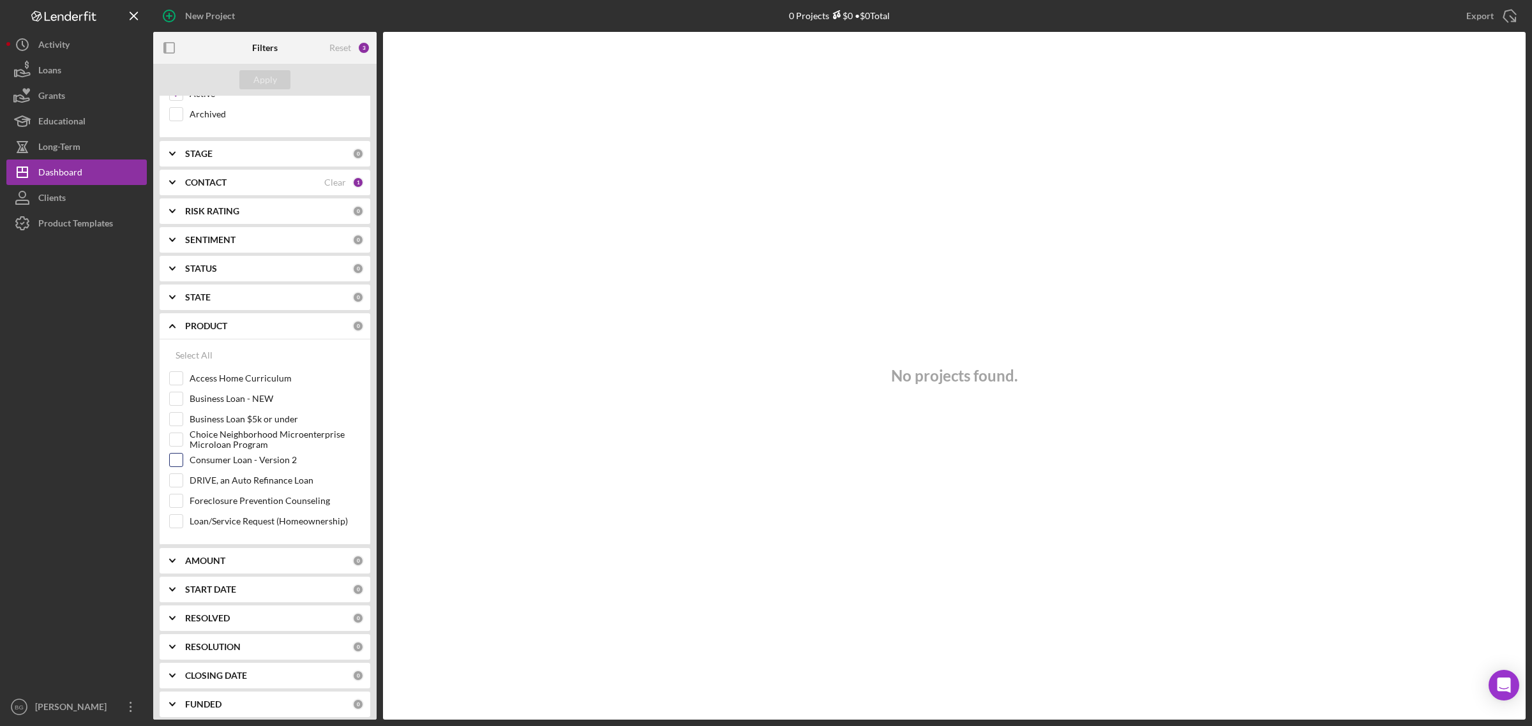
click at [174, 464] on input "Consumer Loan - Version 2" at bounding box center [176, 460] width 13 height 13
checkbox input "true"
click at [273, 75] on div "Apply" at bounding box center [265, 79] width 24 height 19
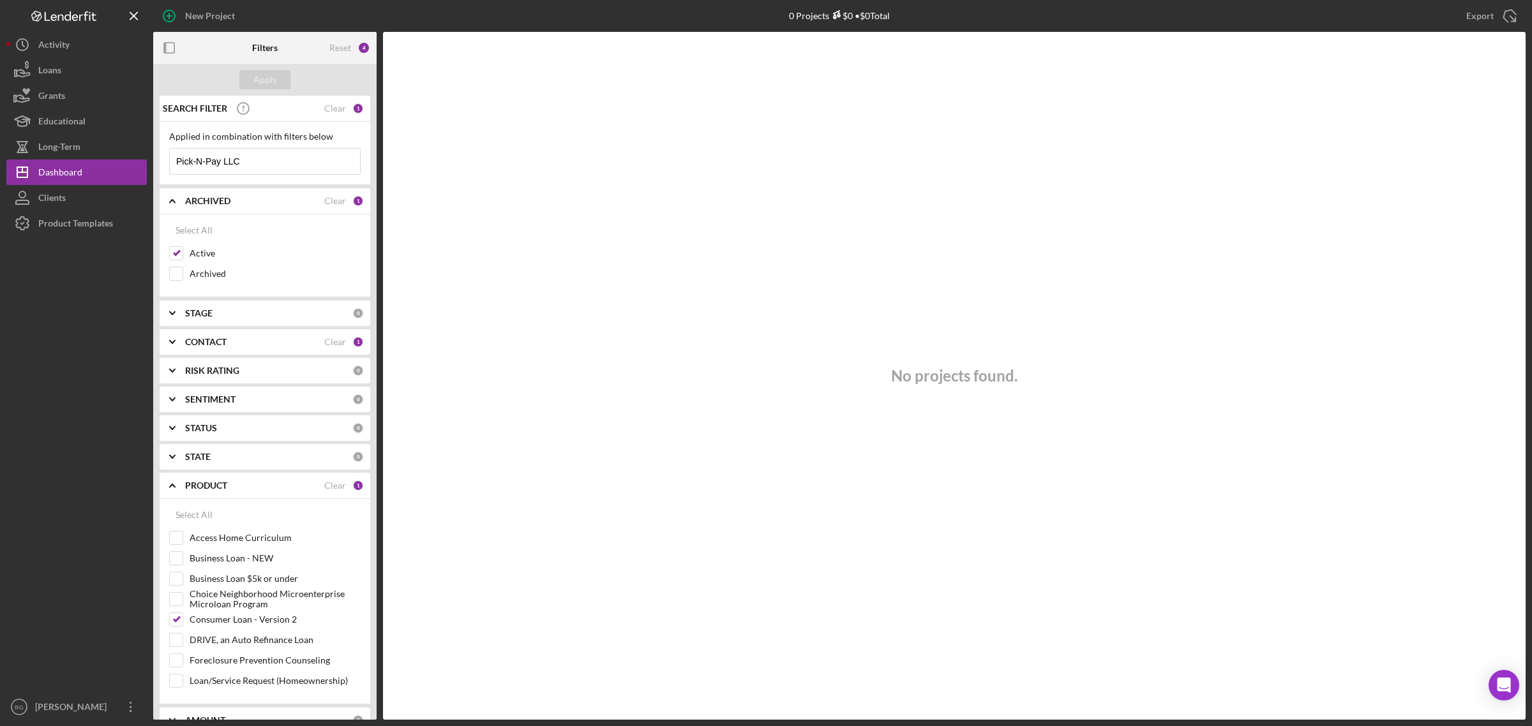
click at [215, 345] on b "CONTACT" at bounding box center [205, 342] width 41 height 10
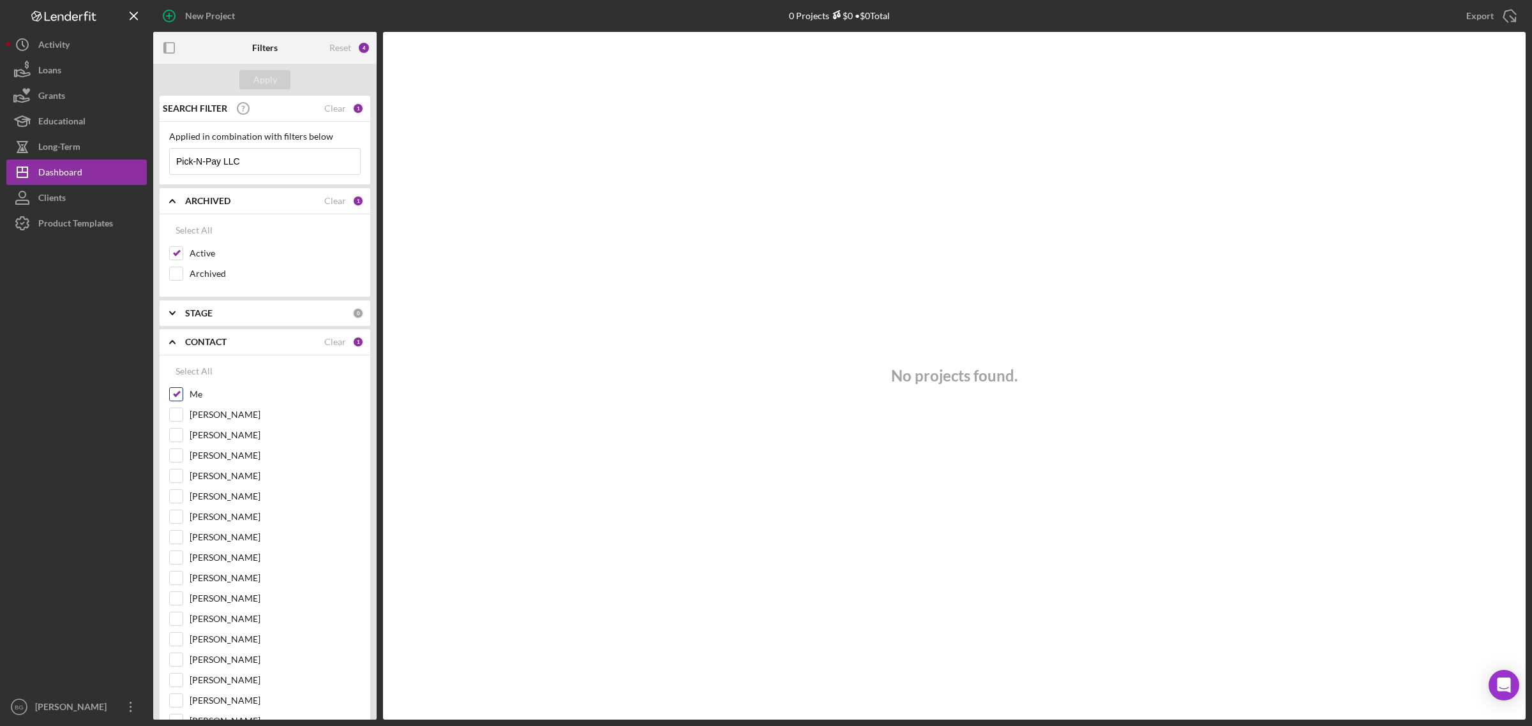
scroll to position [80, 0]
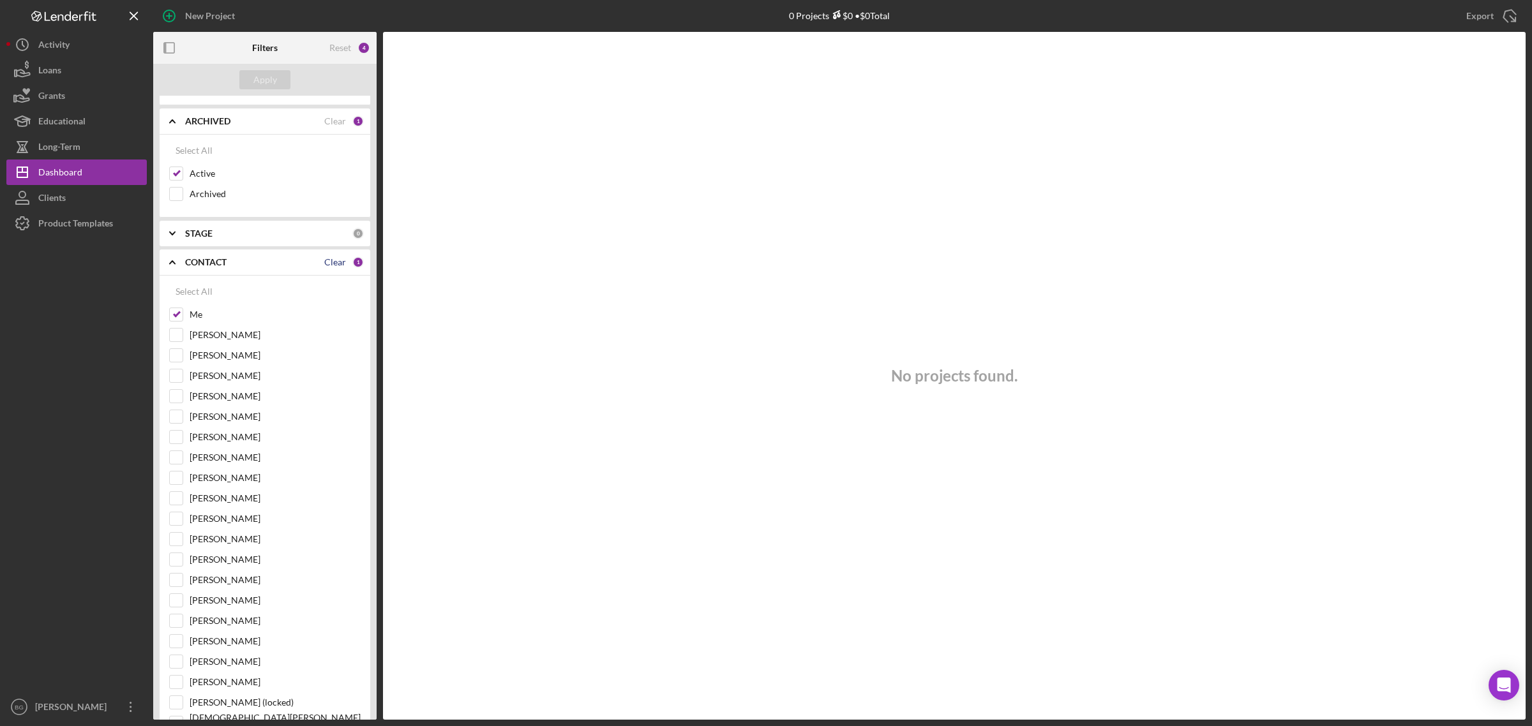
click at [333, 258] on div "Clear" at bounding box center [335, 262] width 22 height 10
click at [248, 75] on button "Apply" at bounding box center [264, 79] width 51 height 19
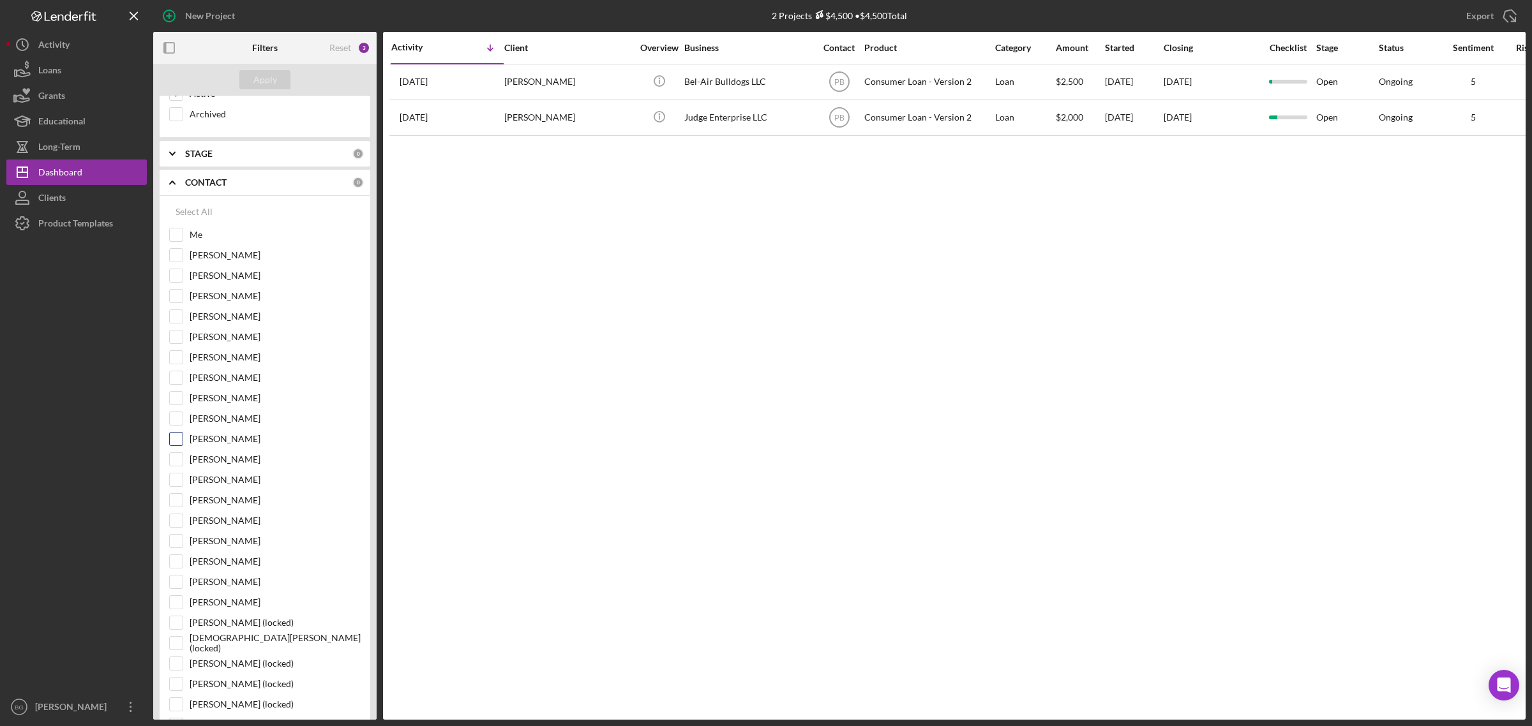
scroll to position [0, 0]
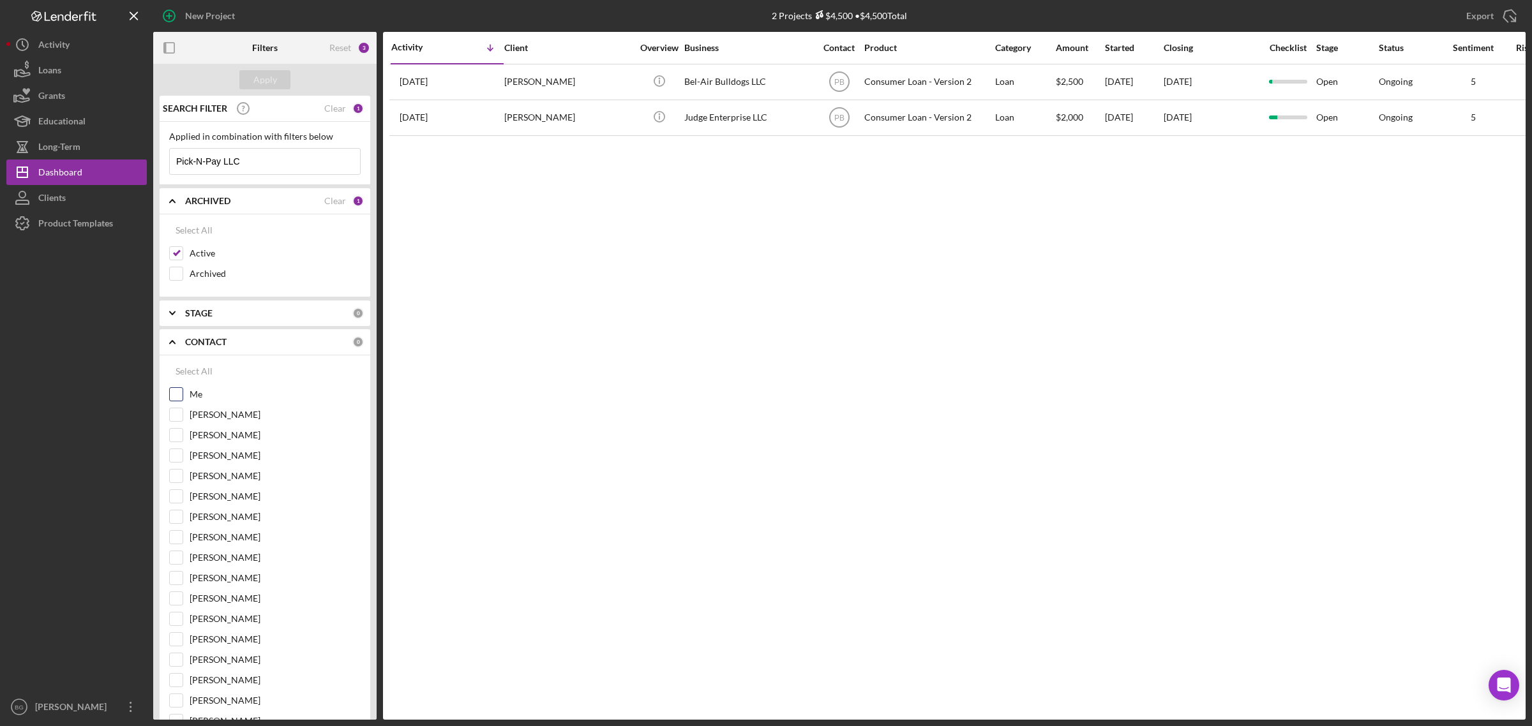
click at [174, 398] on input "Me" at bounding box center [176, 394] width 13 height 13
checkbox input "true"
click at [264, 80] on div "Apply" at bounding box center [265, 79] width 24 height 19
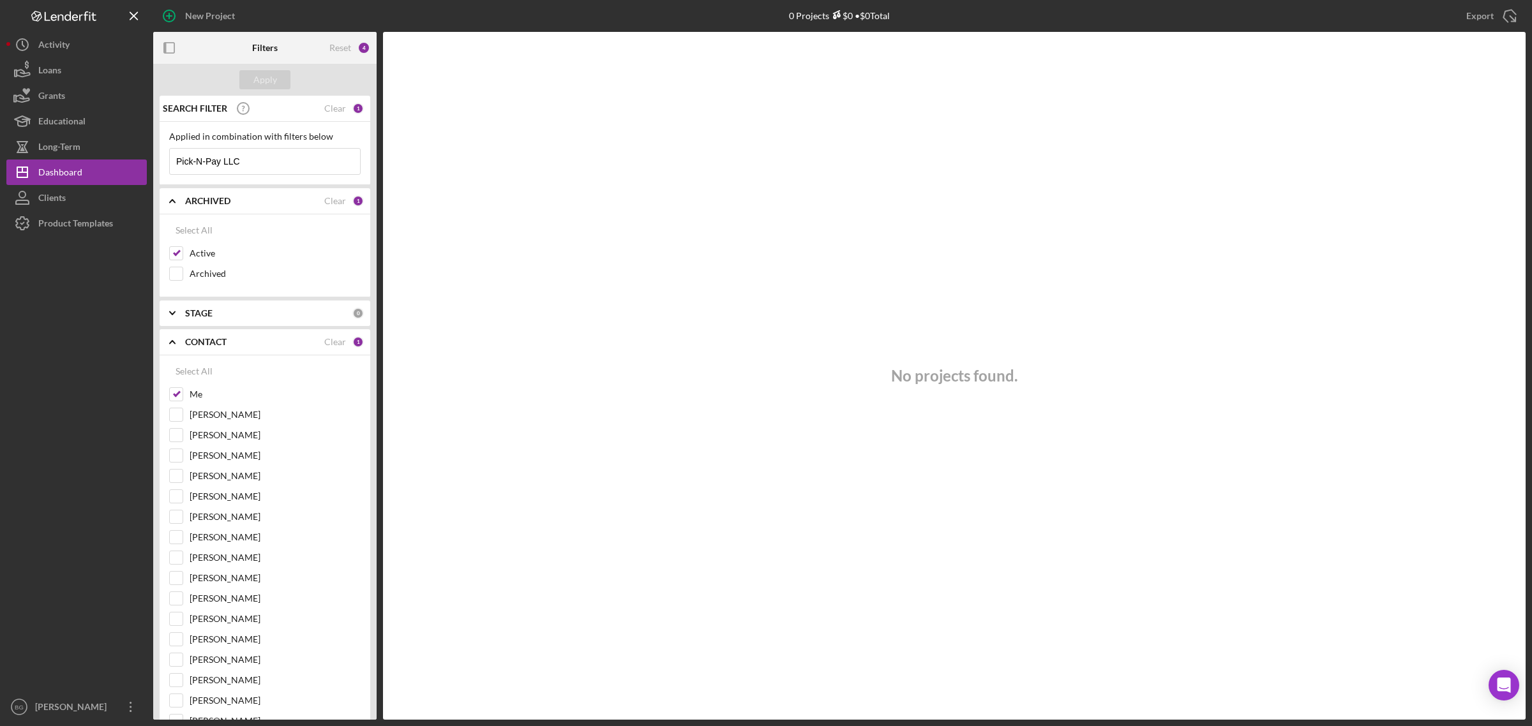
click at [264, 323] on div "STAGE 0" at bounding box center [274, 314] width 179 height 26
click at [266, 318] on div "STAGE" at bounding box center [268, 313] width 167 height 10
click at [208, 347] on div "Select All" at bounding box center [194, 343] width 37 height 26
checkbox input "true"
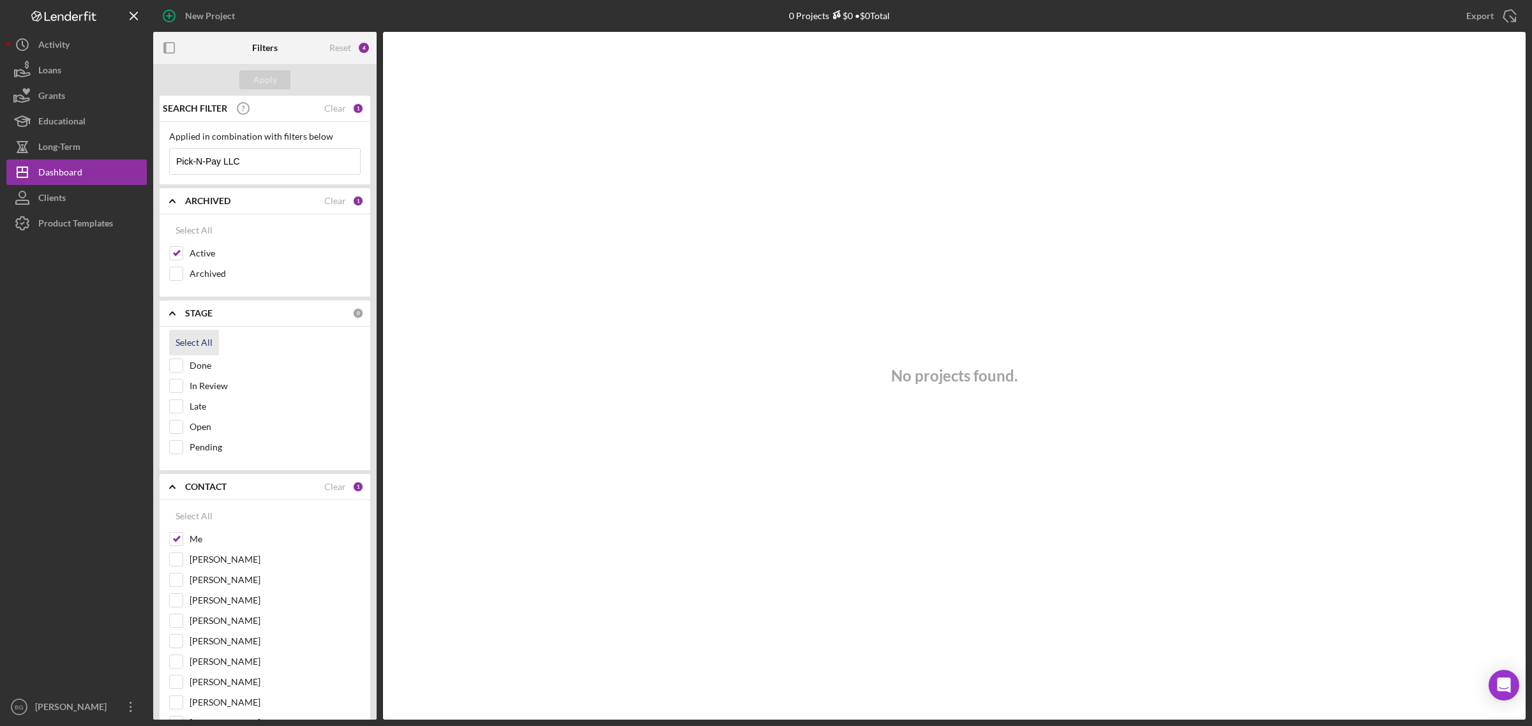
checkbox input "true"
click at [260, 86] on div "Apply" at bounding box center [265, 79] width 24 height 19
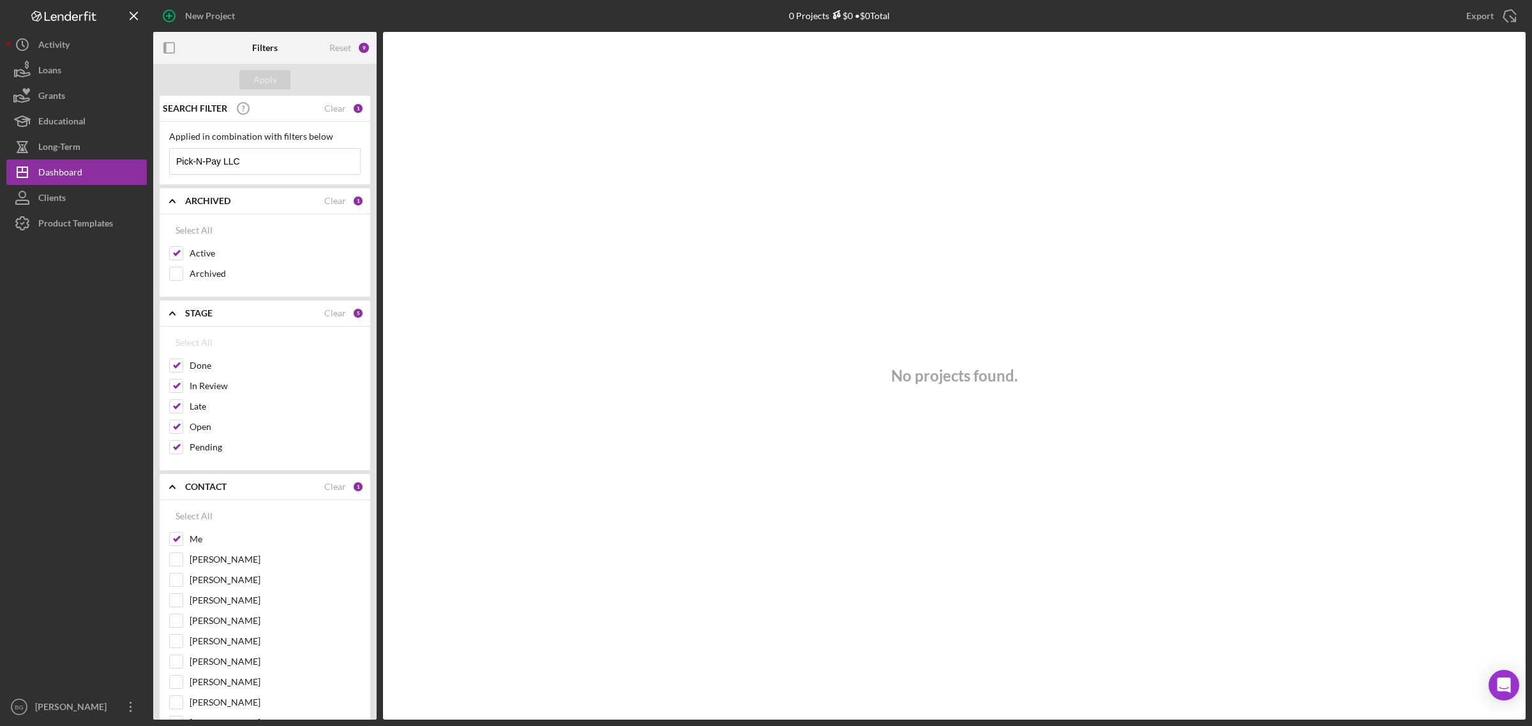
click at [345, 314] on div "STAGE Clear 5" at bounding box center [274, 313] width 179 height 11
click at [255, 50] on b "Filters" at bounding box center [265, 48] width 26 height 10
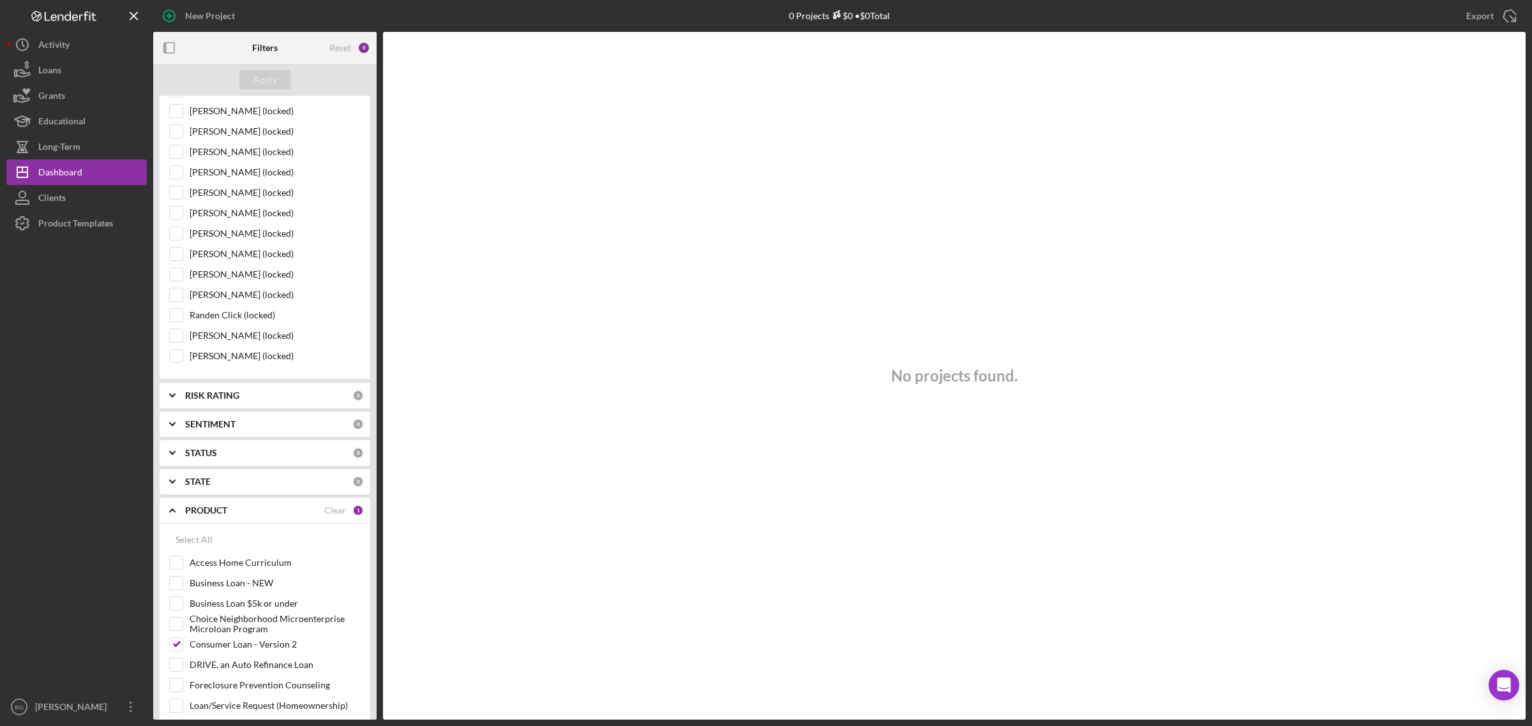
scroll to position [1197, 0]
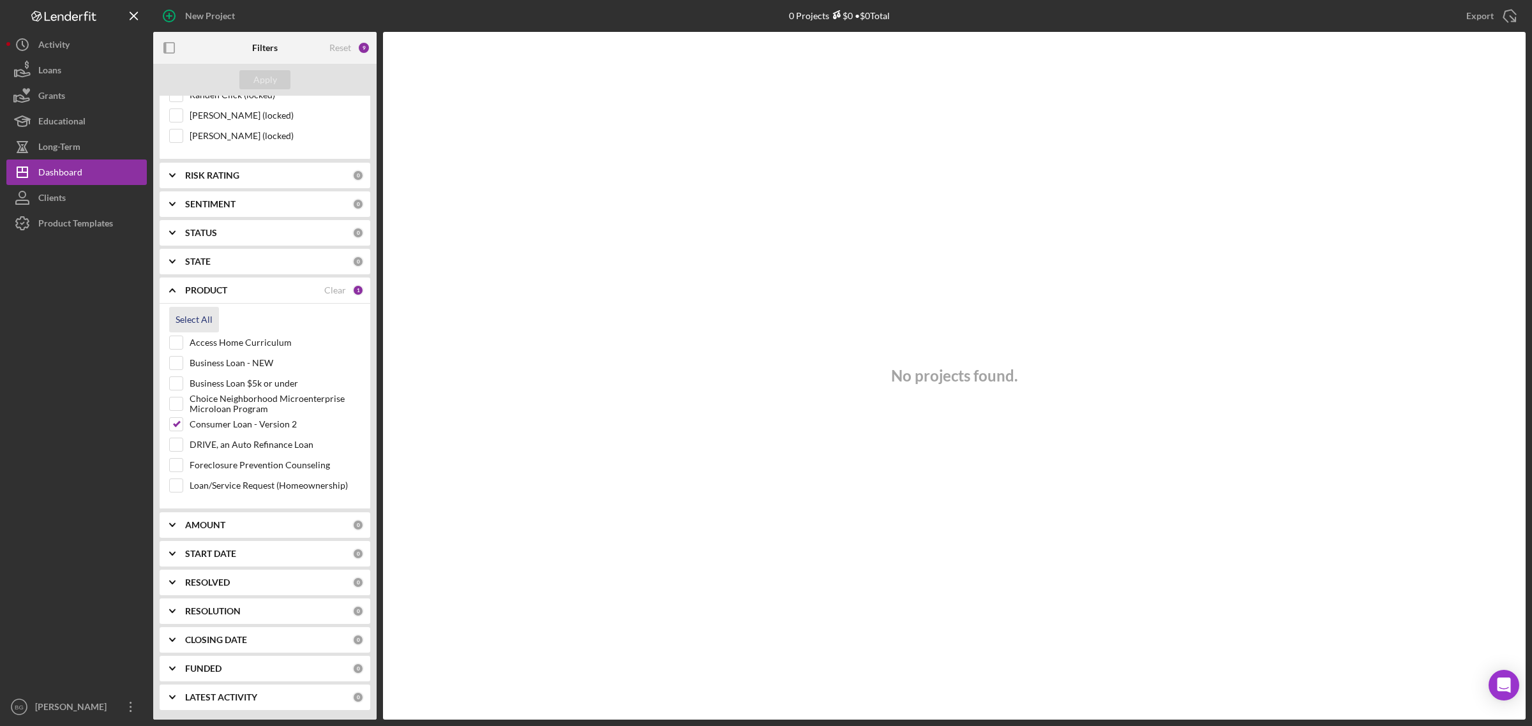
click at [200, 311] on div "Select All" at bounding box center [194, 320] width 37 height 26
checkbox input "true"
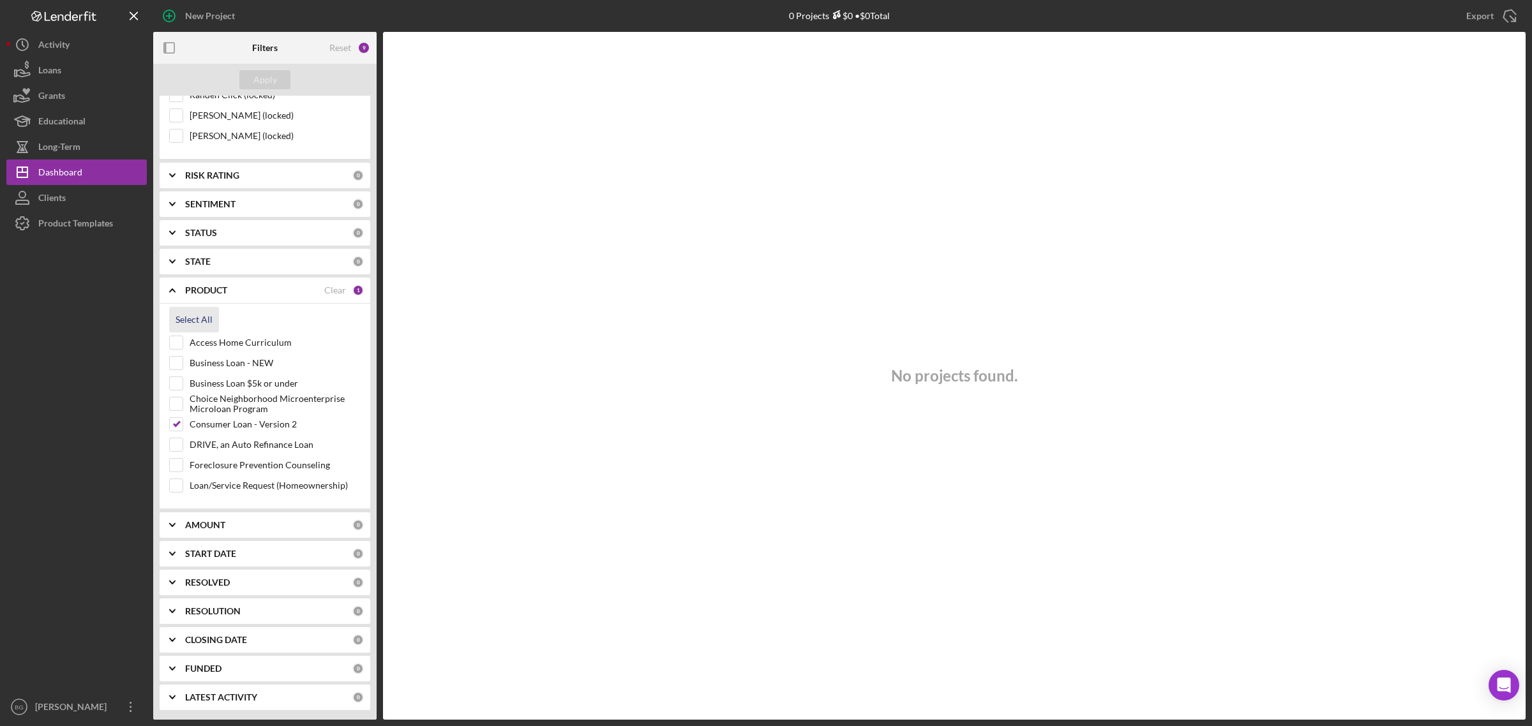
checkbox input "true"
click at [276, 75] on button "Apply" at bounding box center [264, 79] width 51 height 19
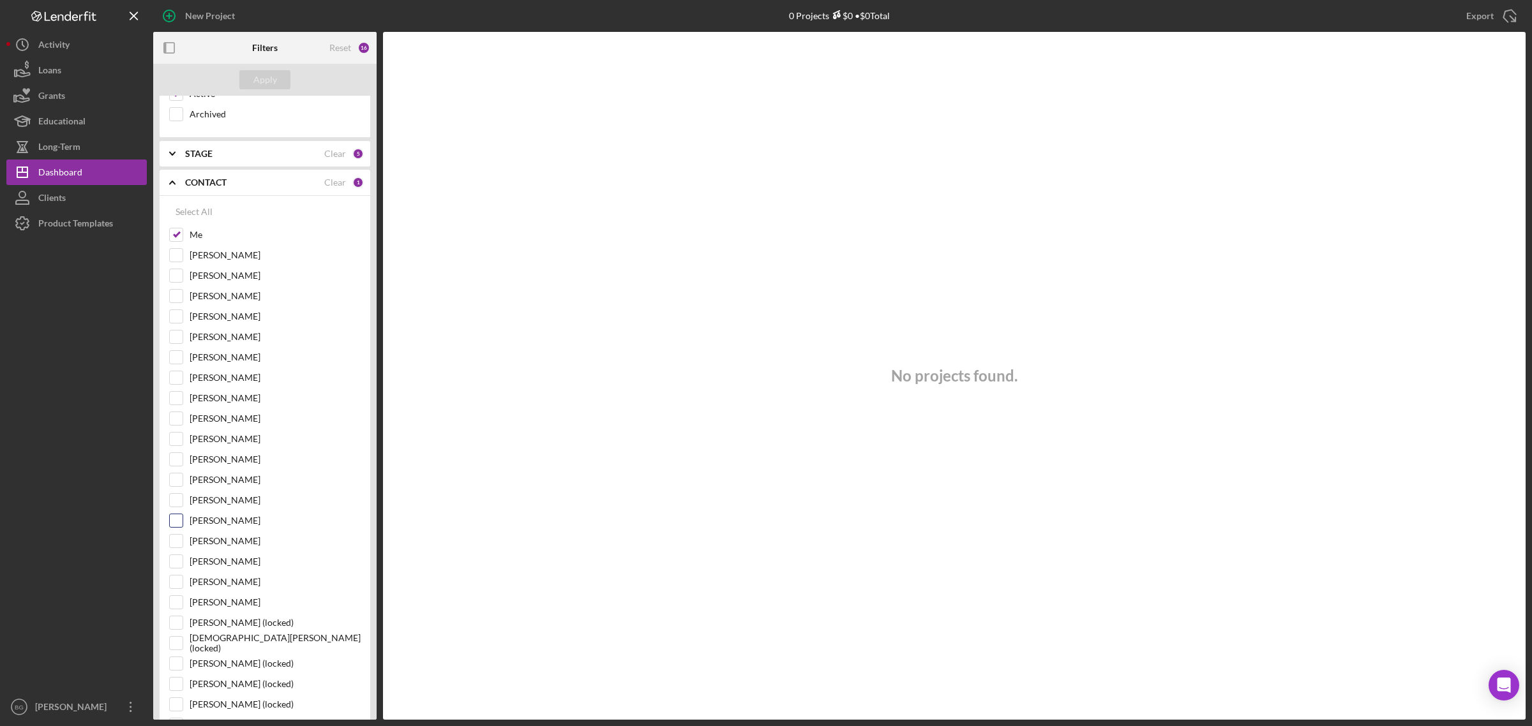
scroll to position [0, 0]
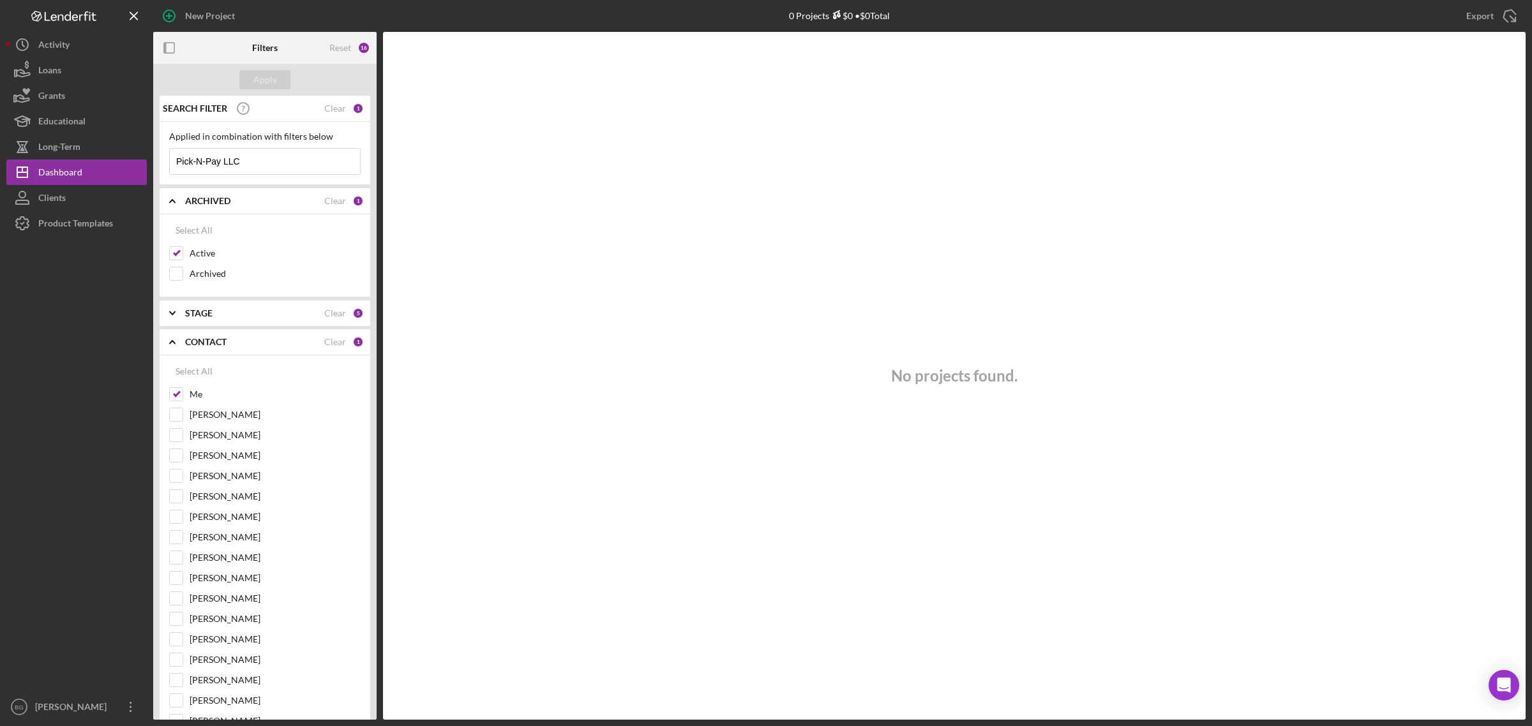
click at [221, 321] on div "STAGE Clear 5" at bounding box center [274, 314] width 179 height 26
click at [332, 315] on div "Clear" at bounding box center [335, 313] width 22 height 10
checkbox input "false"
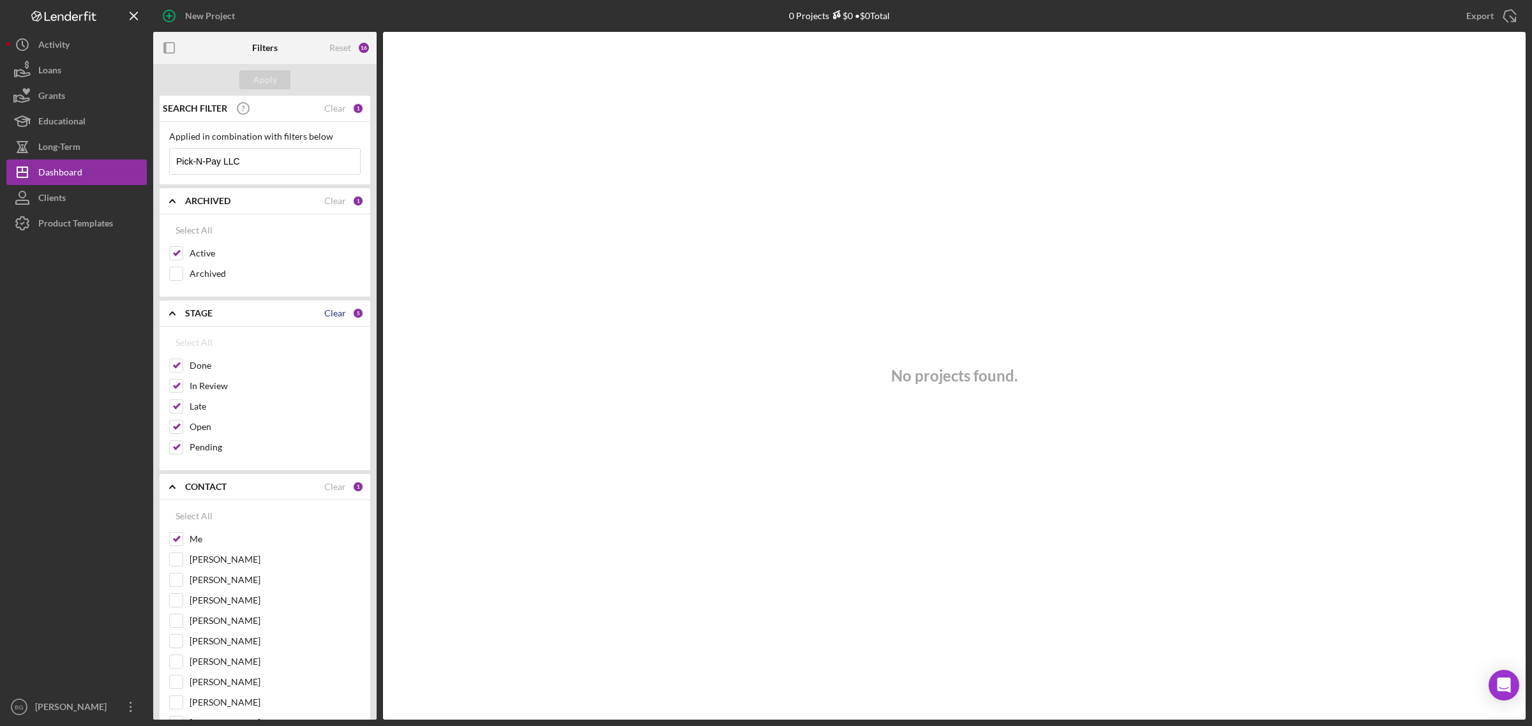
checkbox input "false"
click at [273, 80] on div "Apply" at bounding box center [265, 79] width 24 height 19
click at [192, 311] on b "STAGE" at bounding box center [198, 313] width 27 height 10
click at [332, 112] on div "Clear" at bounding box center [335, 108] width 22 height 10
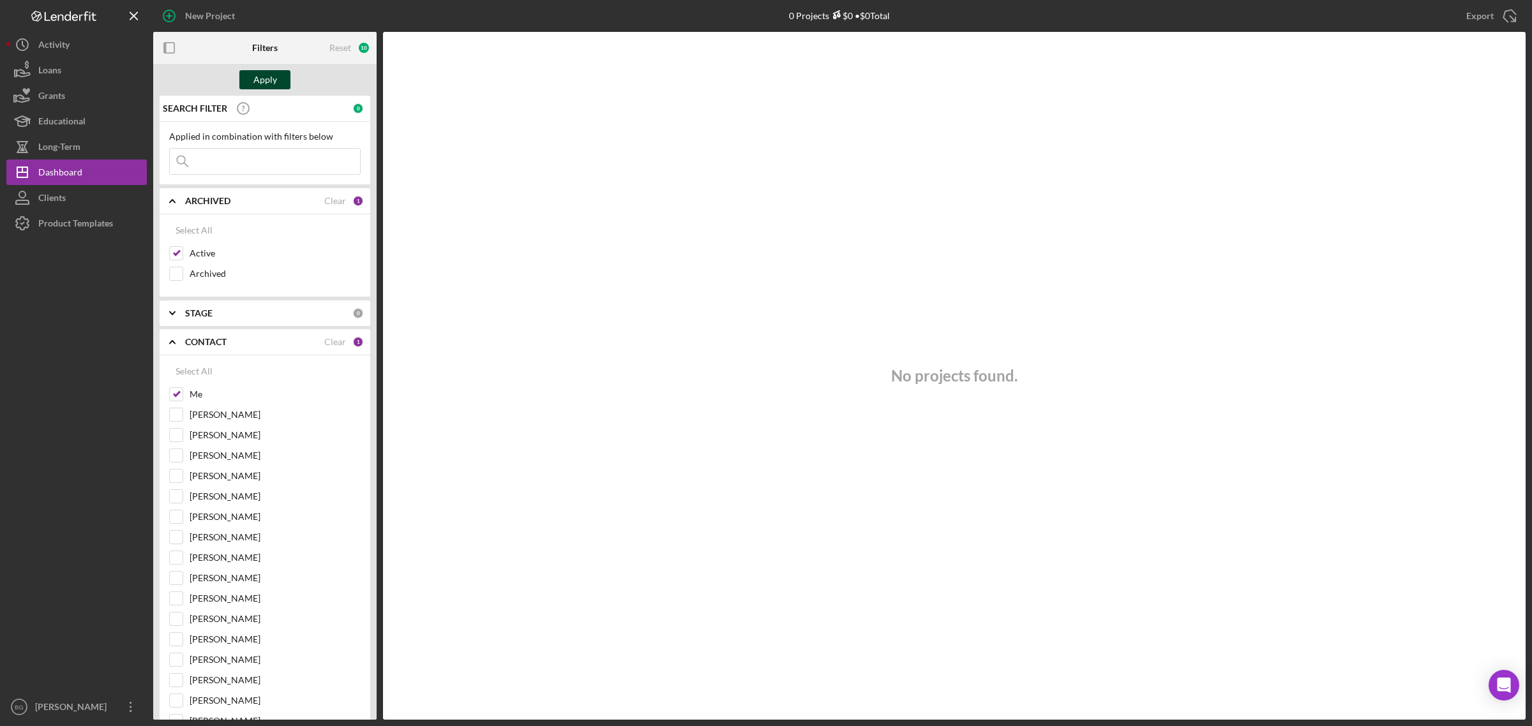
click at [263, 75] on div "Apply" at bounding box center [265, 79] width 24 height 19
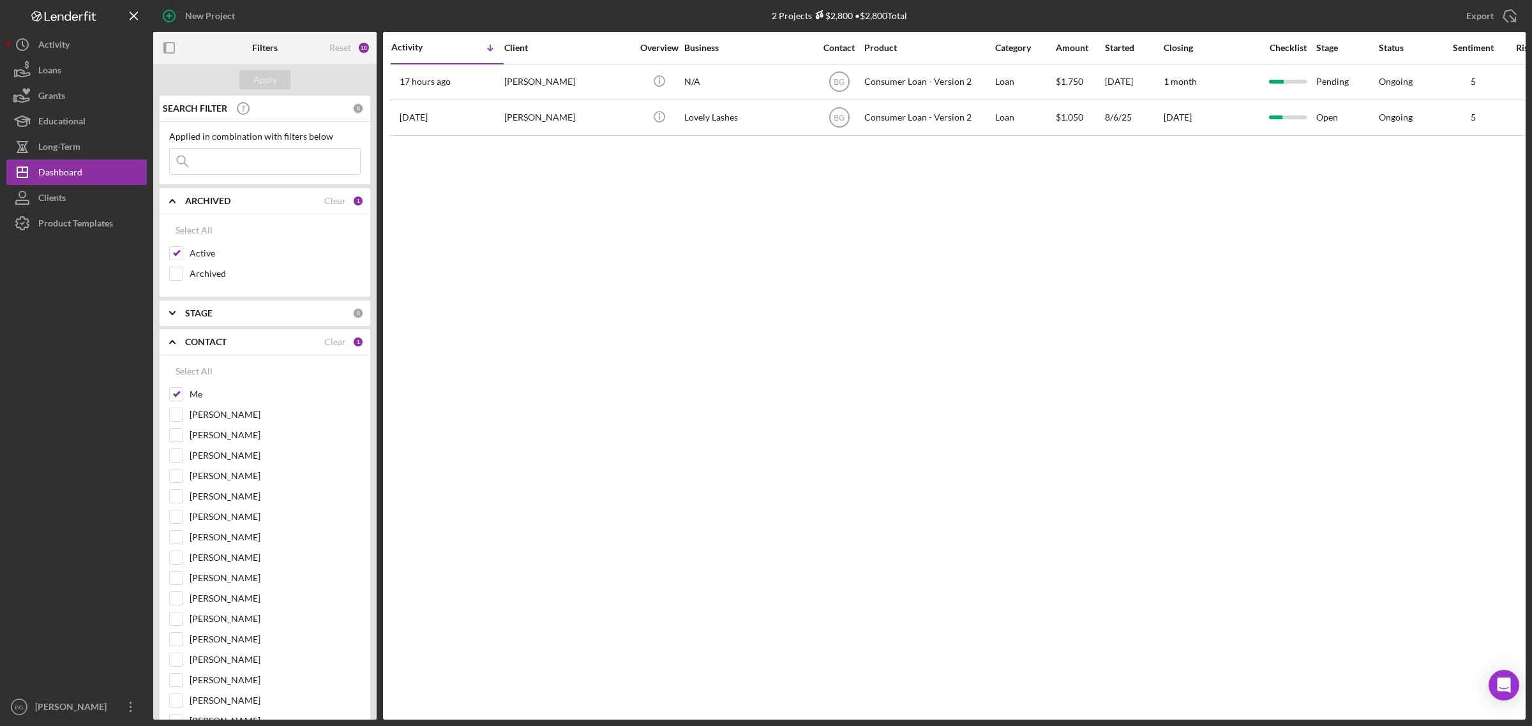
click at [260, 341] on div "CONTACT" at bounding box center [254, 342] width 139 height 10
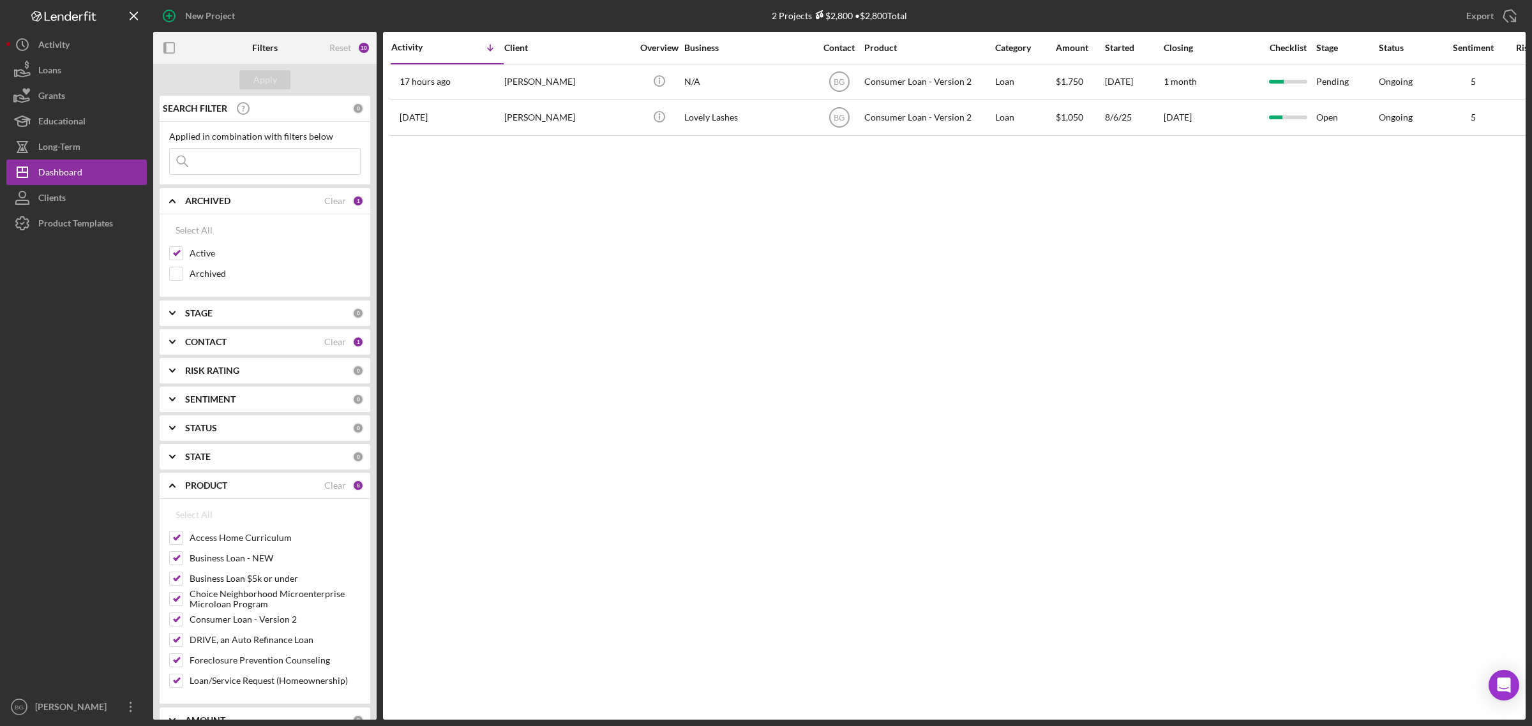
click at [601, 396] on div "Activity Icon/Table Sort Arrow Client Overview Business Contact Product Categor…" at bounding box center [954, 376] width 1142 height 688
